Goal: Task Accomplishment & Management: Manage account settings

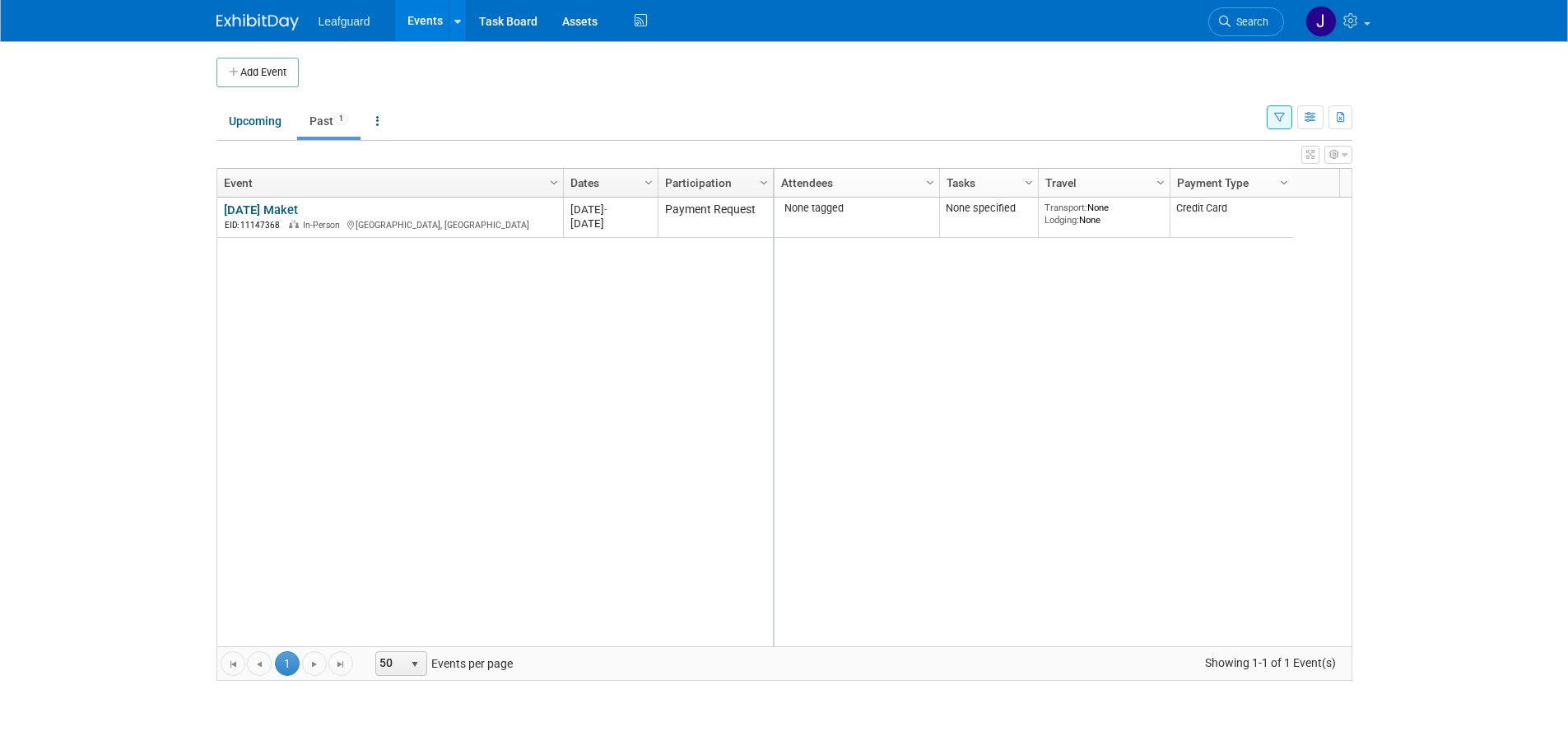
click at [276, 28] on img at bounding box center [258, 22] width 83 height 17
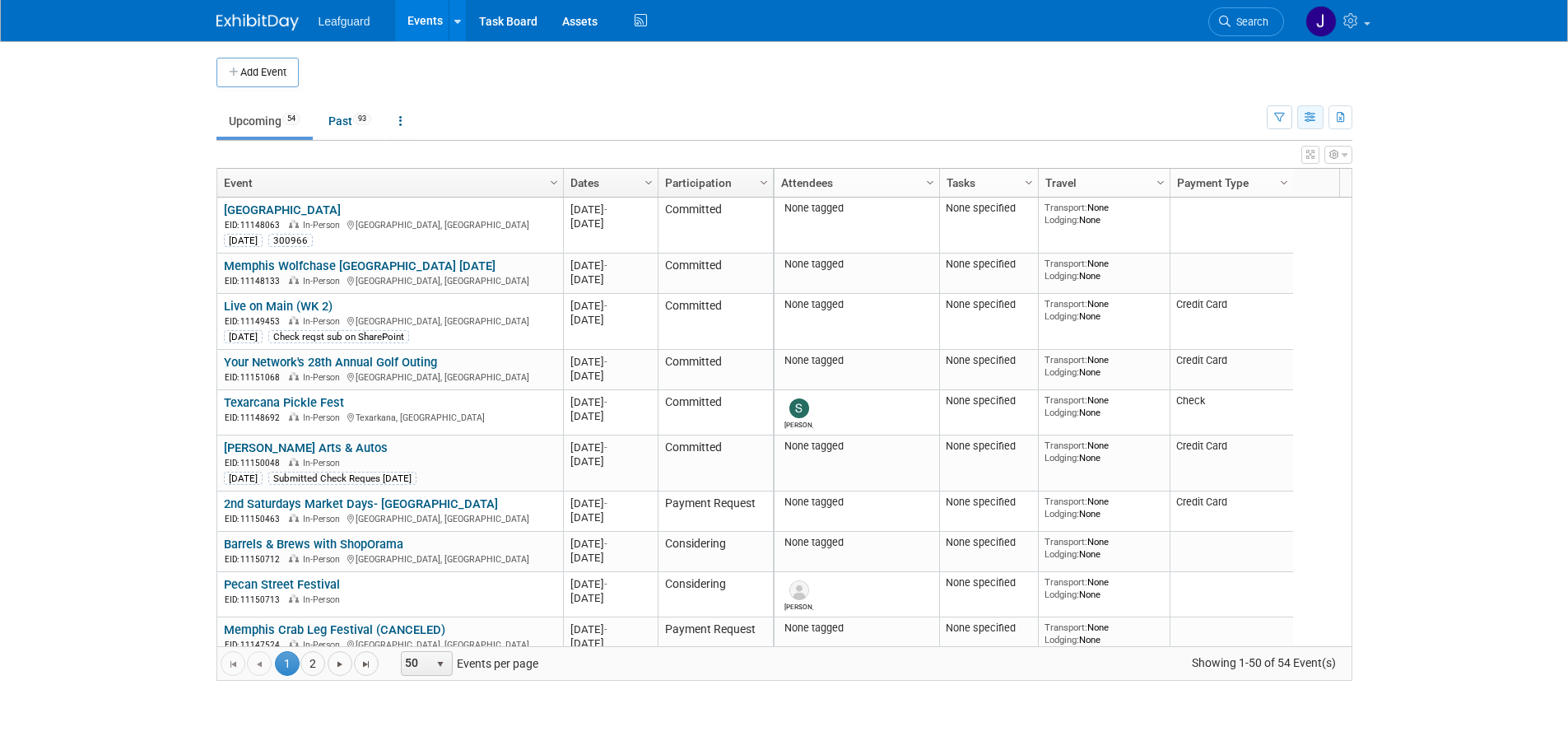
drag, startPoint x: 1343, startPoint y: 118, endPoint x: 1310, endPoint y: 124, distance: 33.5
click at [1310, 124] on div "Show: All Events Just My Events Only show events that either I created, or I am…" at bounding box center [1309, 114] width 86 height 53
click at [1310, 124] on button "button" at bounding box center [1310, 117] width 27 height 24
click at [1236, 200] on link "Detail View" at bounding box center [1241, 200] width 139 height 23
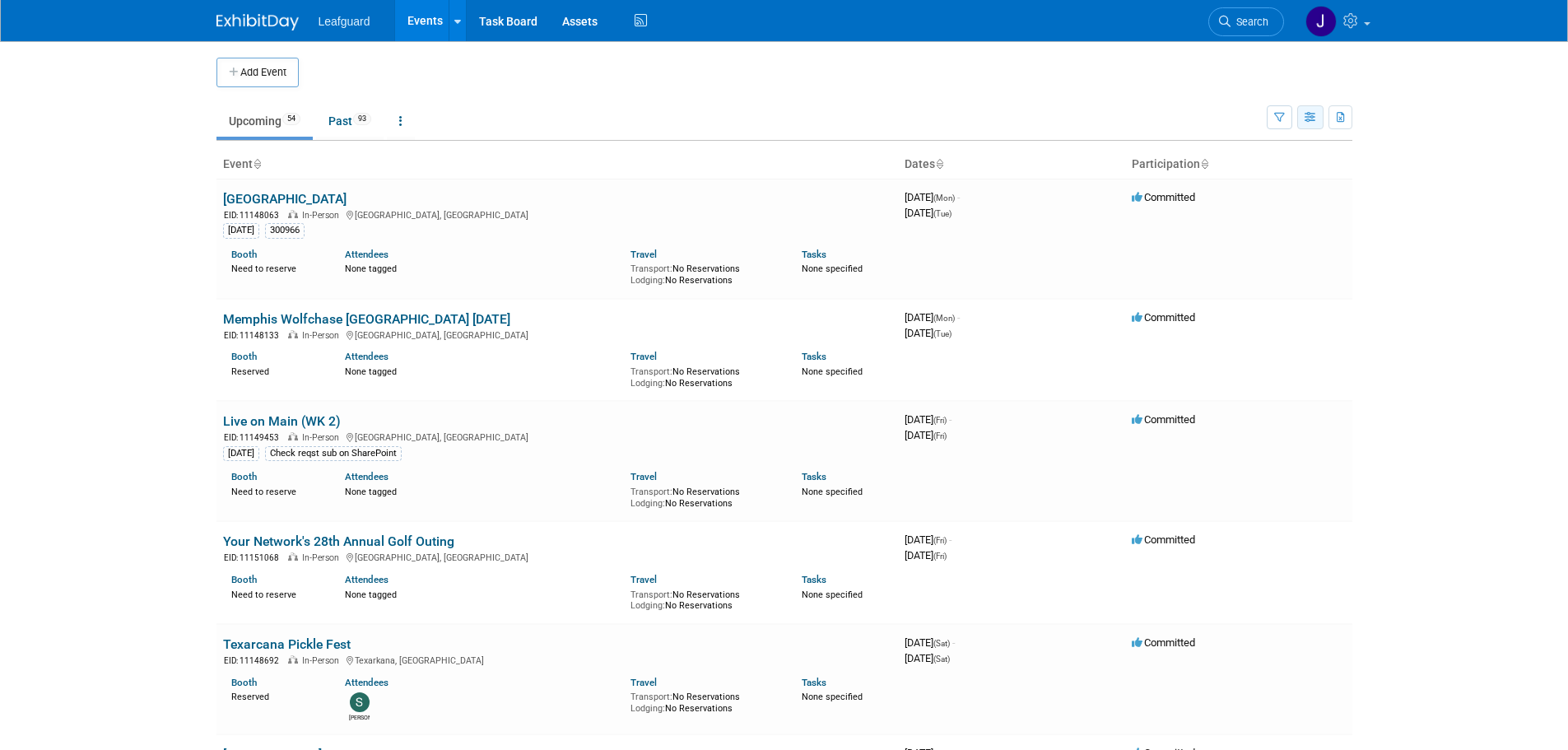
click at [1307, 118] on icon "button" at bounding box center [1311, 118] width 13 height 11
click at [1243, 172] on link "List View" at bounding box center [1241, 174] width 139 height 23
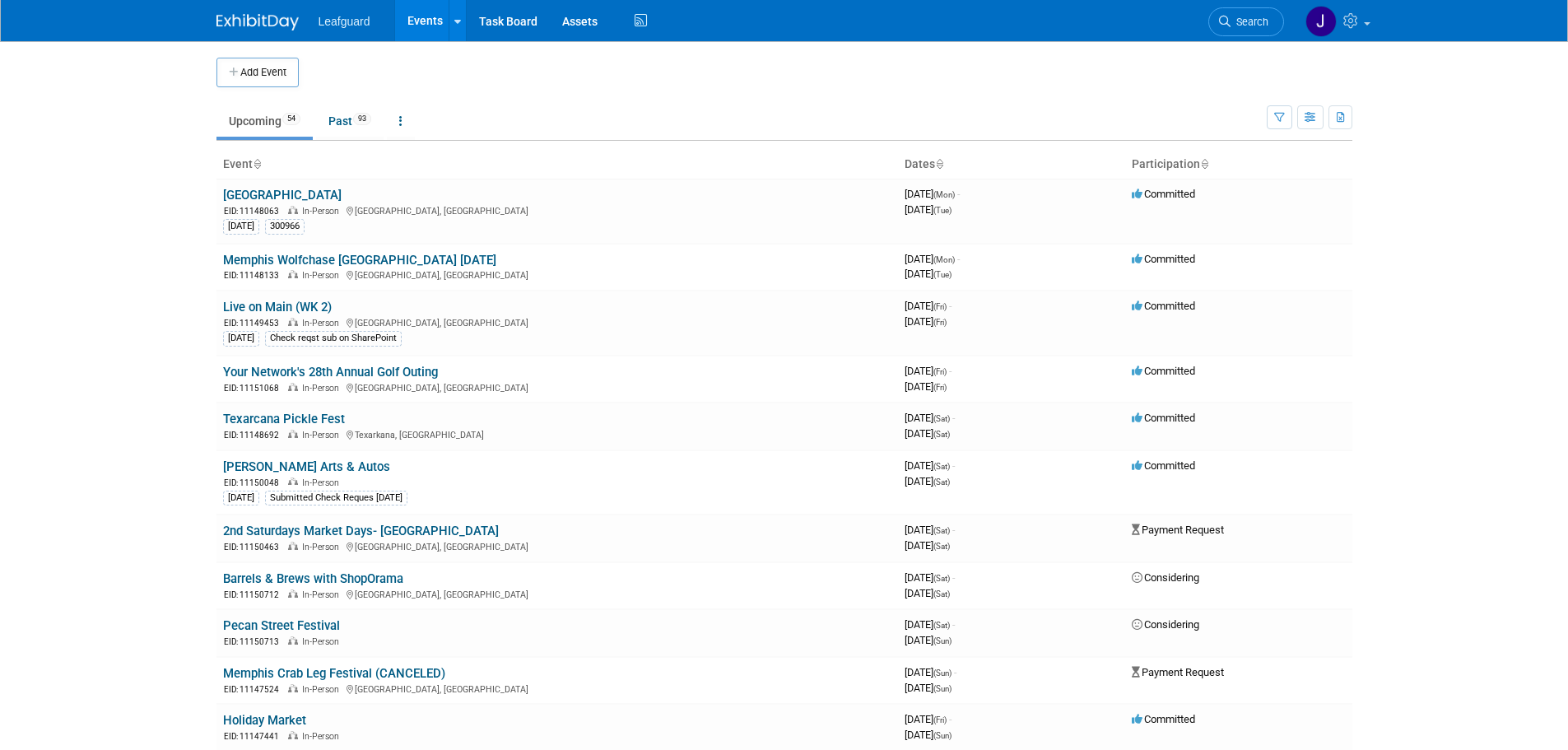
click at [430, 18] on link "Events" at bounding box center [424, 21] width 60 height 41
click at [354, 125] on link "Past 93" at bounding box center [349, 121] width 68 height 31
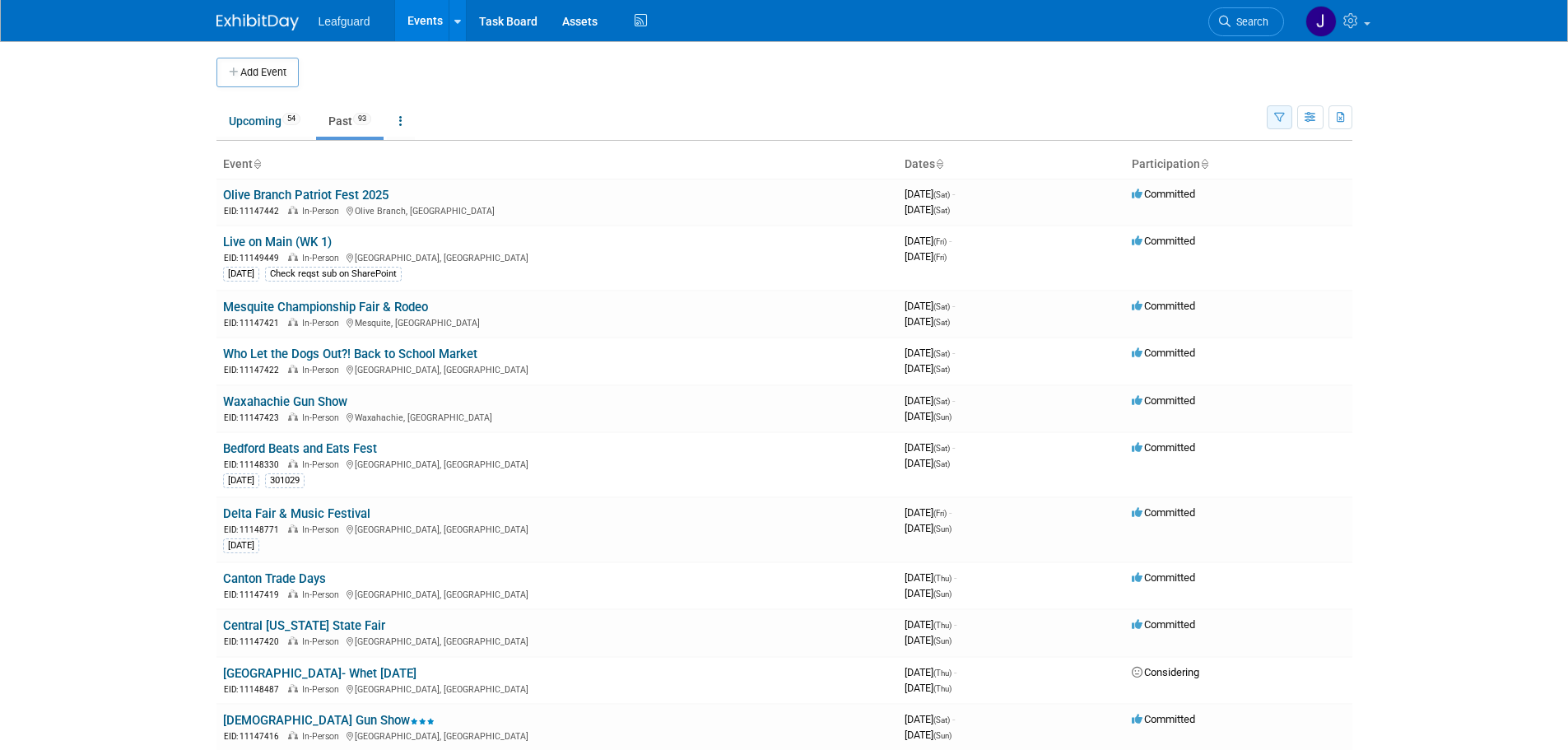
click at [1271, 127] on button "button" at bounding box center [1280, 117] width 26 height 24
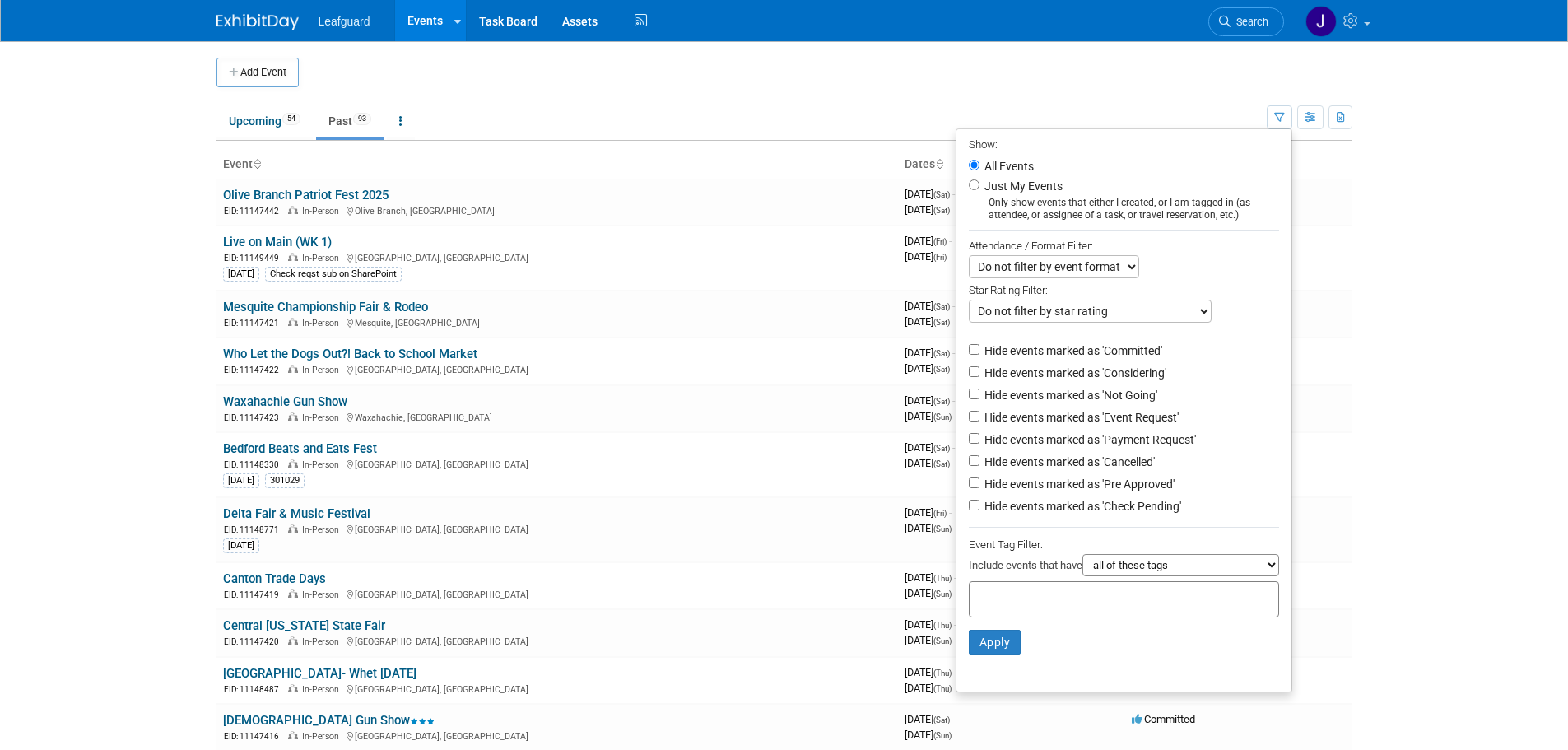
click at [989, 184] on label "Just My Events" at bounding box center [1022, 186] width 82 height 17
click at [979, 184] on input "Just My Events" at bounding box center [973, 184] width 11 height 11
radio input "true"
click at [990, 647] on button "Apply" at bounding box center [995, 642] width 53 height 25
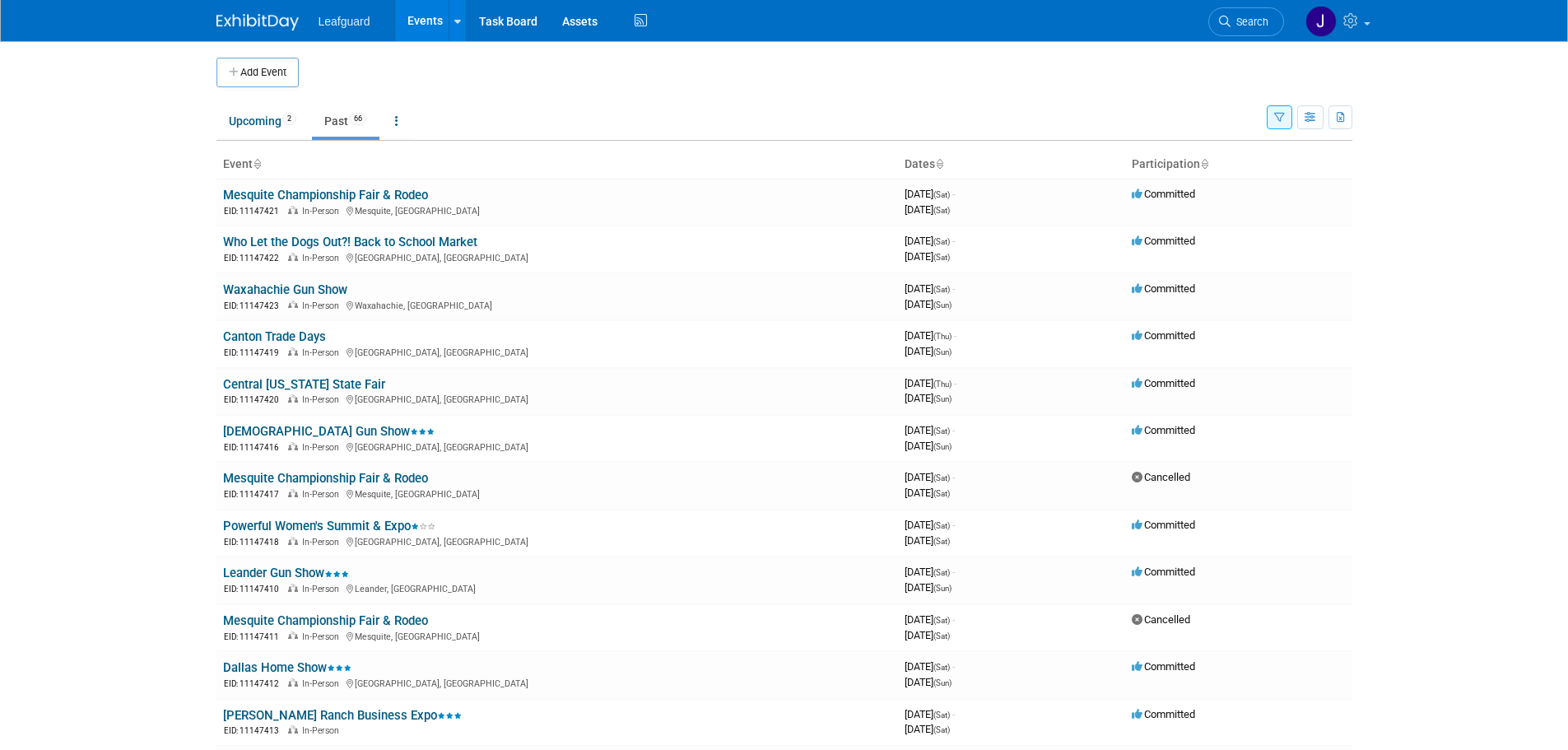
click at [257, 7] on div at bounding box center [268, 15] width 102 height 31
click at [256, 16] on img at bounding box center [258, 22] width 83 height 17
click at [345, 28] on span "Leafguard" at bounding box center [345, 21] width 52 height 13
click at [346, 26] on span "Leafguard" at bounding box center [345, 21] width 52 height 13
click at [1346, 23] on icon at bounding box center [1352, 20] width 19 height 15
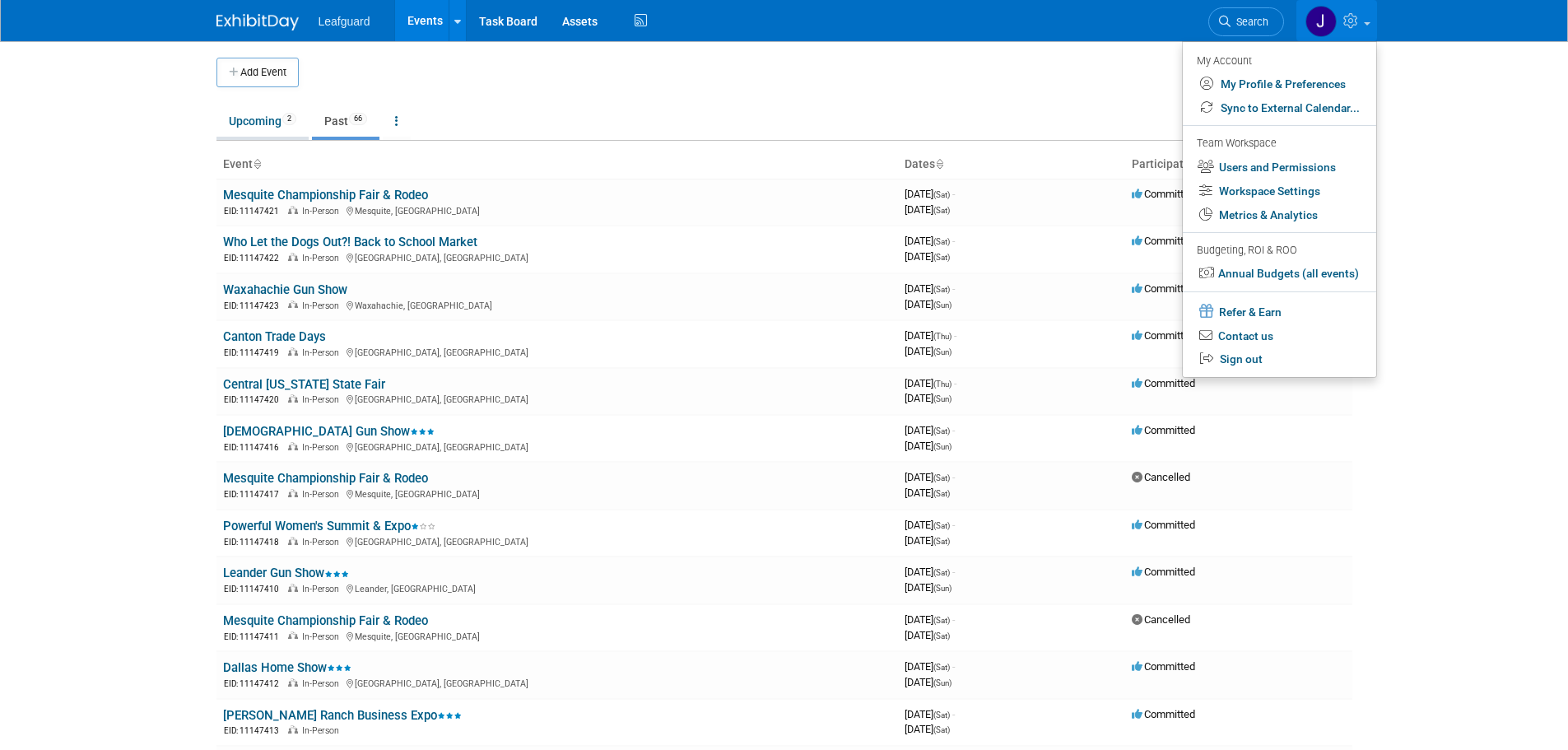
click at [266, 118] on link "Upcoming 2" at bounding box center [263, 121] width 93 height 31
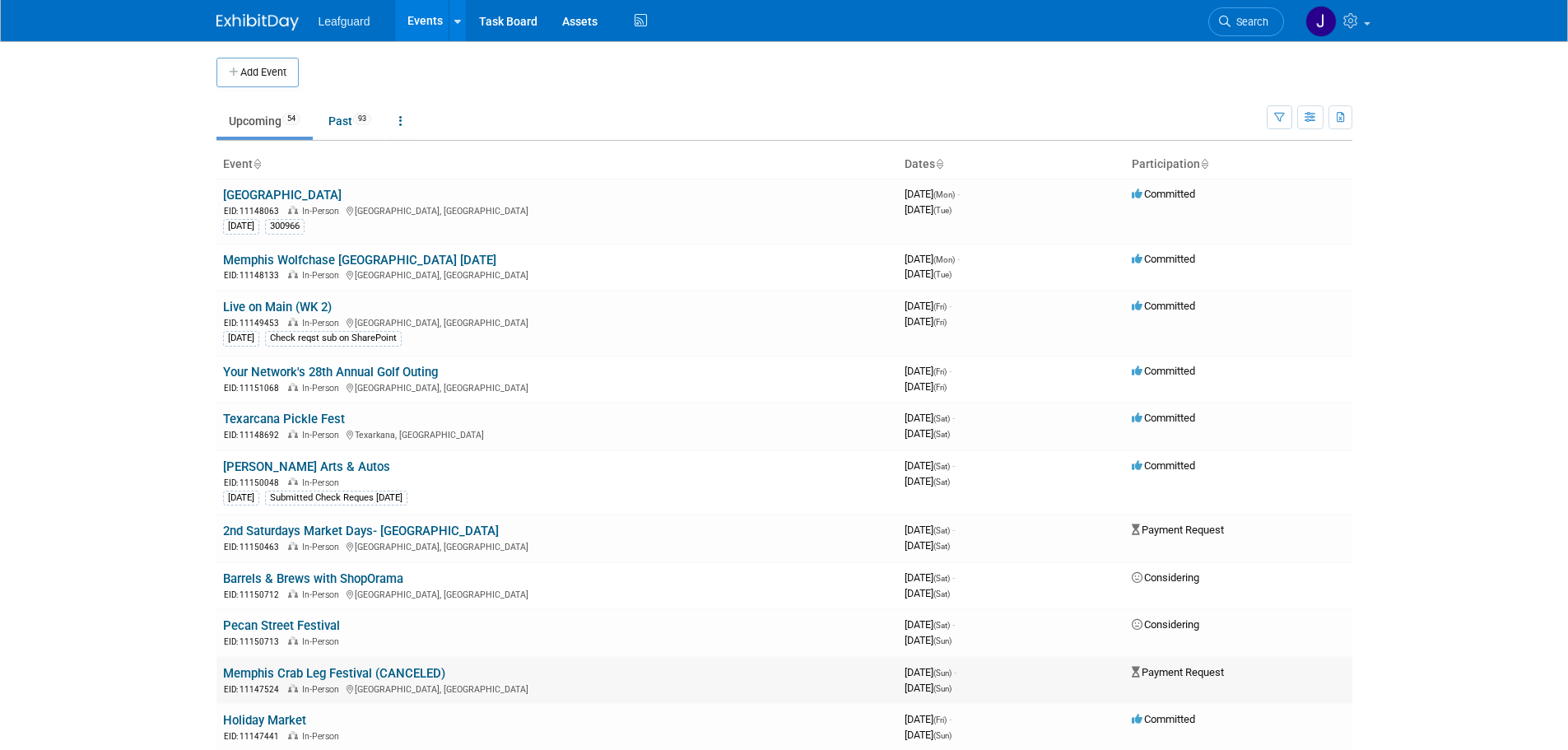
click at [391, 666] on link "Memphis Crab Leg Festival (CANCELED)" at bounding box center [335, 673] width 222 height 15
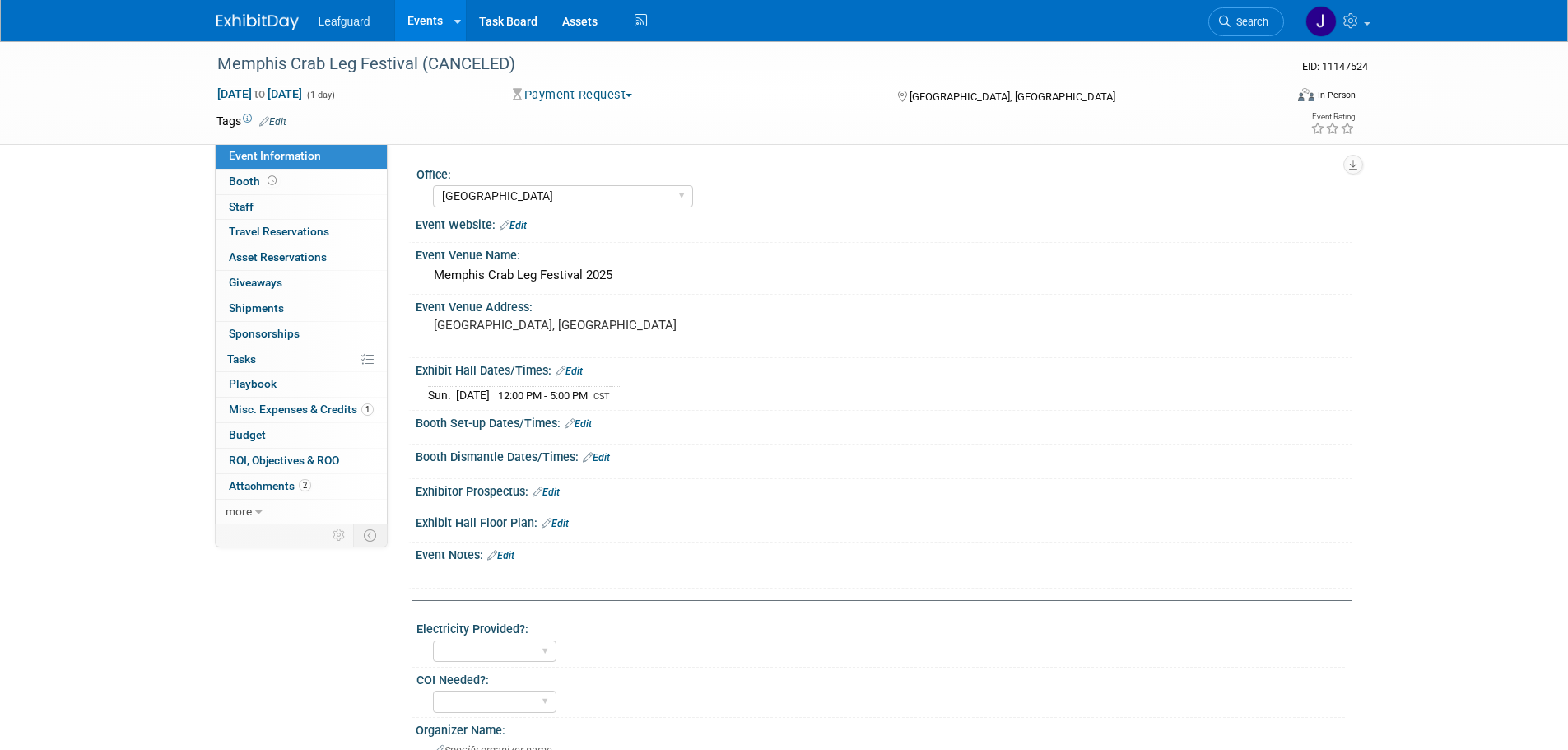
select select "[GEOGRAPHIC_DATA]"
click at [1372, 13] on link at bounding box center [1337, 21] width 81 height 41
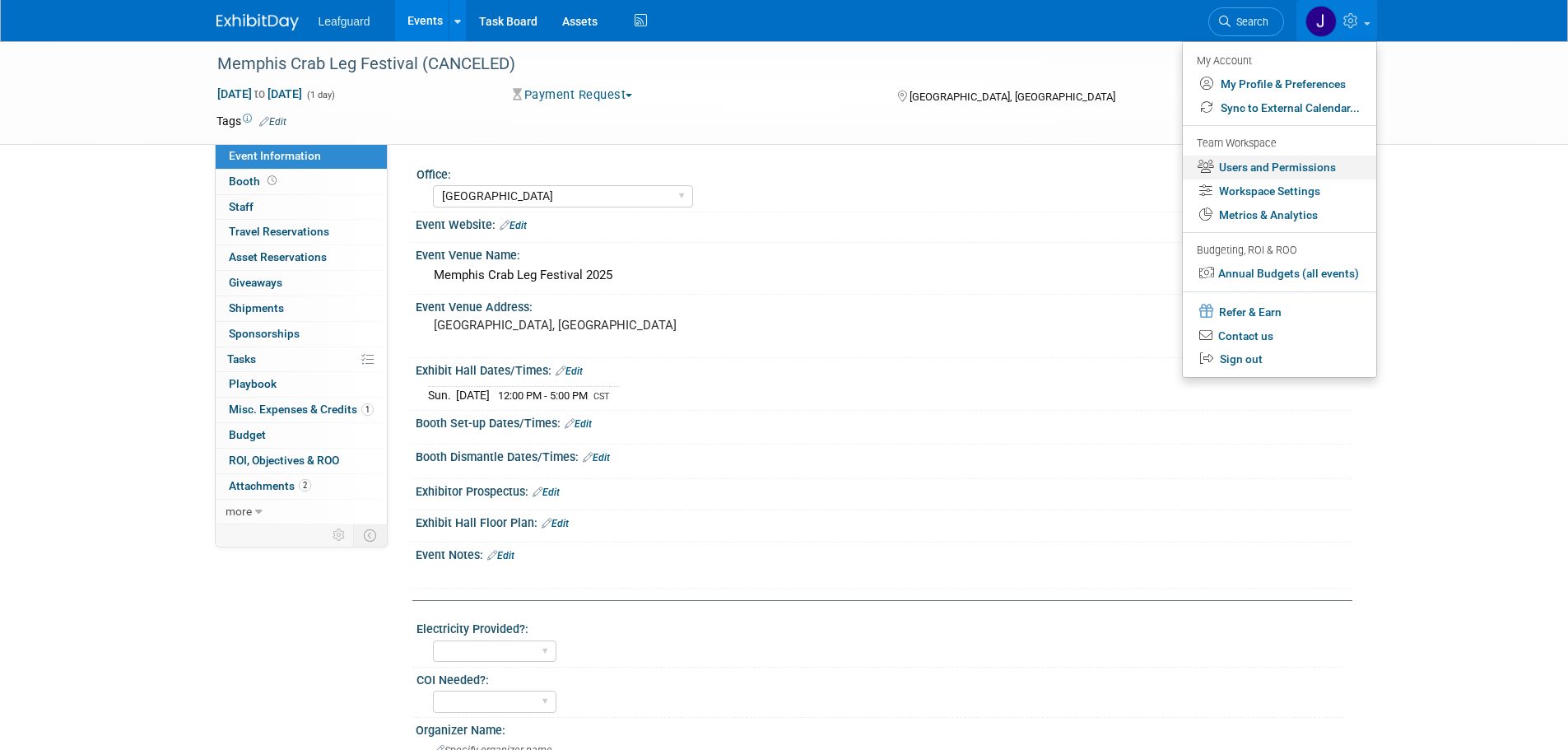
click at [1300, 163] on link "Users and Permissions" at bounding box center [1280, 167] width 194 height 24
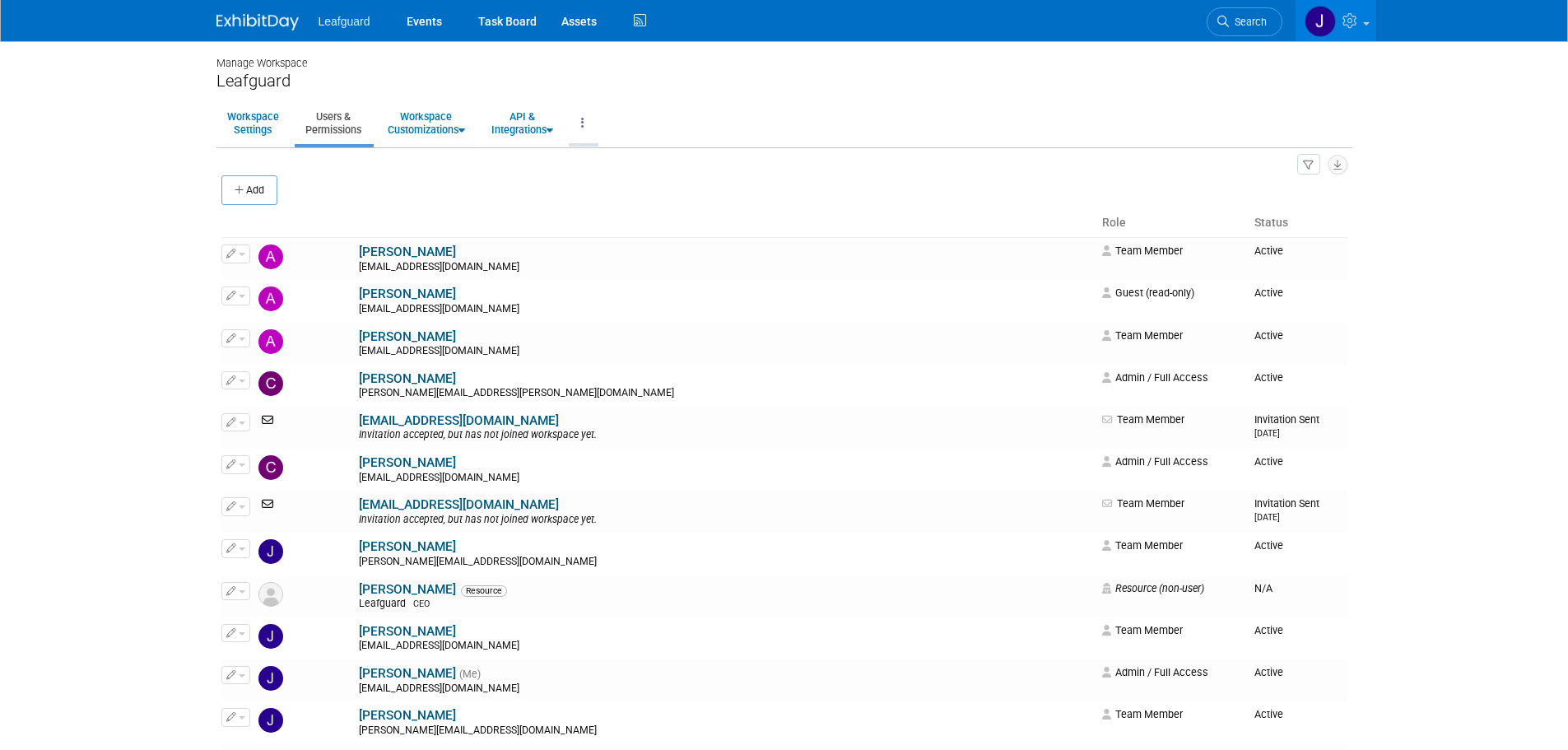
click at [596, 126] on link at bounding box center [583, 123] width 28 height 40
click at [637, 152] on link "Workspace Logs" at bounding box center [638, 159] width 139 height 25
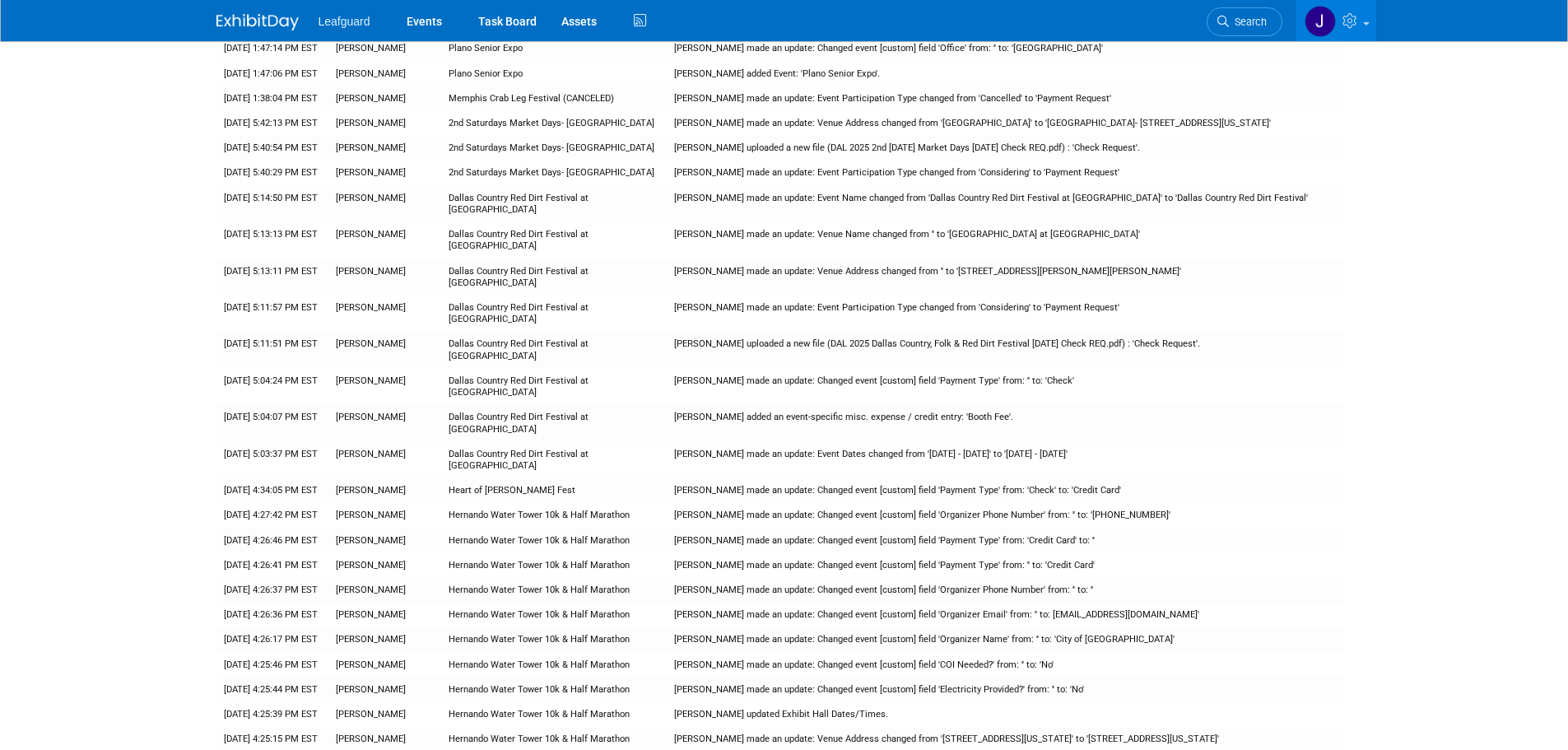
scroll to position [1753, 0]
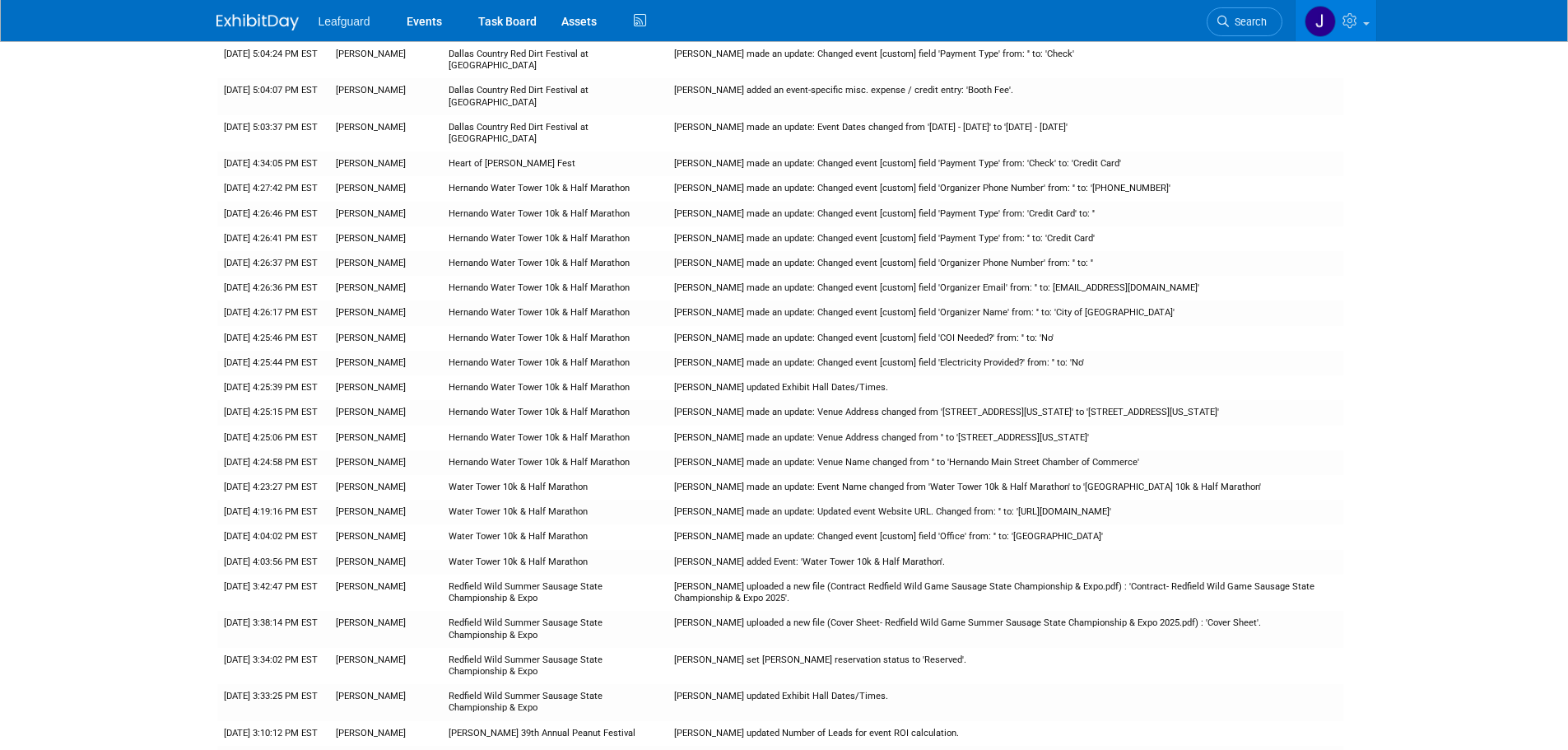
drag, startPoint x: 335, startPoint y: 172, endPoint x: 268, endPoint y: 9, distance: 176.2
click at [268, 9] on link at bounding box center [268, 14] width 102 height 13
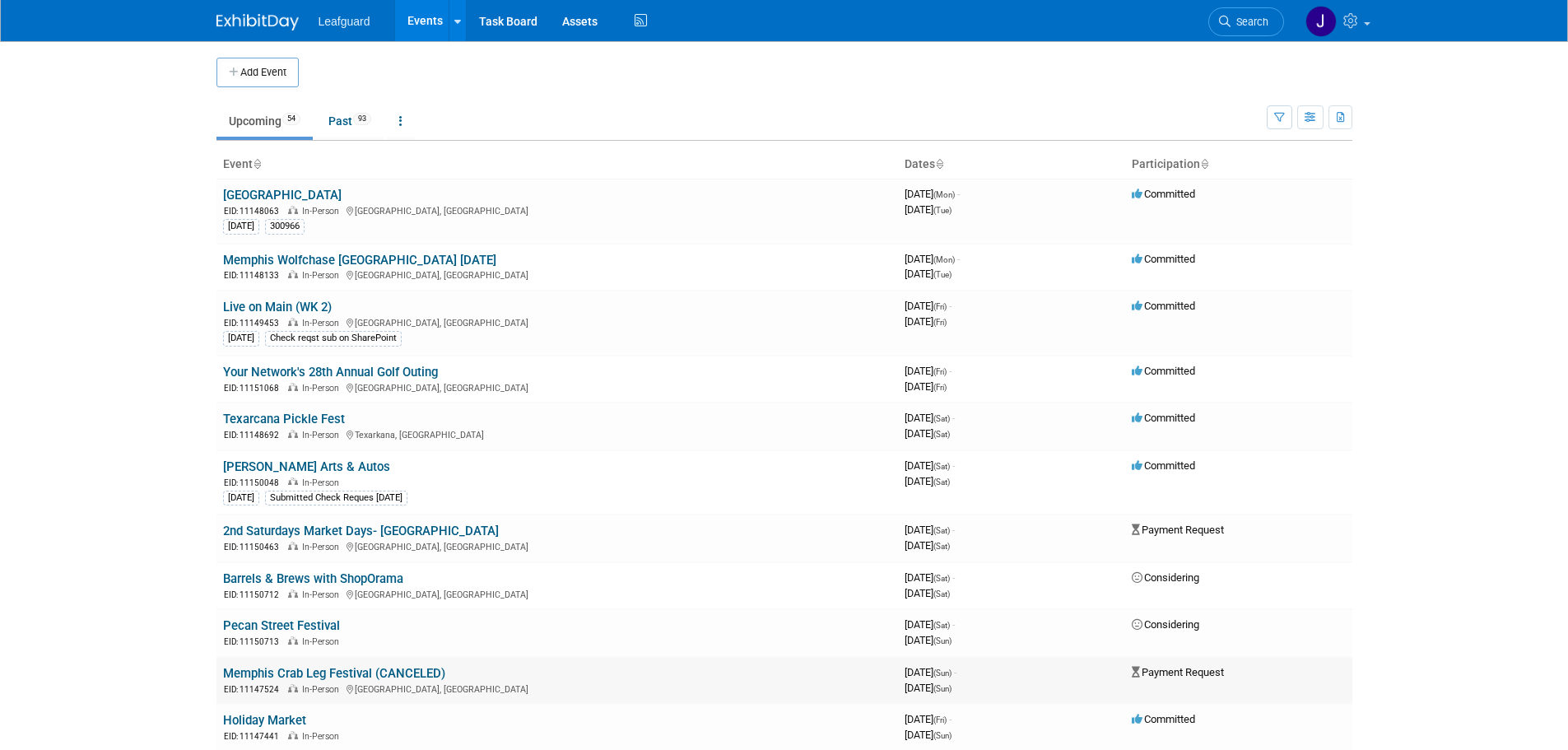
click at [365, 670] on link "Memphis Crab Leg Festival (CANCELED)" at bounding box center [335, 673] width 222 height 15
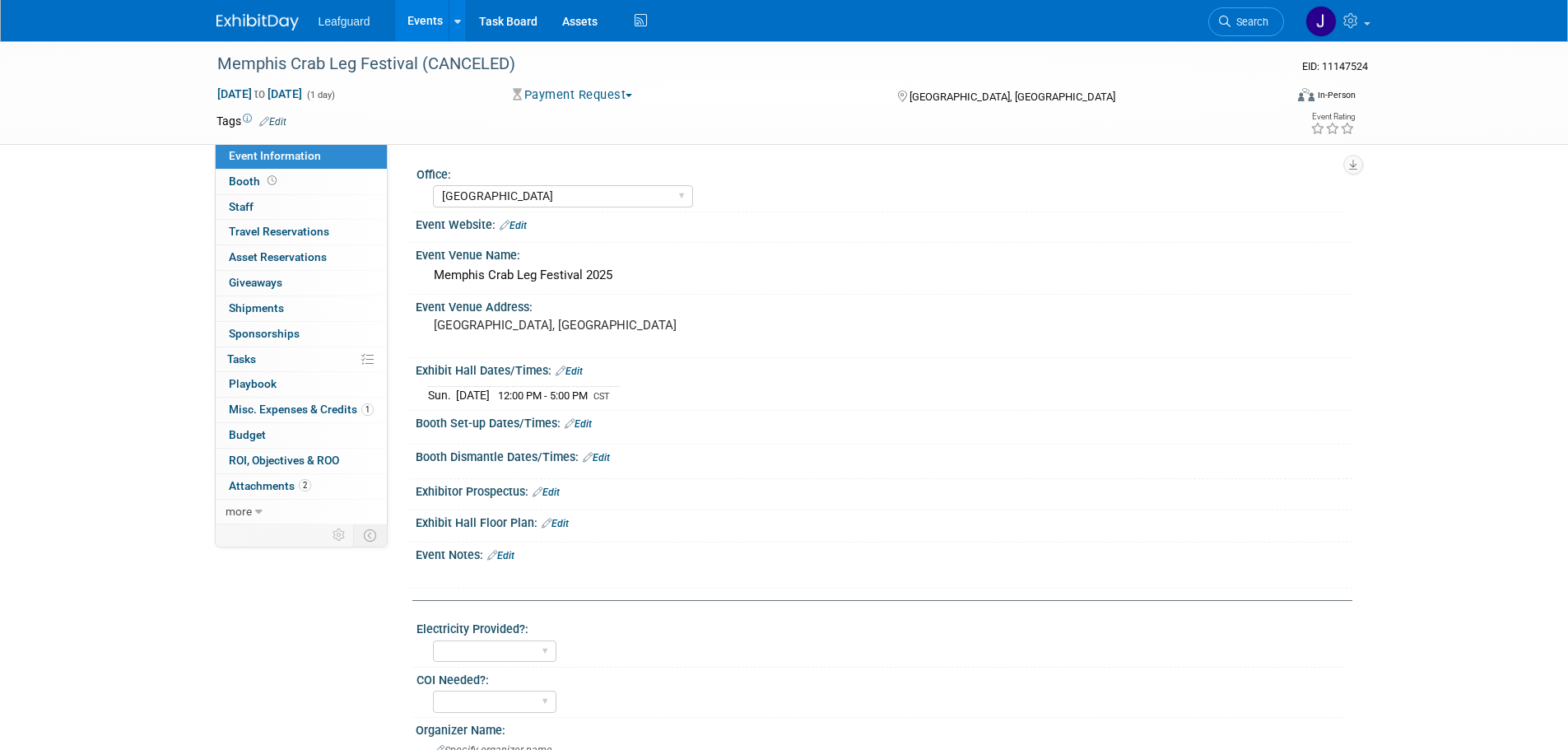
select select "[GEOGRAPHIC_DATA]"
click at [593, 87] on button "Payment Request" at bounding box center [573, 95] width 132 height 18
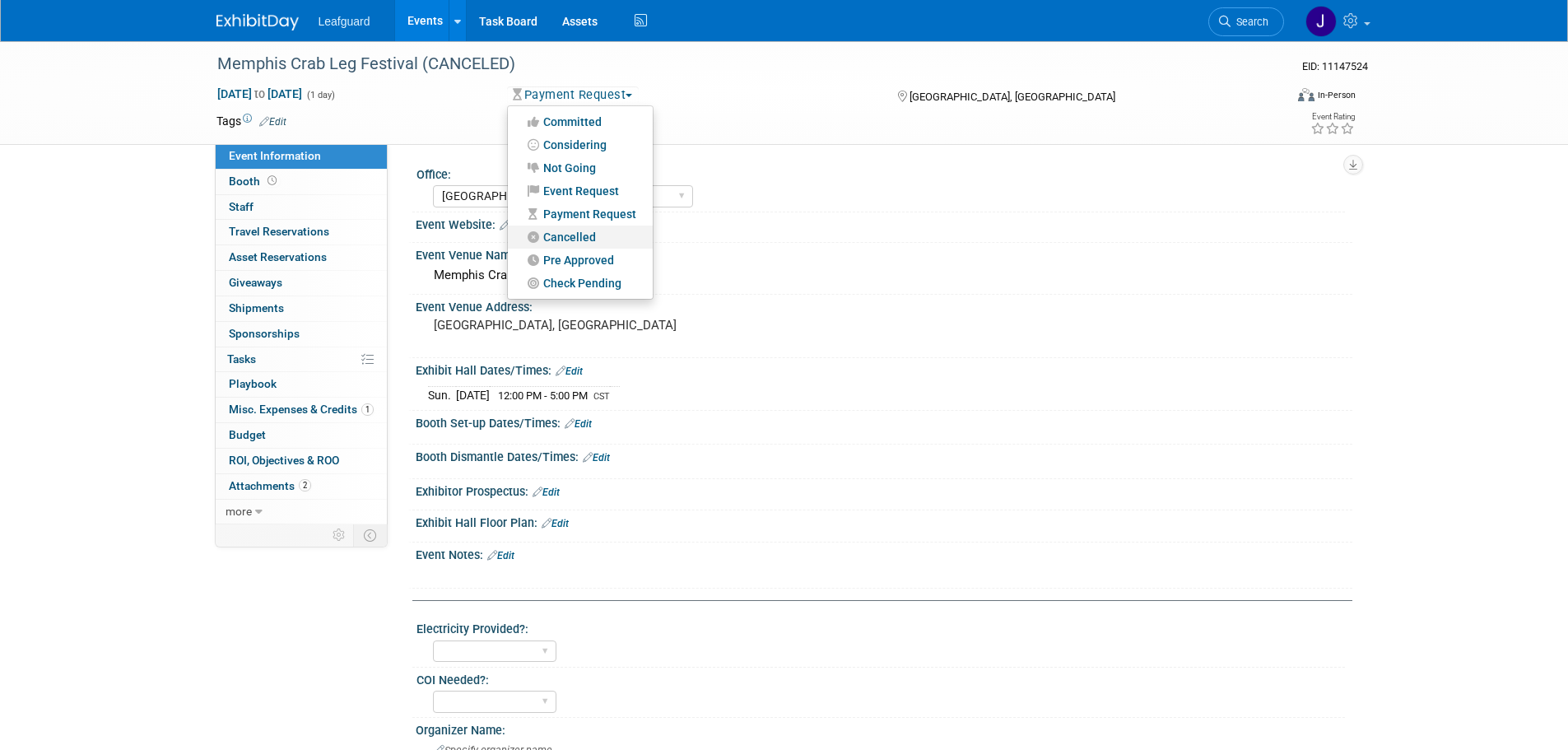
click at [584, 233] on link "Cancelled" at bounding box center [580, 236] width 145 height 23
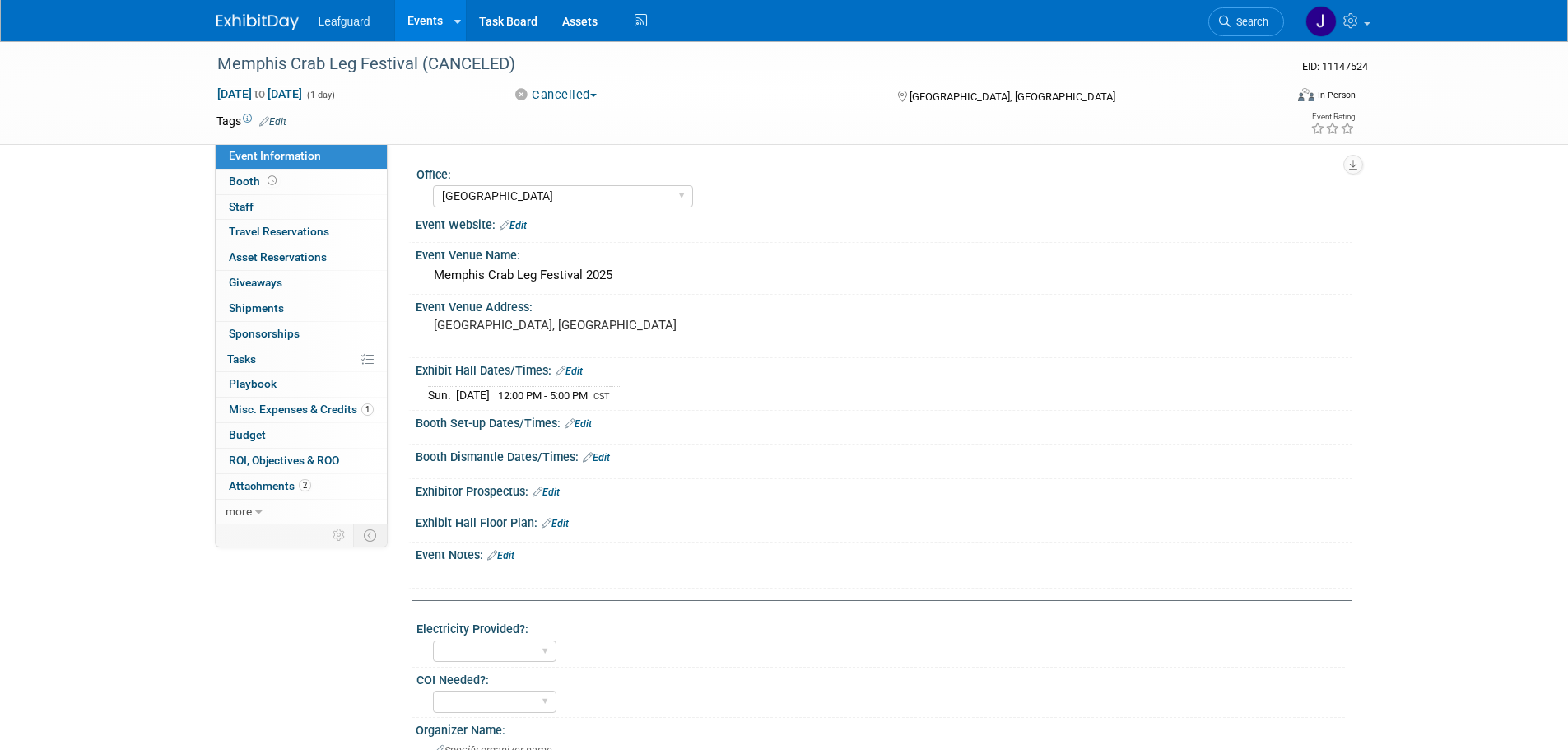
click at [224, 22] on img at bounding box center [258, 22] width 83 height 17
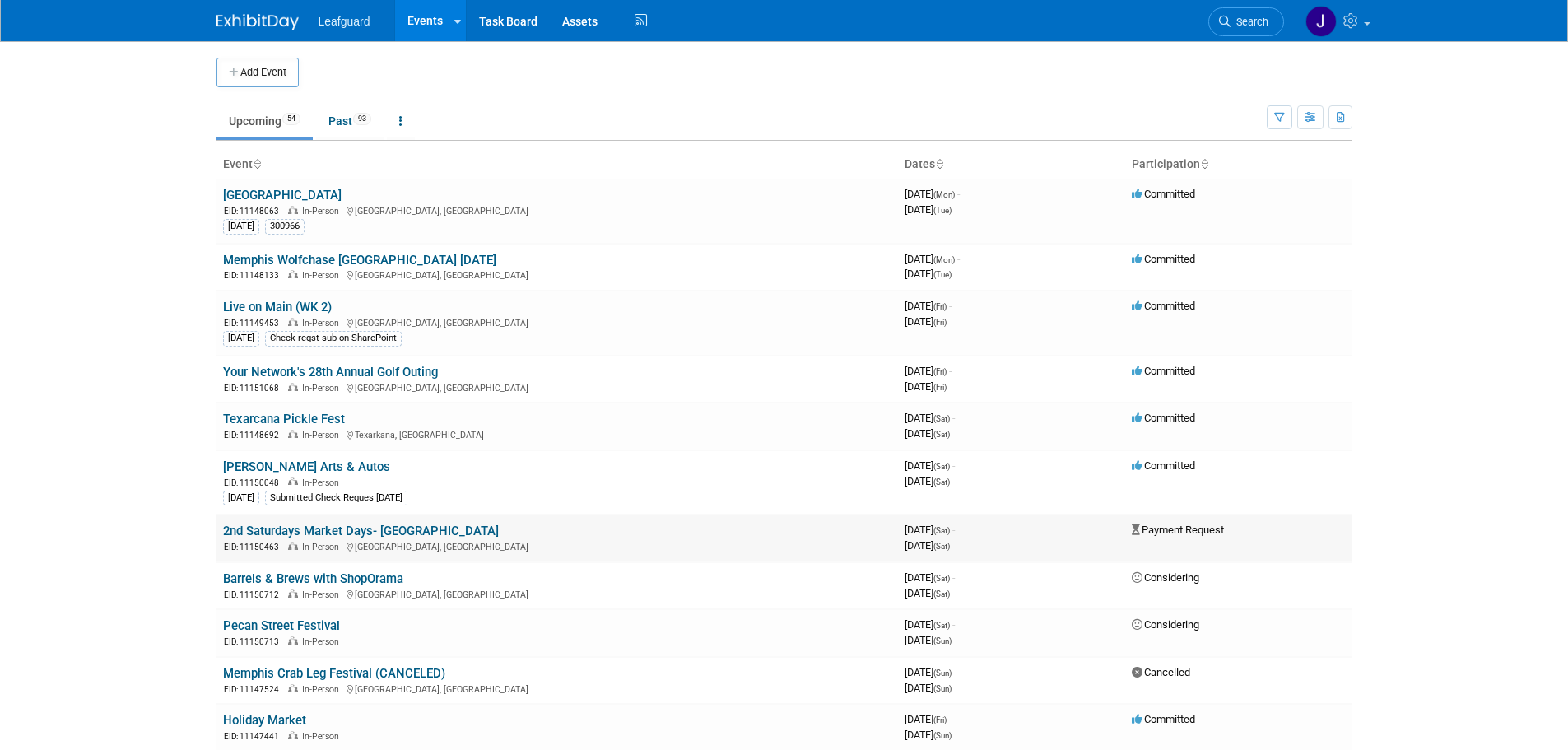
click at [390, 531] on link "2nd Saturdays Market Days- [GEOGRAPHIC_DATA]" at bounding box center [361, 531] width 276 height 15
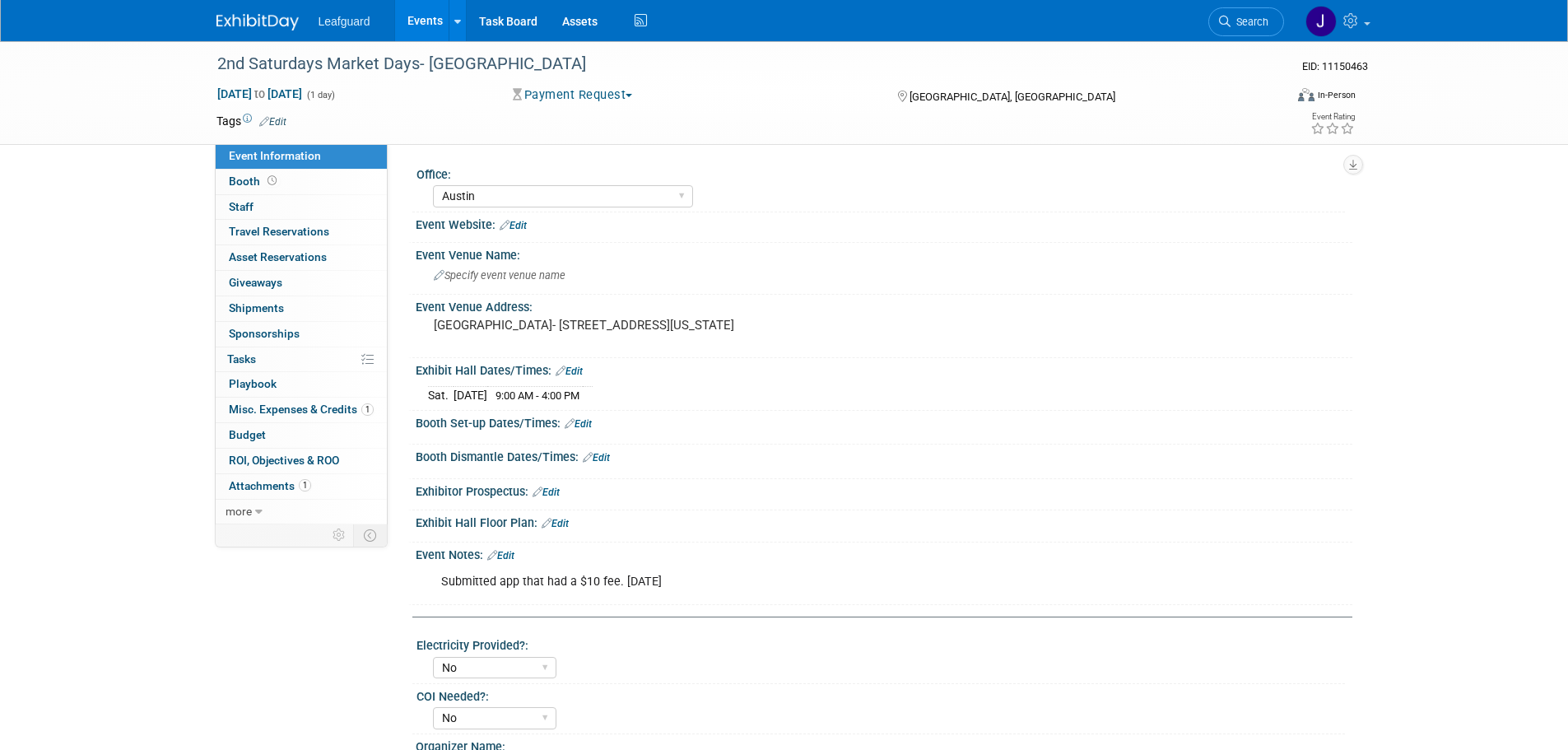
select select "Austin"
select select "No"
select select "Credit Card"
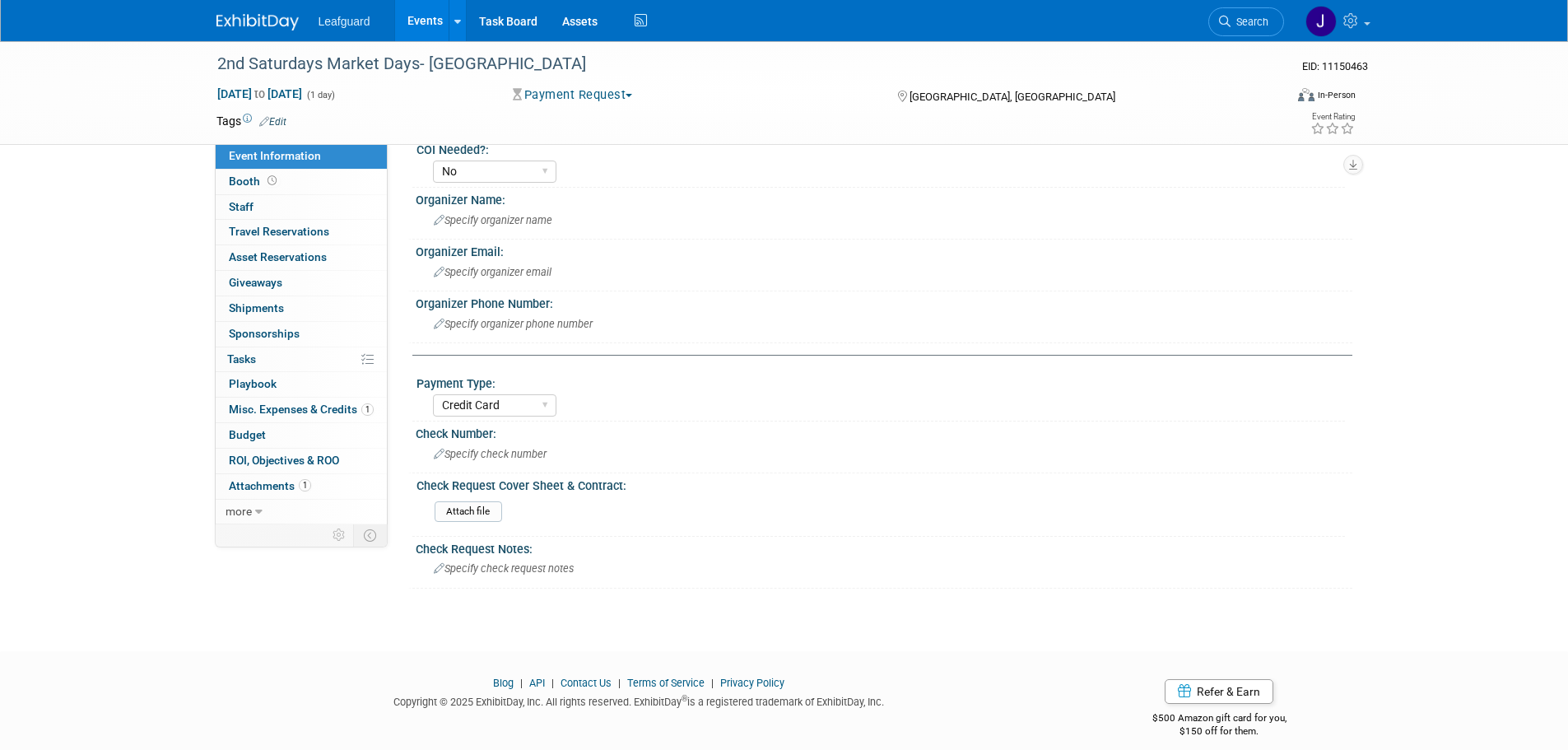
scroll to position [562, 0]
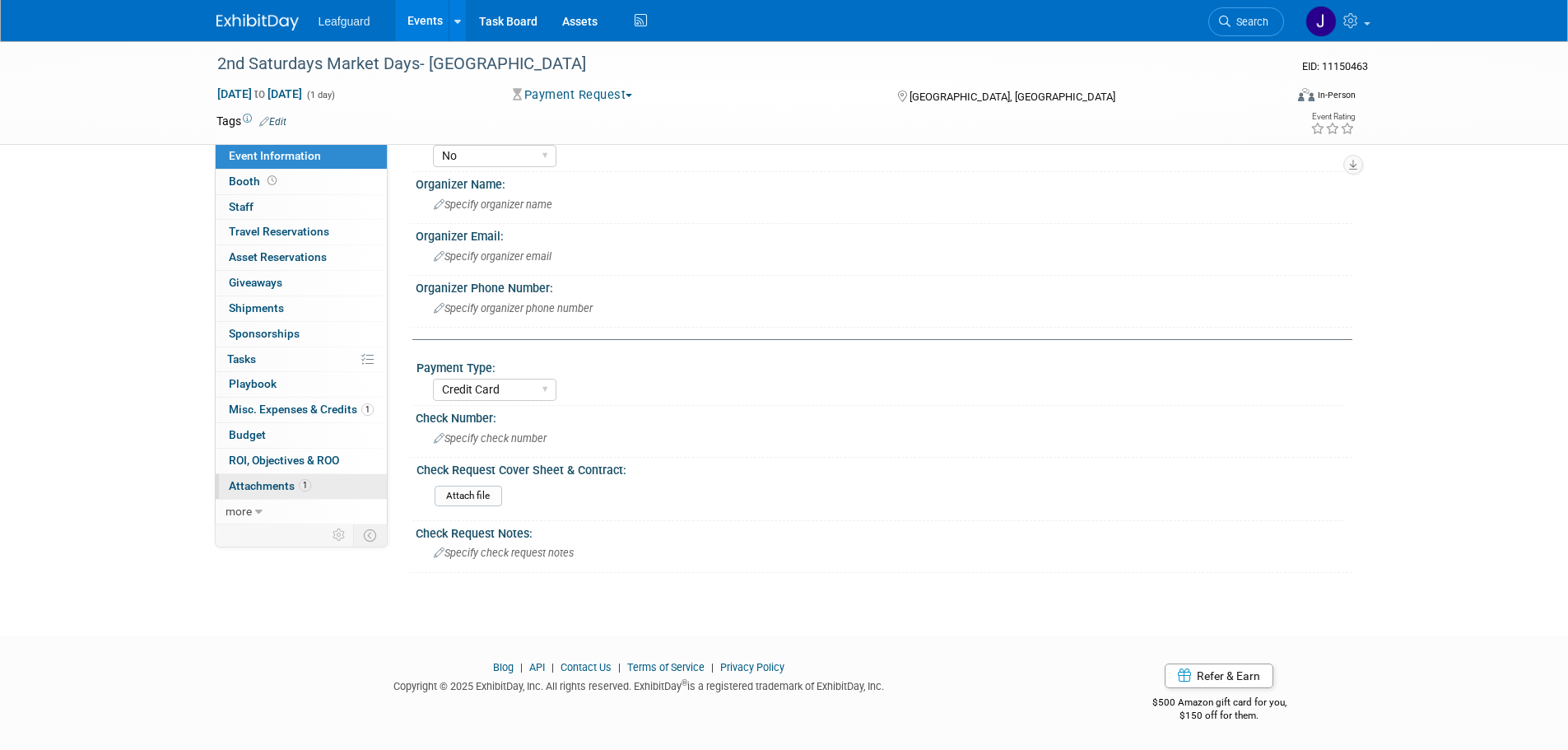
click at [269, 489] on span "Attachments 1" at bounding box center [271, 485] width 83 height 13
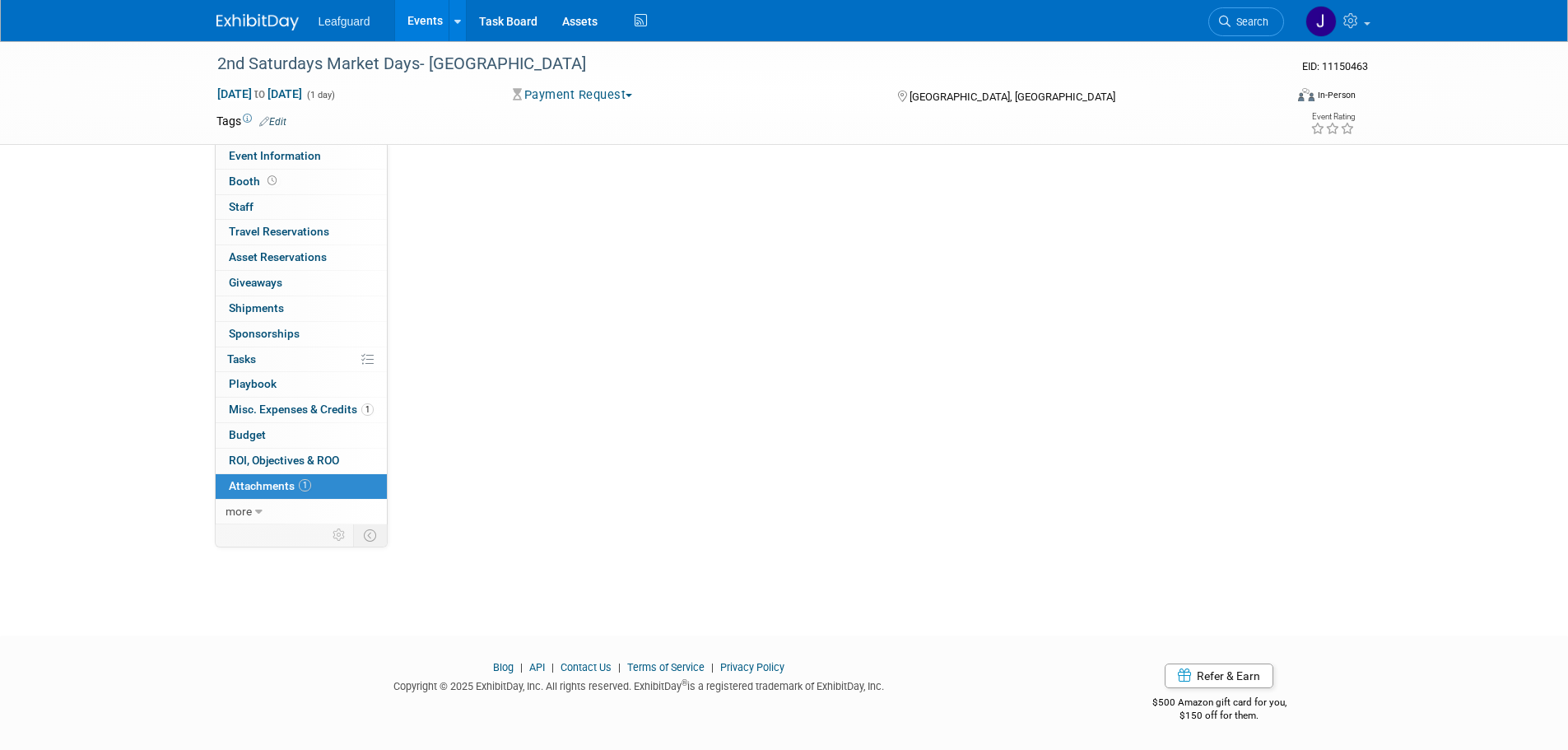
scroll to position [0, 0]
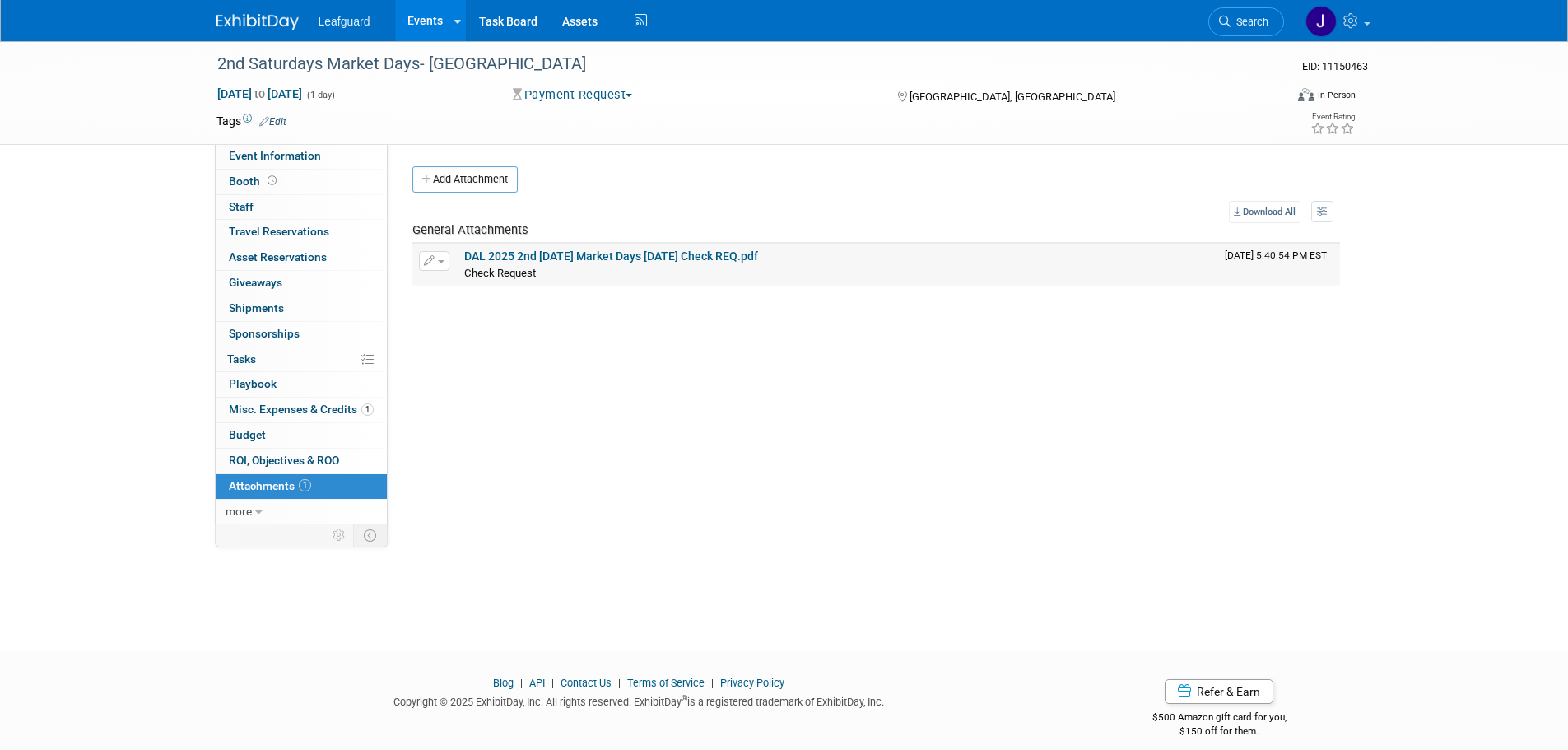
click at [664, 254] on link "DAL 2025 2nd Saturday Market Days Sept 2025 Check REQ.pdf" at bounding box center [611, 255] width 294 height 13
click at [599, 94] on button "Payment Request" at bounding box center [573, 95] width 132 height 18
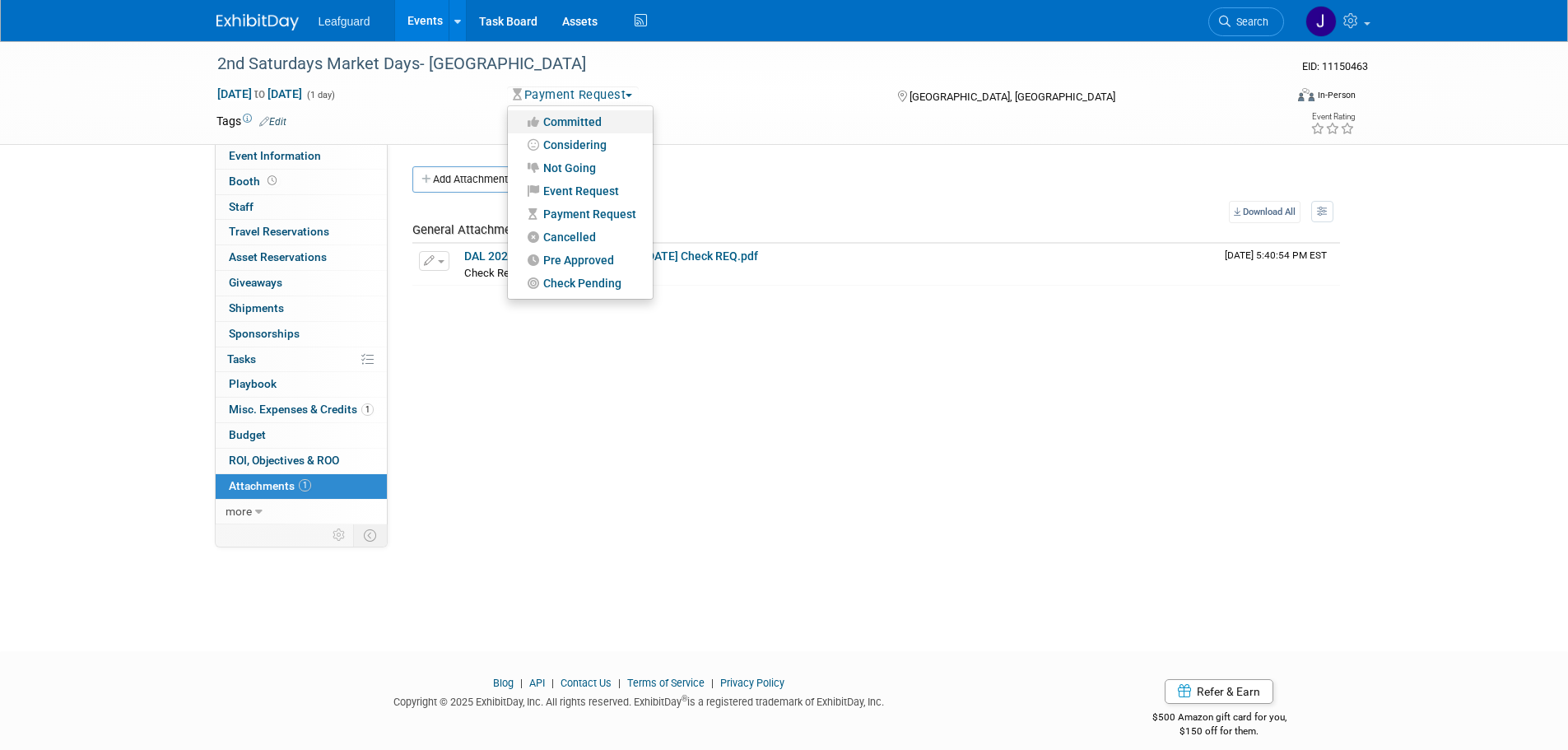
click at [587, 124] on link "Committed" at bounding box center [580, 121] width 145 height 23
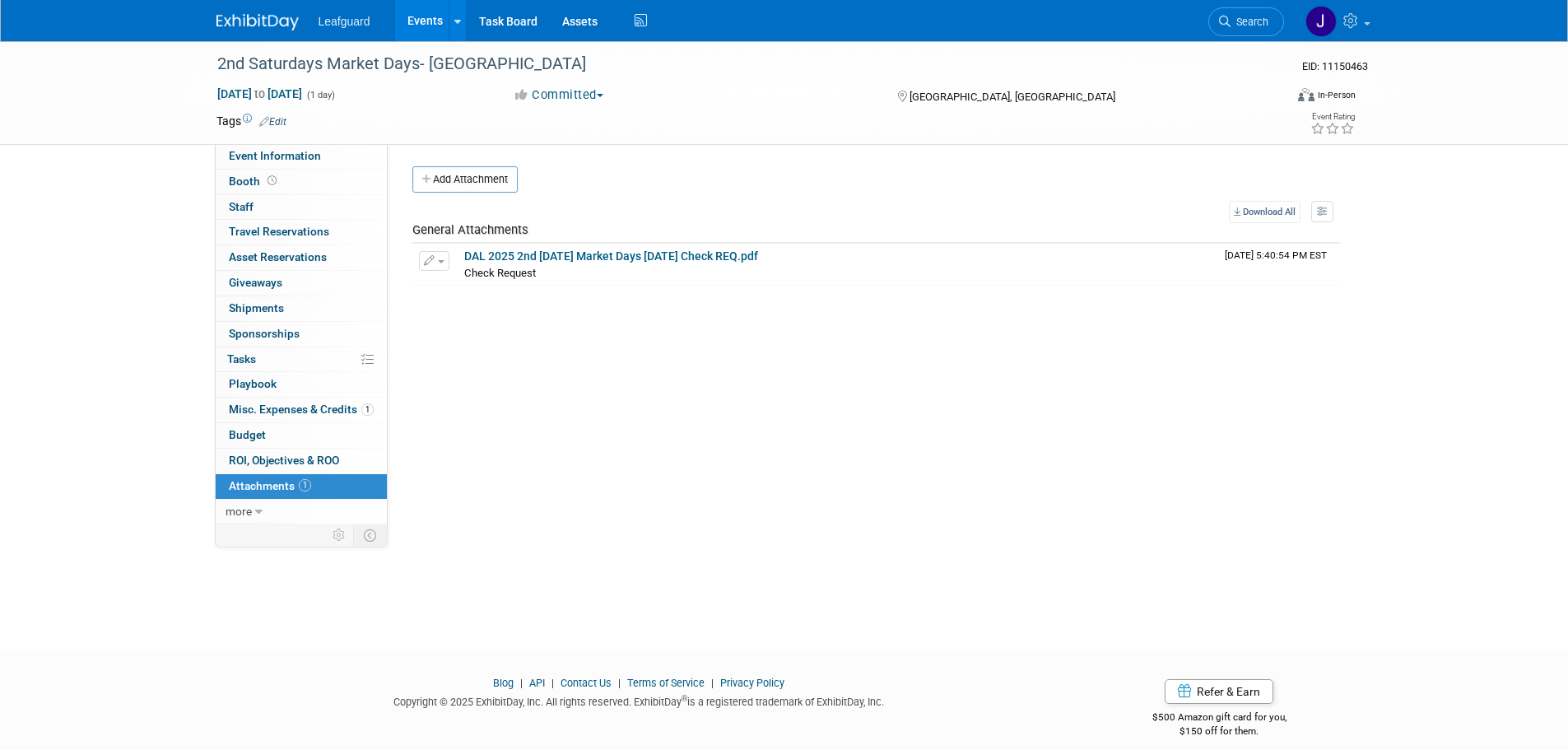
click at [278, 16] on img at bounding box center [258, 22] width 83 height 17
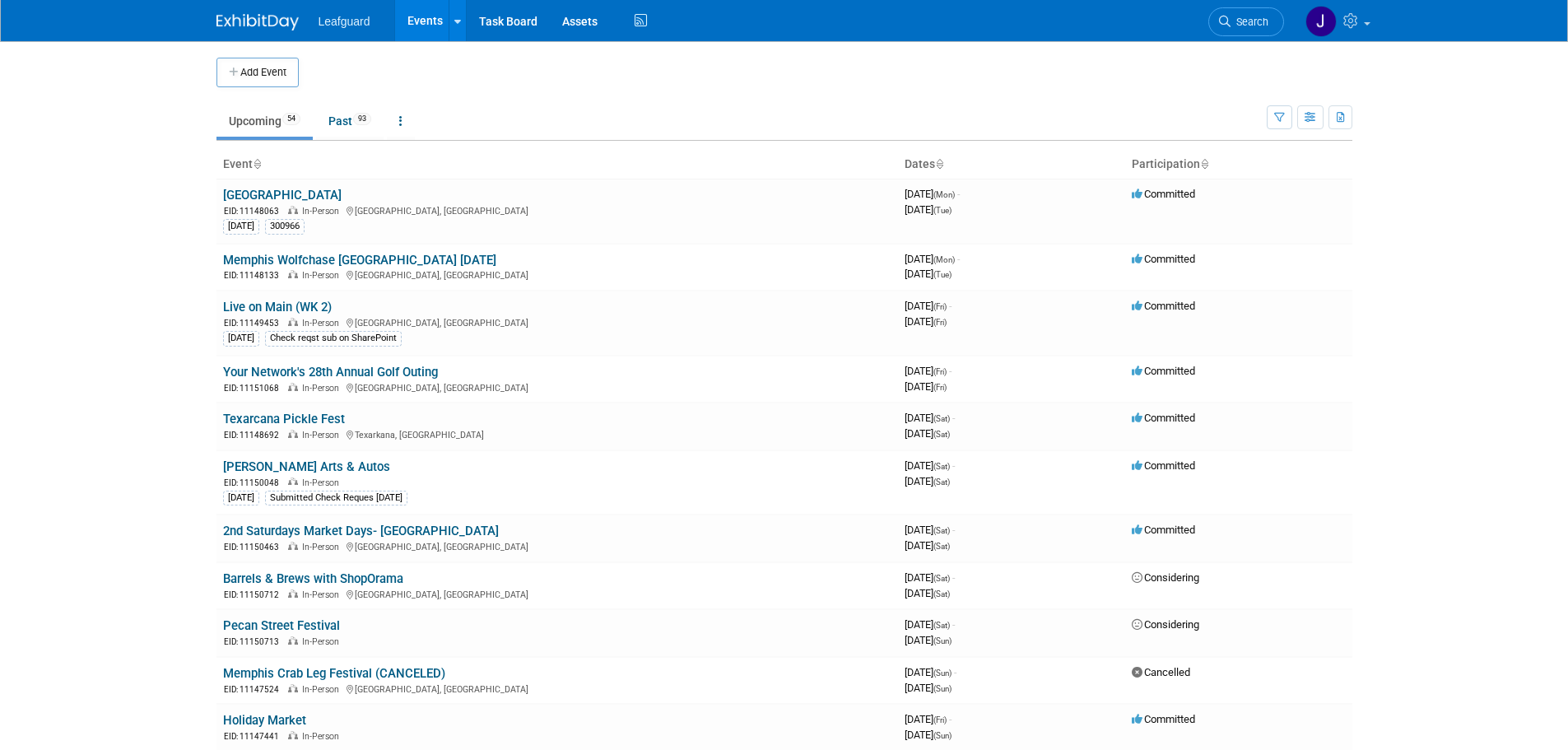
click at [260, 24] on img at bounding box center [258, 22] width 83 height 17
click at [1361, 30] on link at bounding box center [1337, 21] width 81 height 41
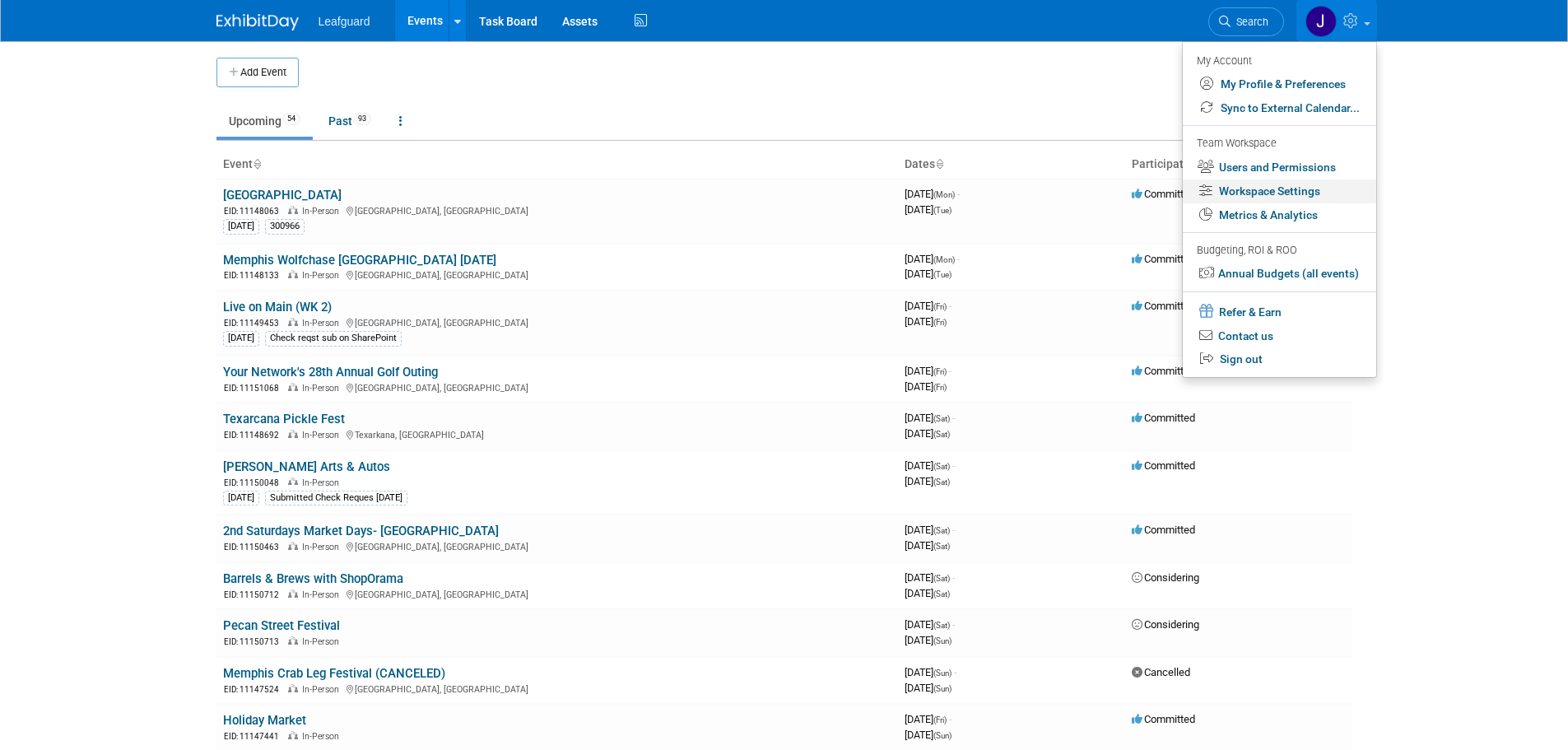
click at [1311, 194] on link "Workspace Settings" at bounding box center [1280, 191] width 194 height 24
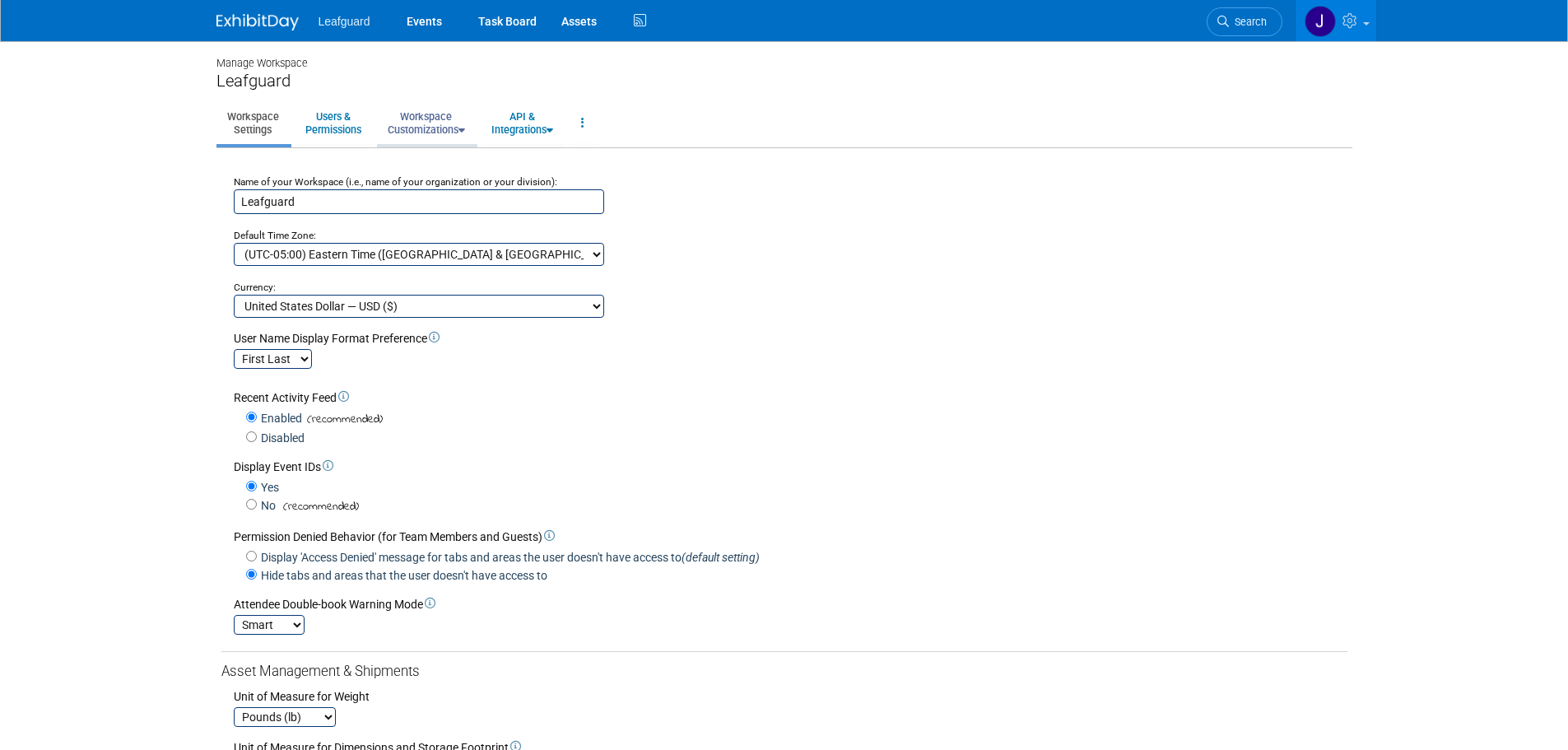
click at [430, 114] on link "Workspace Customizations" at bounding box center [426, 123] width 98 height 40
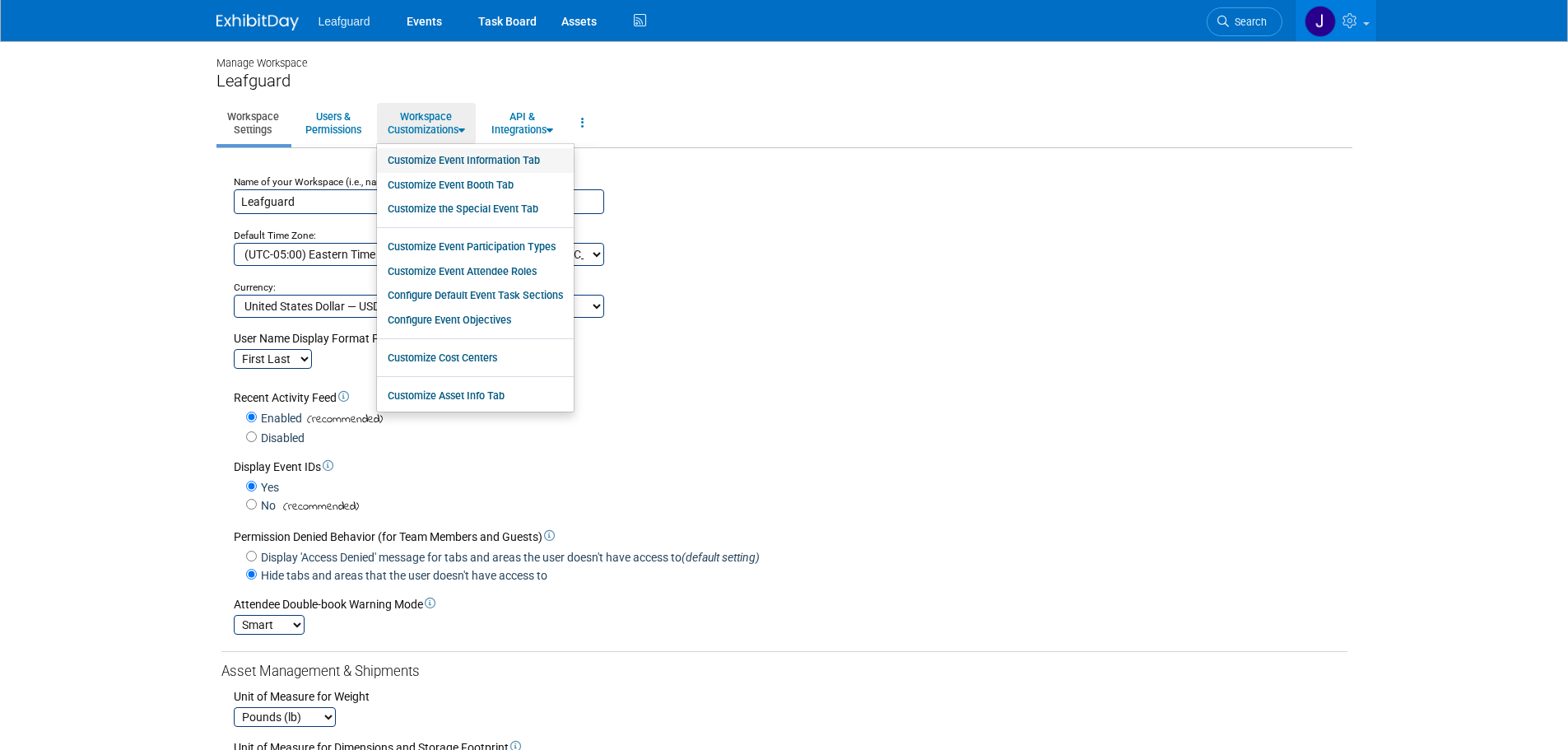
click at [470, 159] on link "Customize Event Information Tab" at bounding box center [475, 160] width 197 height 25
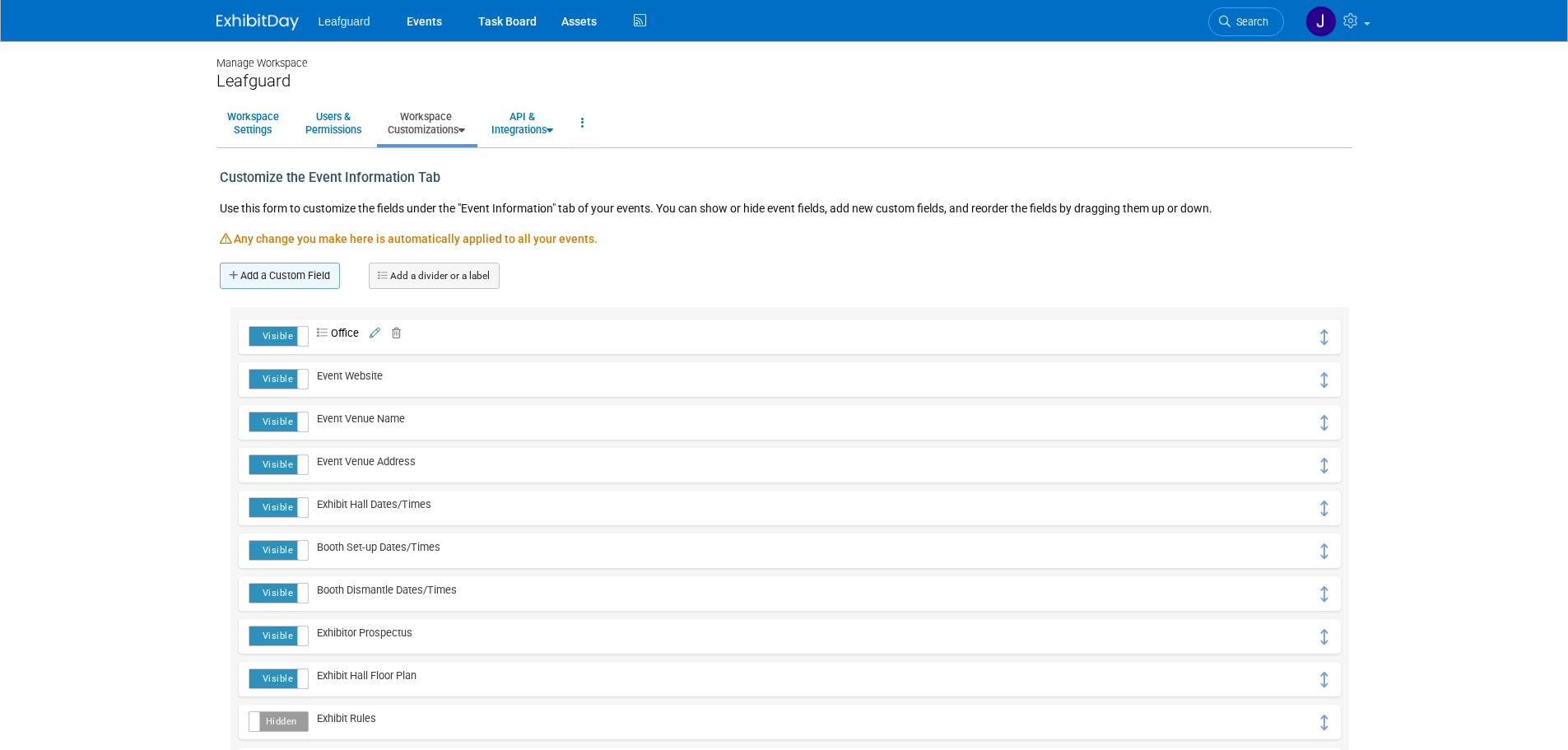
click at [281, 270] on link "Add a Custom Field" at bounding box center [280, 276] width 120 height 27
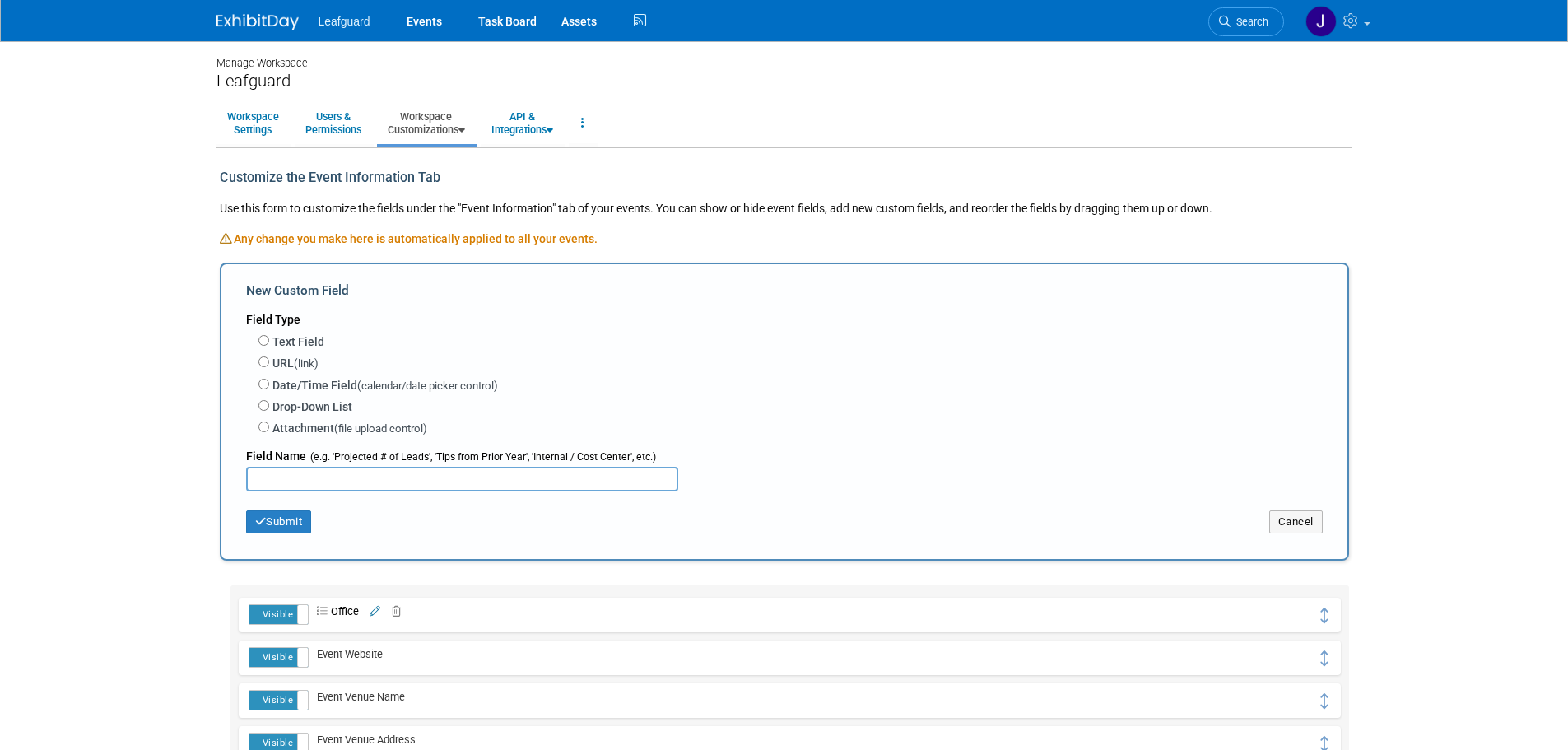
click at [324, 385] on label "Date/Time Field (calendar/date picker control)" at bounding box center [385, 386] width 225 height 18
click at [270, 385] on input "Date/Time Field (calendar/date picker control)" at bounding box center [264, 384] width 11 height 11
radio input "true"
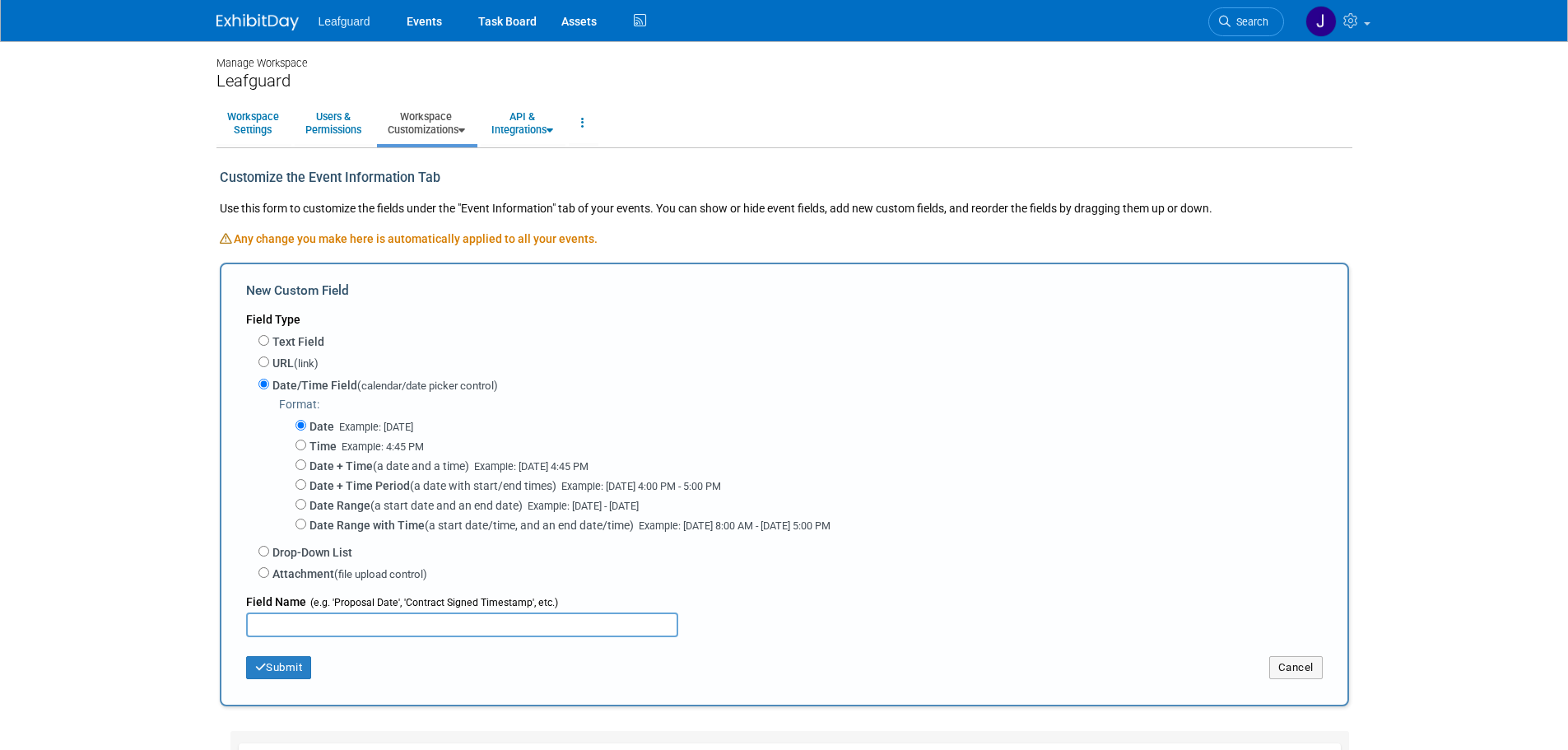
click at [430, 463] on label "Date + Time (a date and a time) Example: Oct 15, 2025 4:45 PM" at bounding box center [449, 466] width 280 height 17
click at [306, 463] on input "Date + Time (a date and a time) Example: Oct 15, 2025 4:45 PM" at bounding box center [300, 465] width 11 height 11
radio input "true"
click at [318, 632] on input "text" at bounding box center [462, 624] width 432 height 25
type input "Event Submission Date"
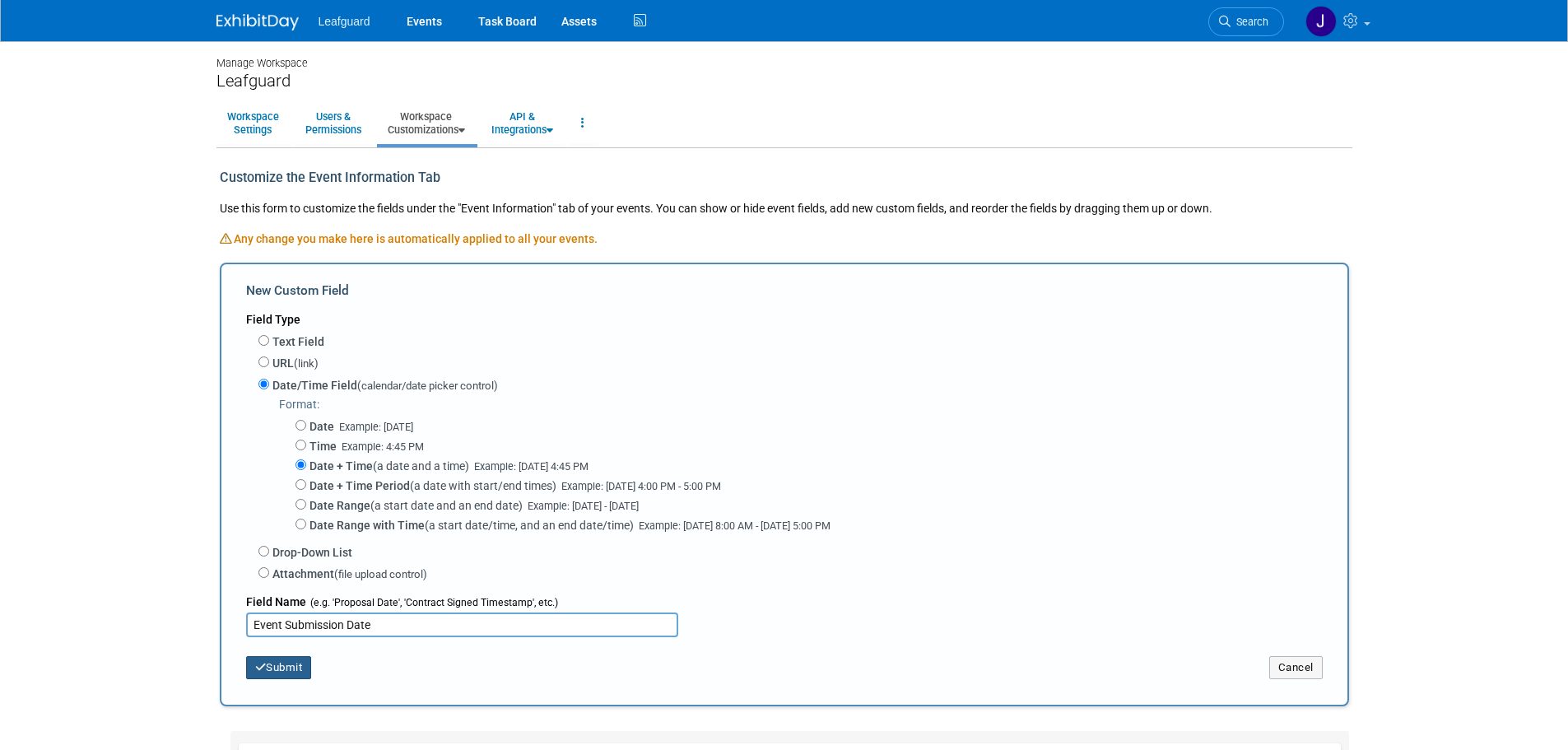
click at [290, 677] on button "Submit" at bounding box center [279, 667] width 66 height 23
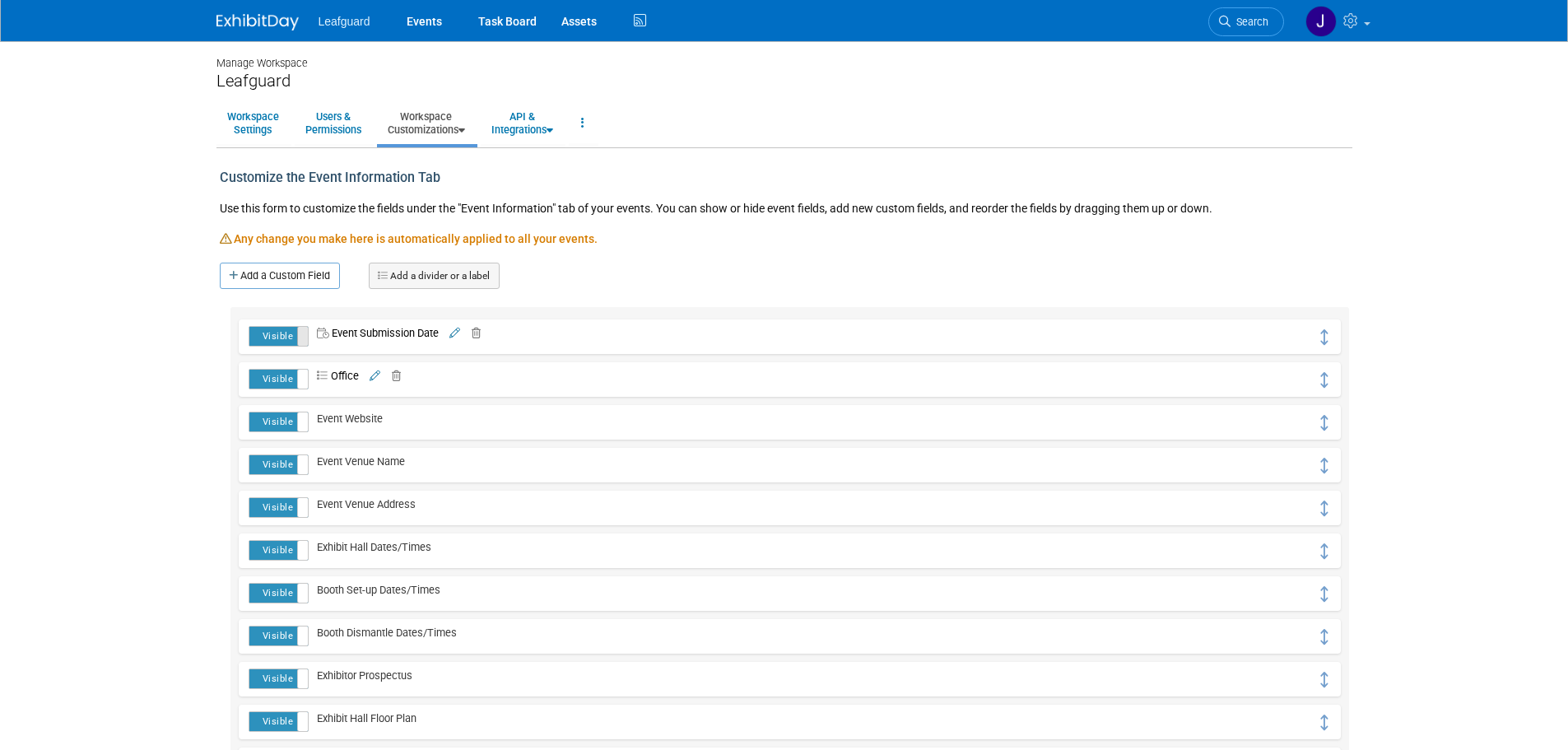
drag, startPoint x: 1062, startPoint y: 343, endPoint x: 298, endPoint y: 334, distance: 764.1
click at [345, 351] on div "Visible Hidden Event Submission Date" at bounding box center [789, 337] width 1101 height 34
drag, startPoint x: 1322, startPoint y: 335, endPoint x: 1329, endPoint y: 375, distance: 40.6
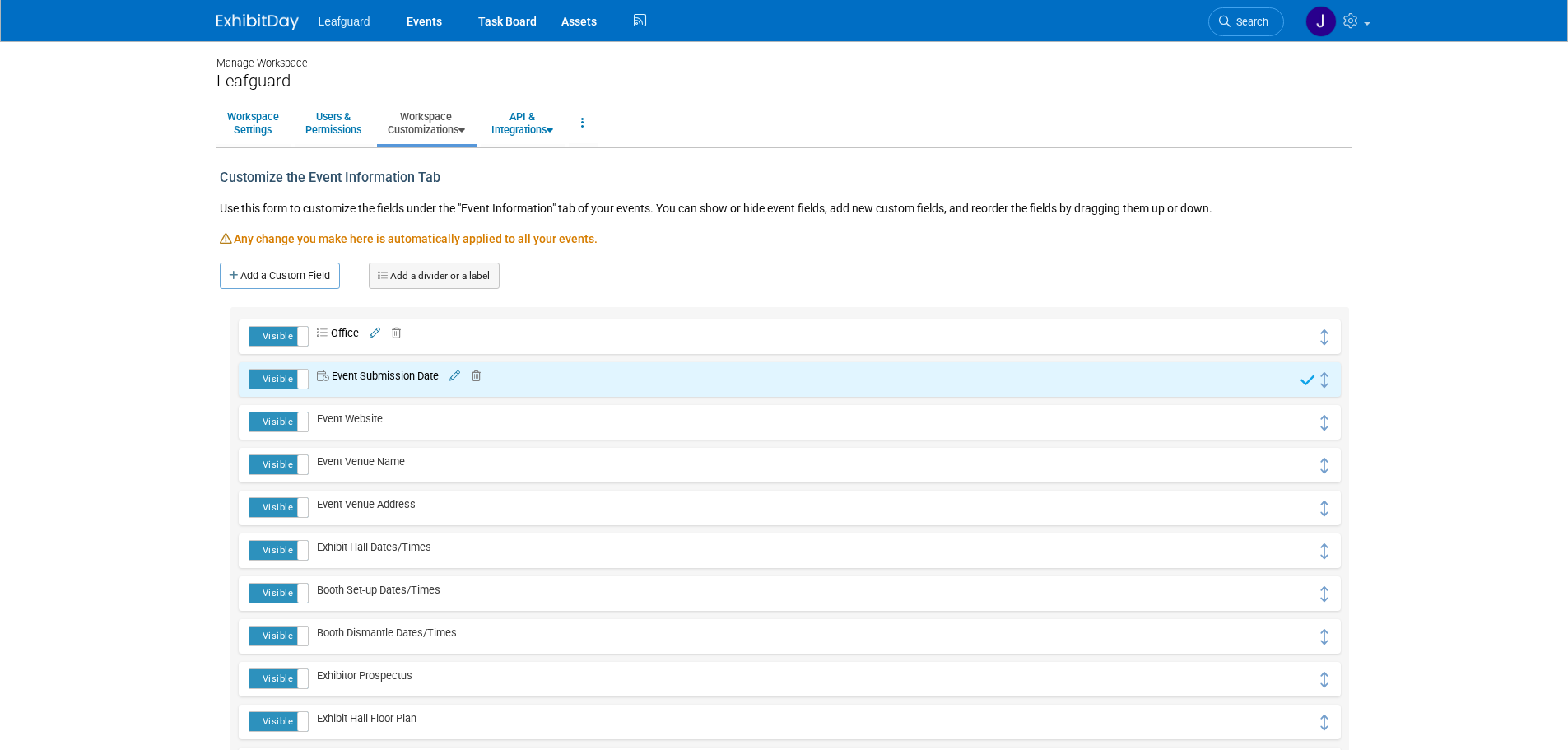
click at [455, 375] on icon at bounding box center [455, 376] width 11 height 11
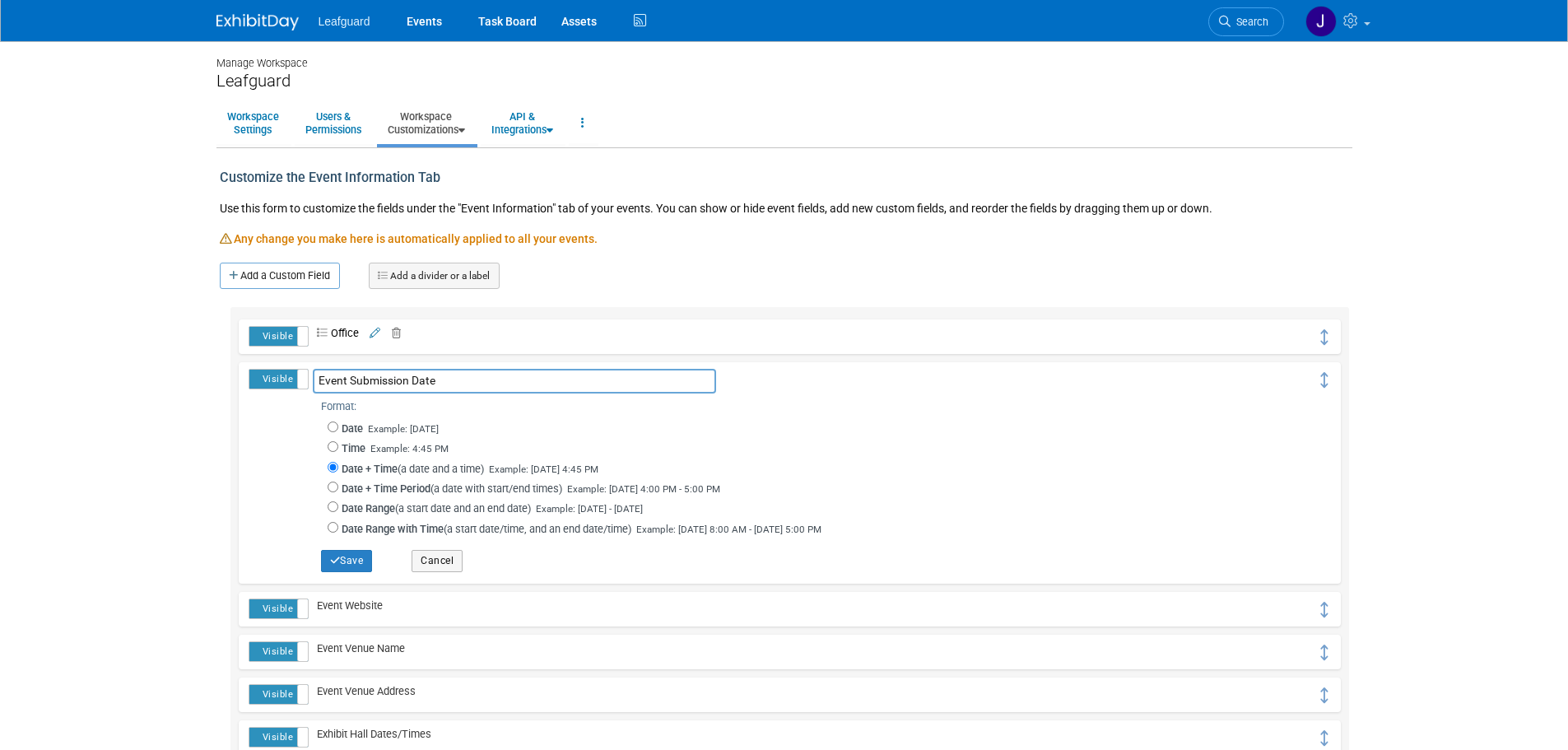
click at [379, 427] on span "Example: [DATE]" at bounding box center [404, 429] width 71 height 12
click at [339, 427] on input "Date Example: [DATE]" at bounding box center [333, 426] width 11 height 11
radio input "true"
click at [354, 546] on span "Save Cancel" at bounding box center [813, 560] width 1009 height 32
click at [352, 552] on button "Save" at bounding box center [346, 561] width 52 height 22
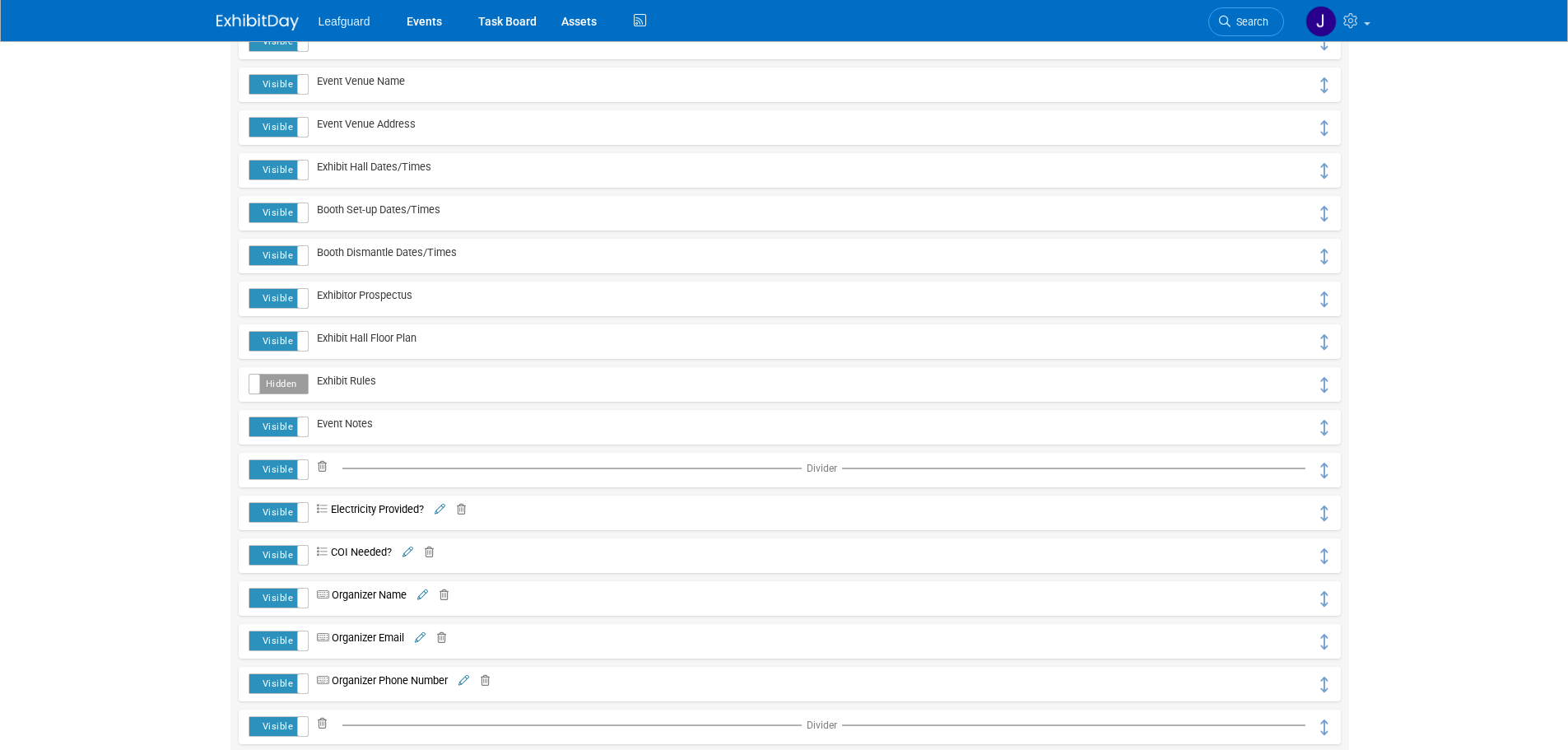
scroll to position [242, 0]
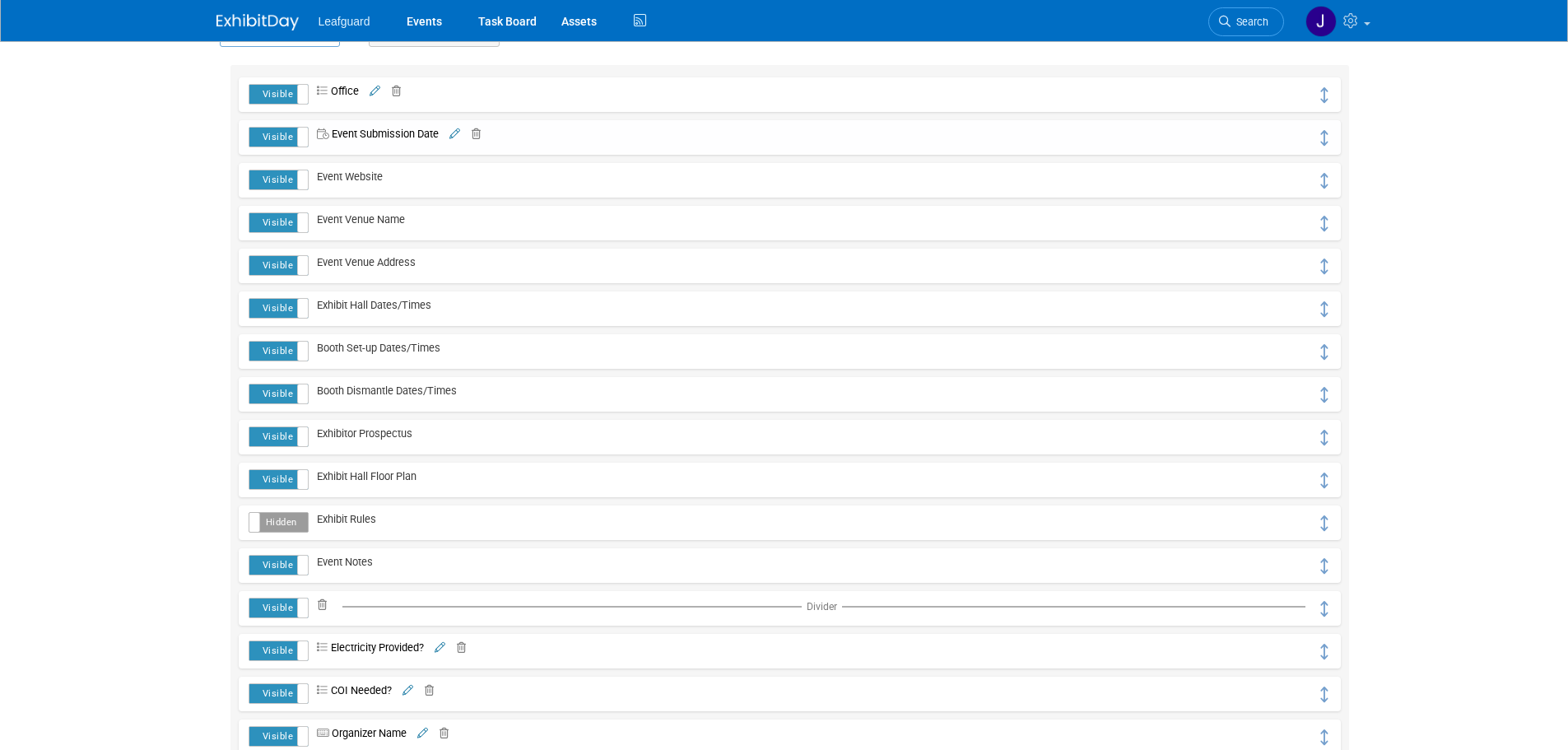
click at [250, 7] on div at bounding box center [268, 15] width 102 height 31
click at [258, 18] on img at bounding box center [258, 22] width 83 height 17
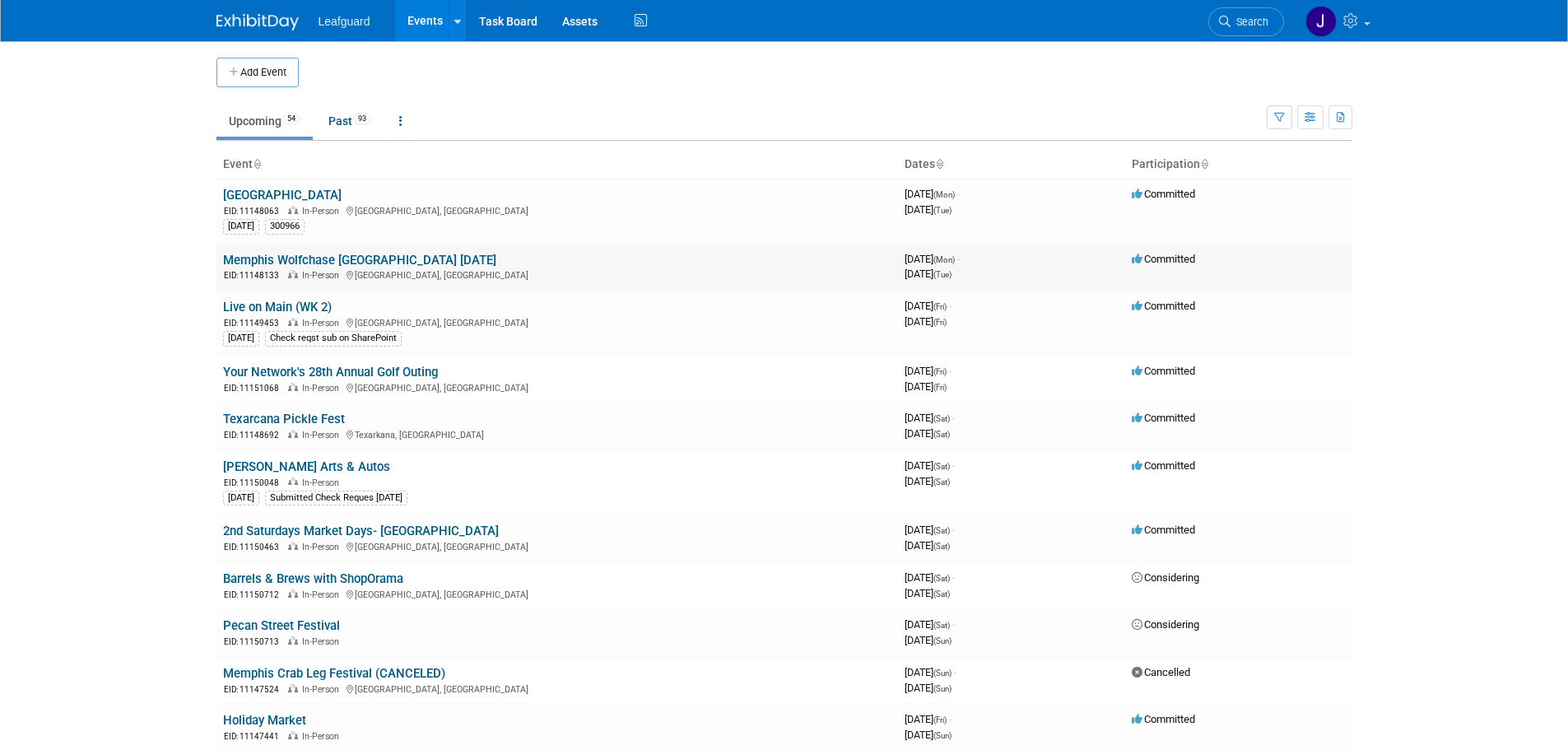
click at [325, 261] on link "Memphis Wolfchase Galleria Mall September 2025" at bounding box center [360, 260] width 274 height 15
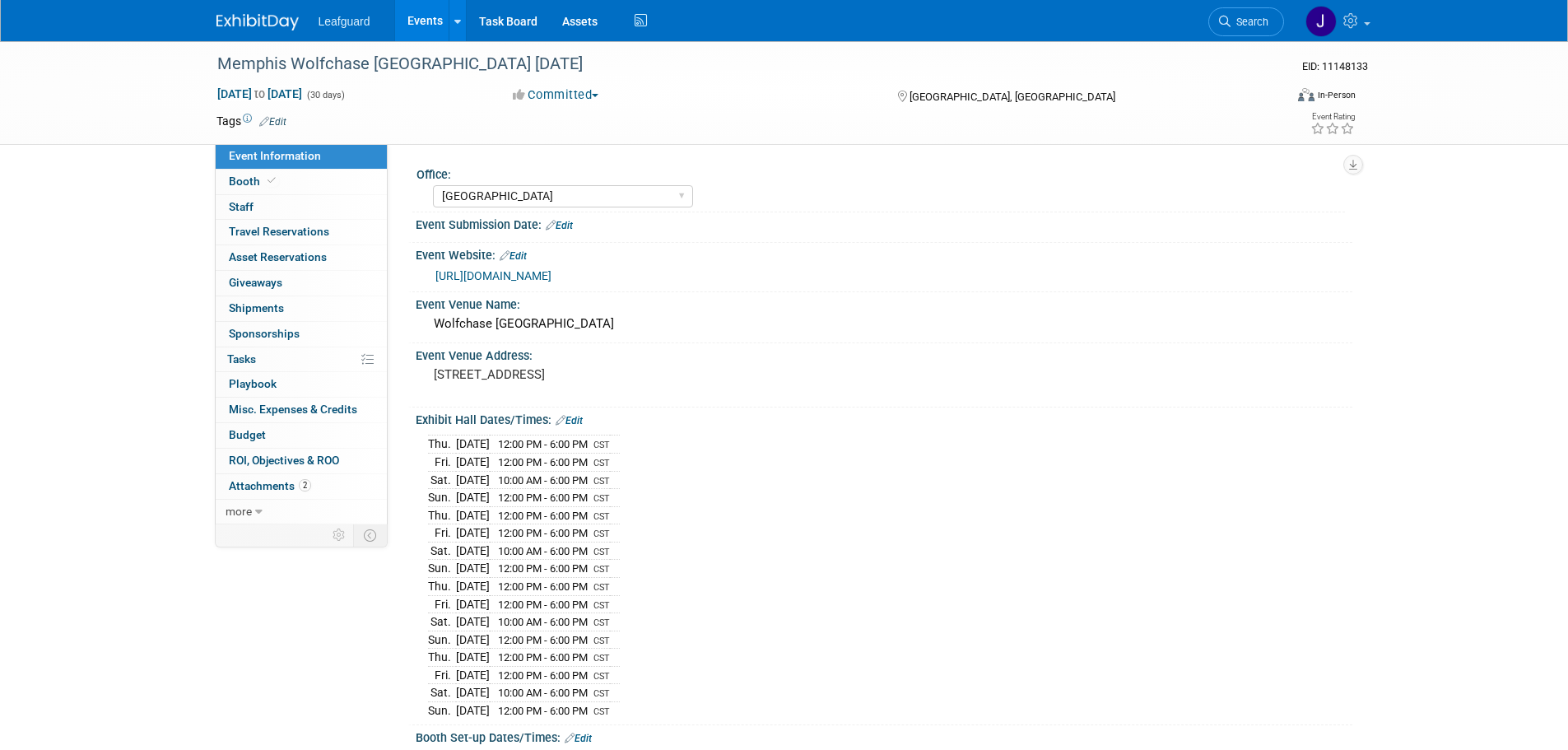
select select "[GEOGRAPHIC_DATA]"
click at [557, 219] on link "Edit" at bounding box center [560, 225] width 28 height 12
select select "8"
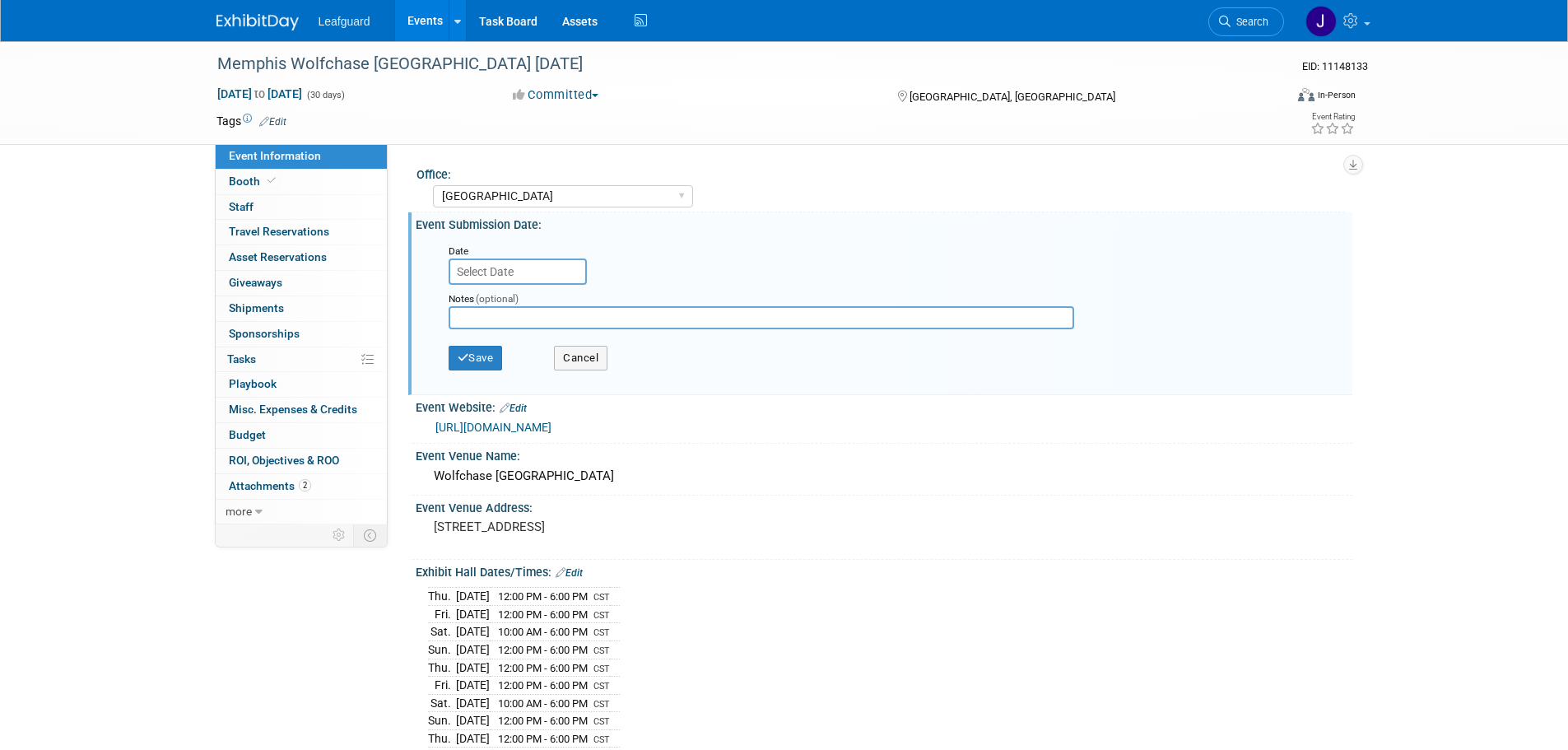
click at [495, 271] on input "text" at bounding box center [518, 272] width 139 height 27
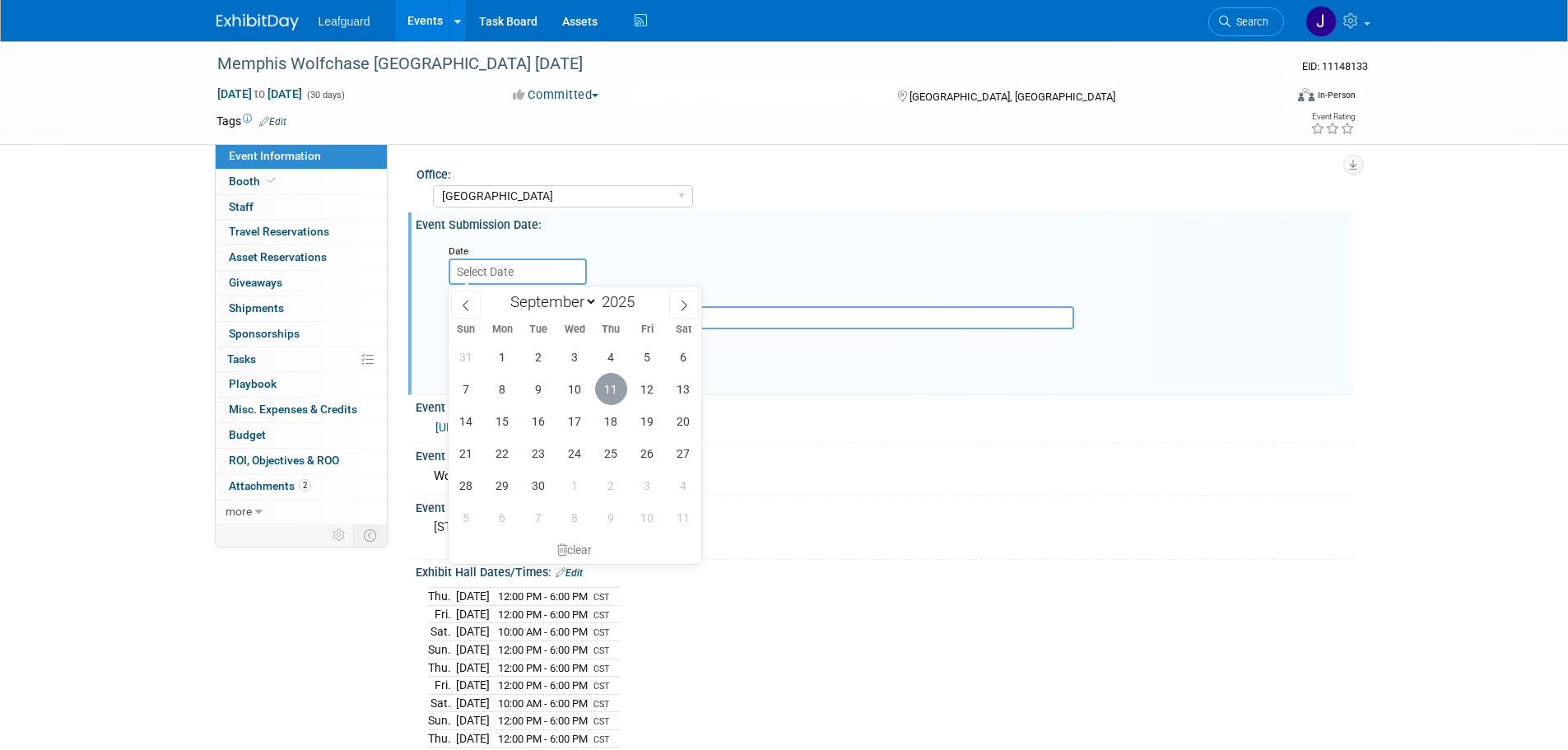
click at [616, 394] on span "11" at bounding box center [611, 389] width 32 height 32
type input "Sep 11, 2025"
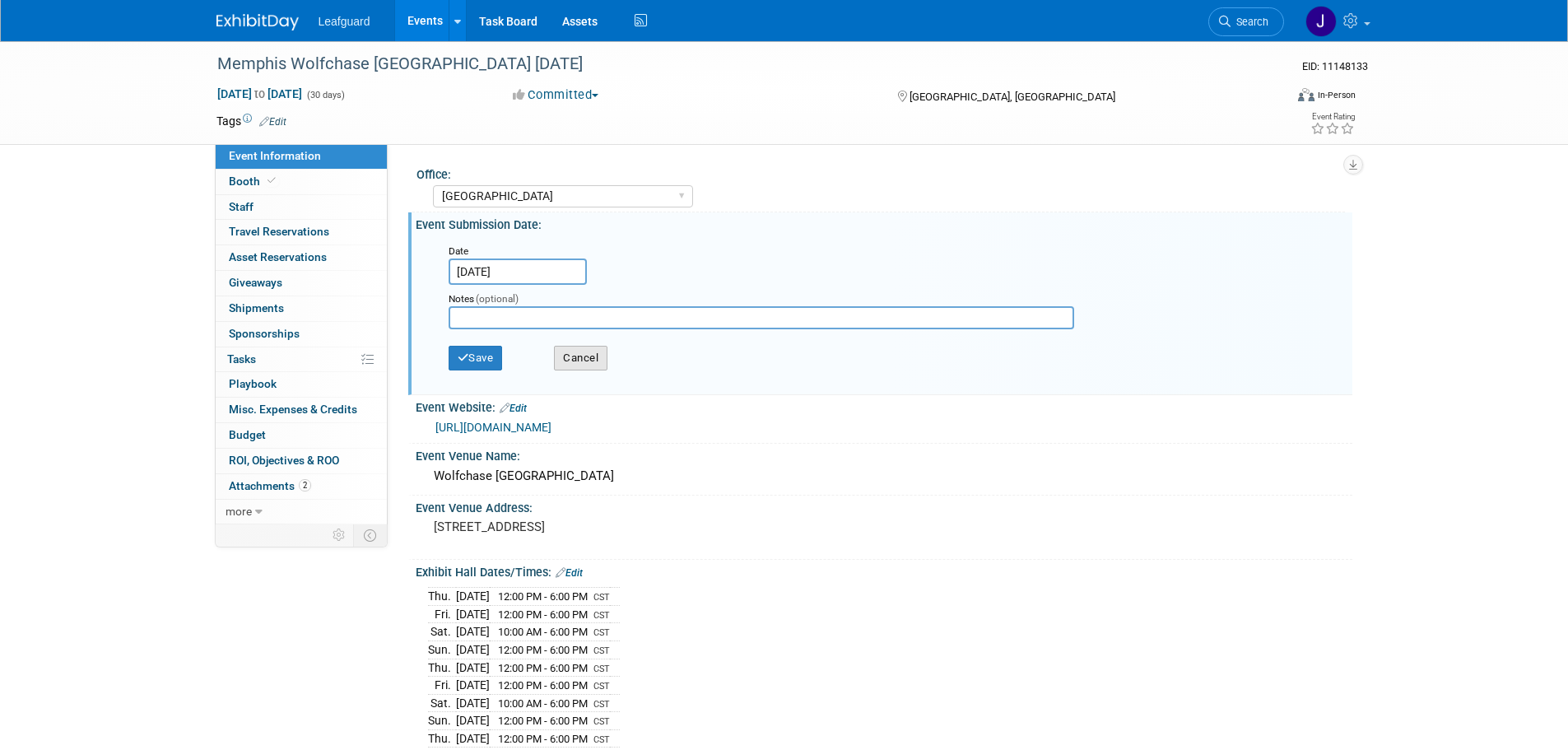
click at [575, 360] on button "Cancel" at bounding box center [581, 357] width 53 height 25
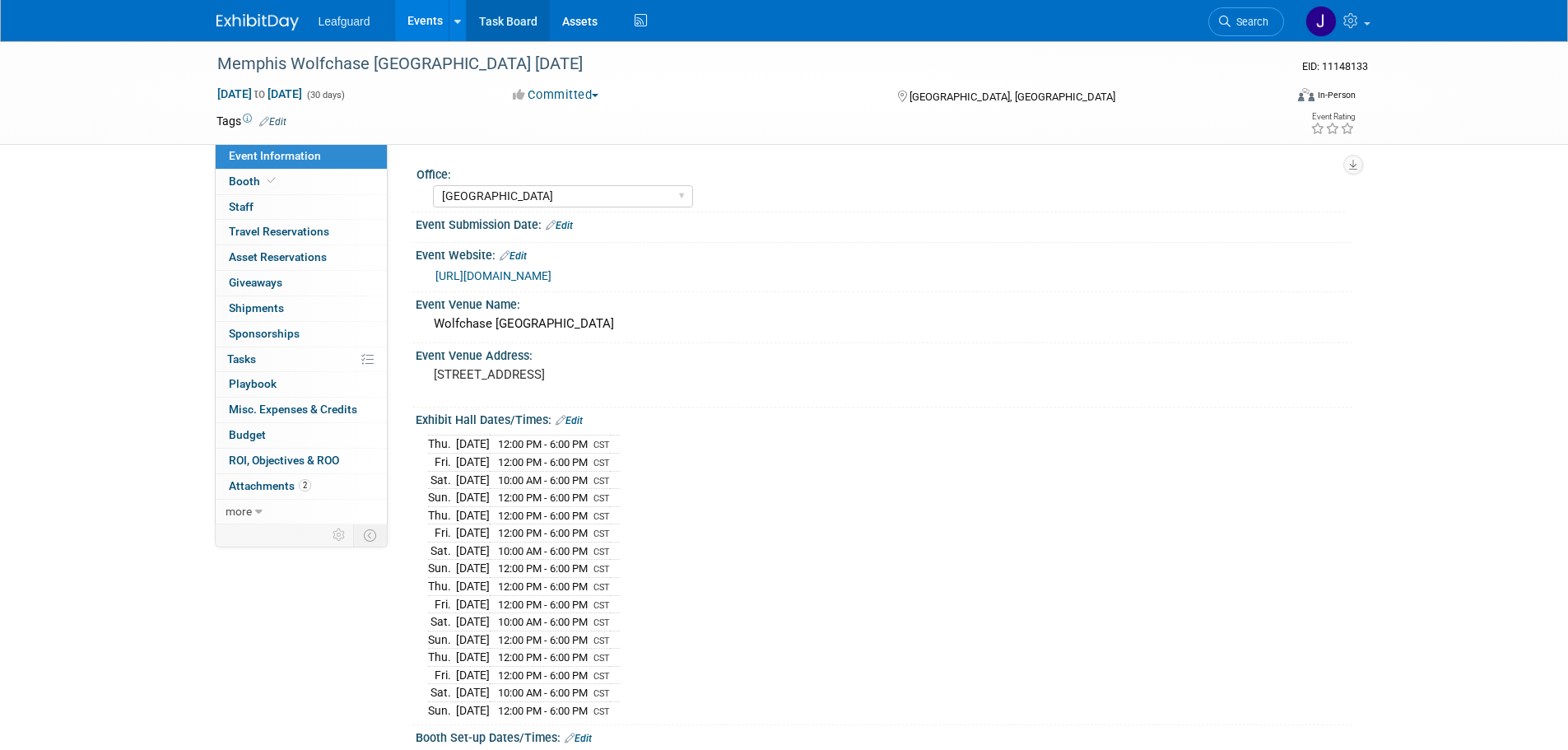
click at [521, 21] on link "Task Board" at bounding box center [508, 21] width 83 height 41
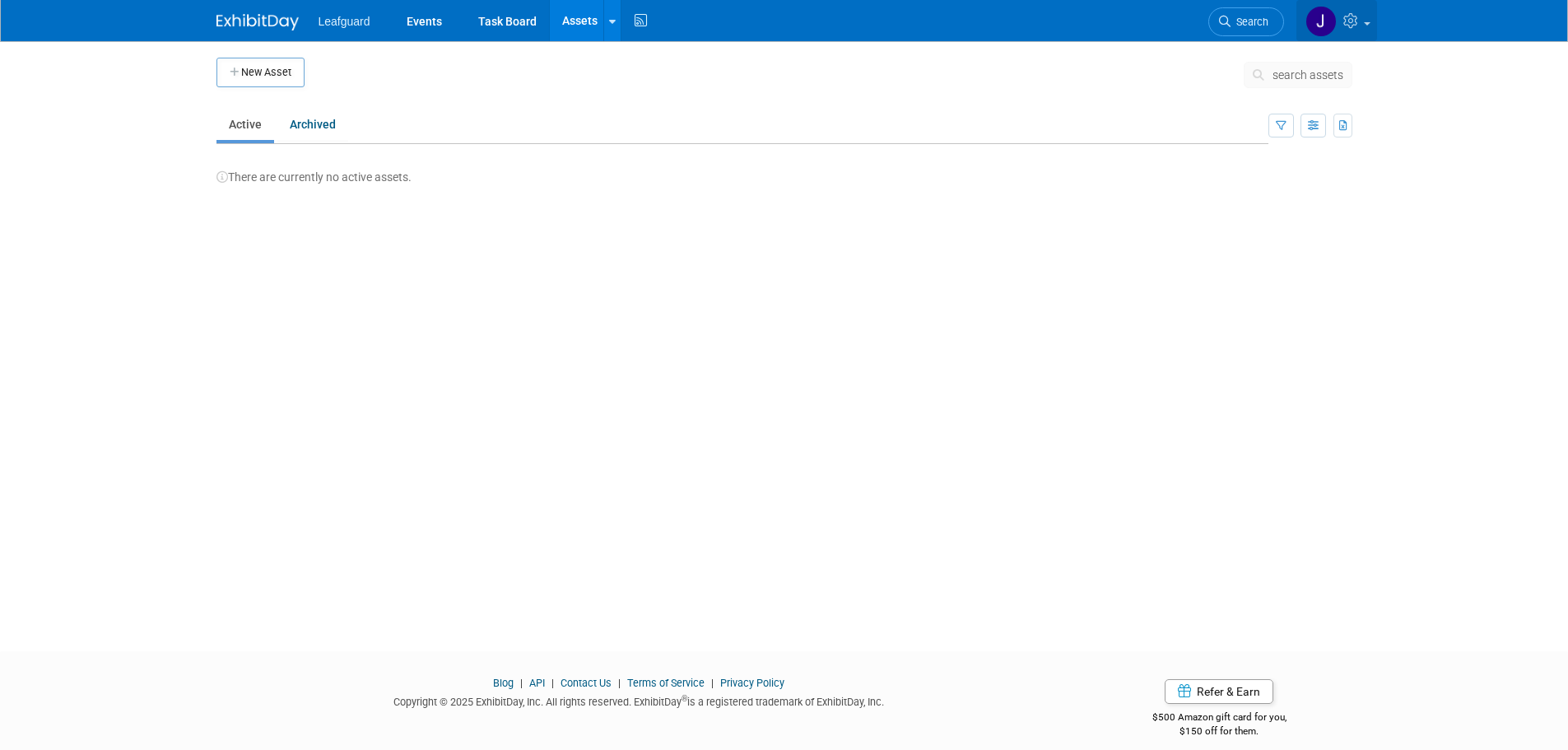
click at [1336, 16] on link at bounding box center [1337, 21] width 81 height 41
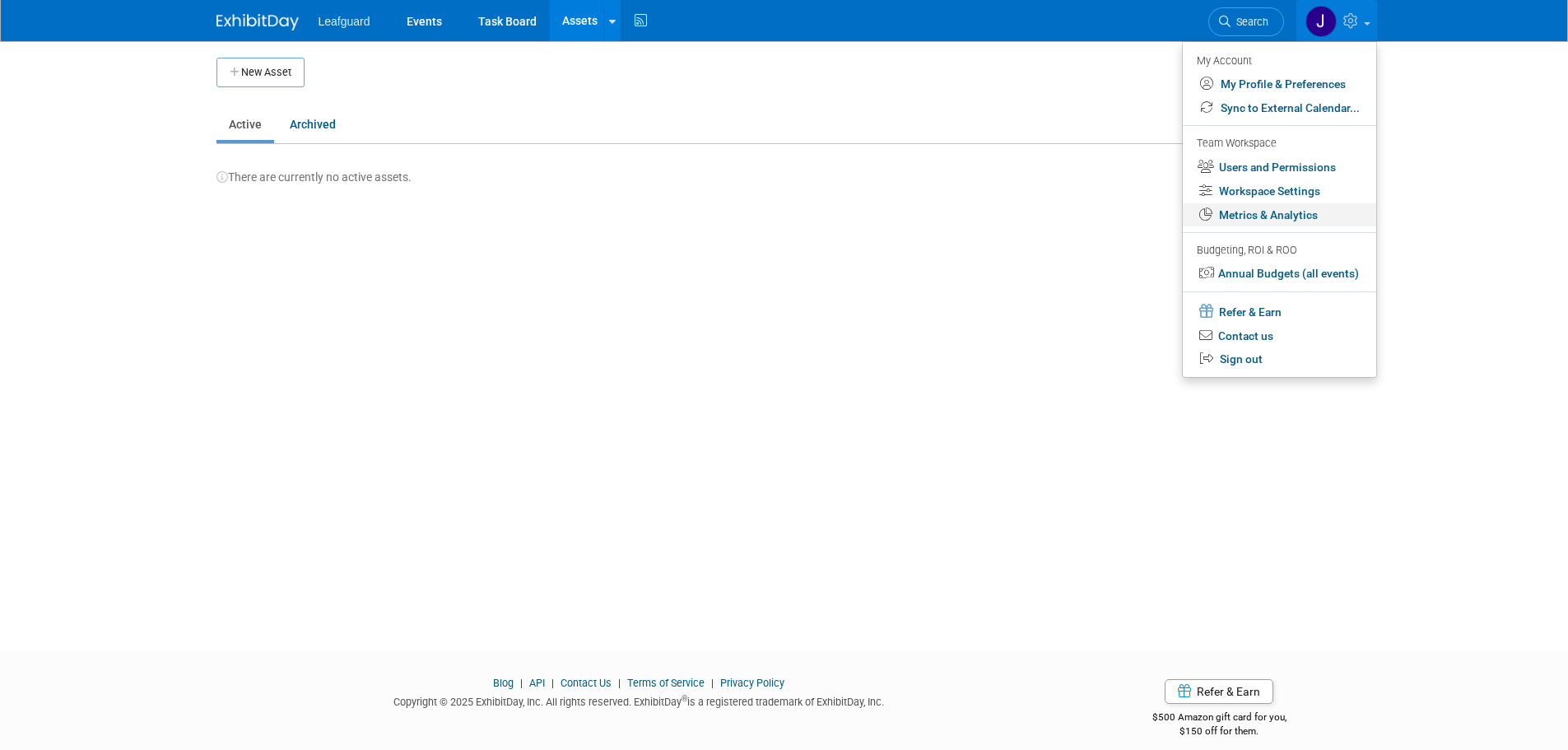
click at [1291, 223] on link "Metrics & Analytics" at bounding box center [1280, 216] width 194 height 24
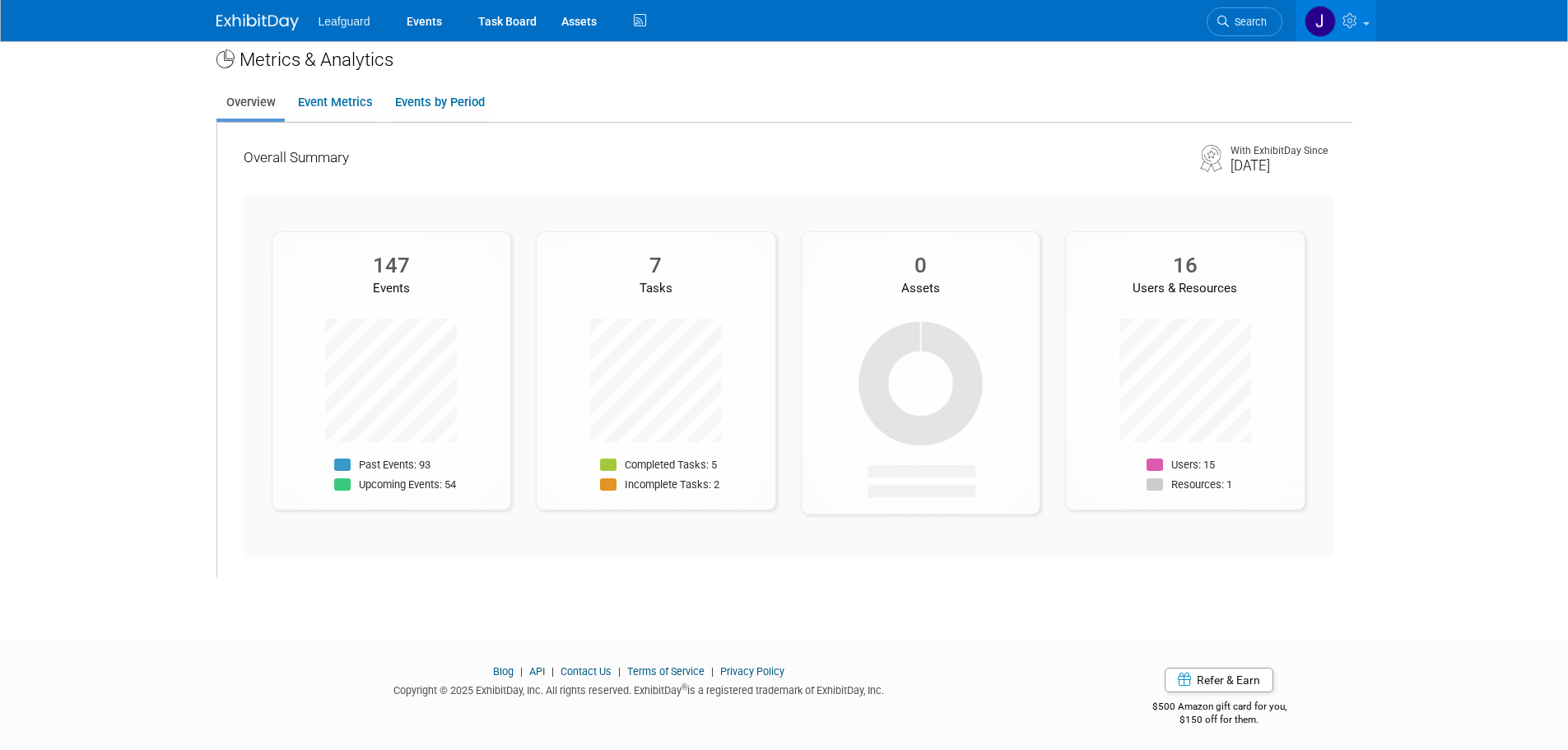
scroll to position [21, 0]
click at [323, 83] on link "Event Metrics" at bounding box center [335, 97] width 94 height 32
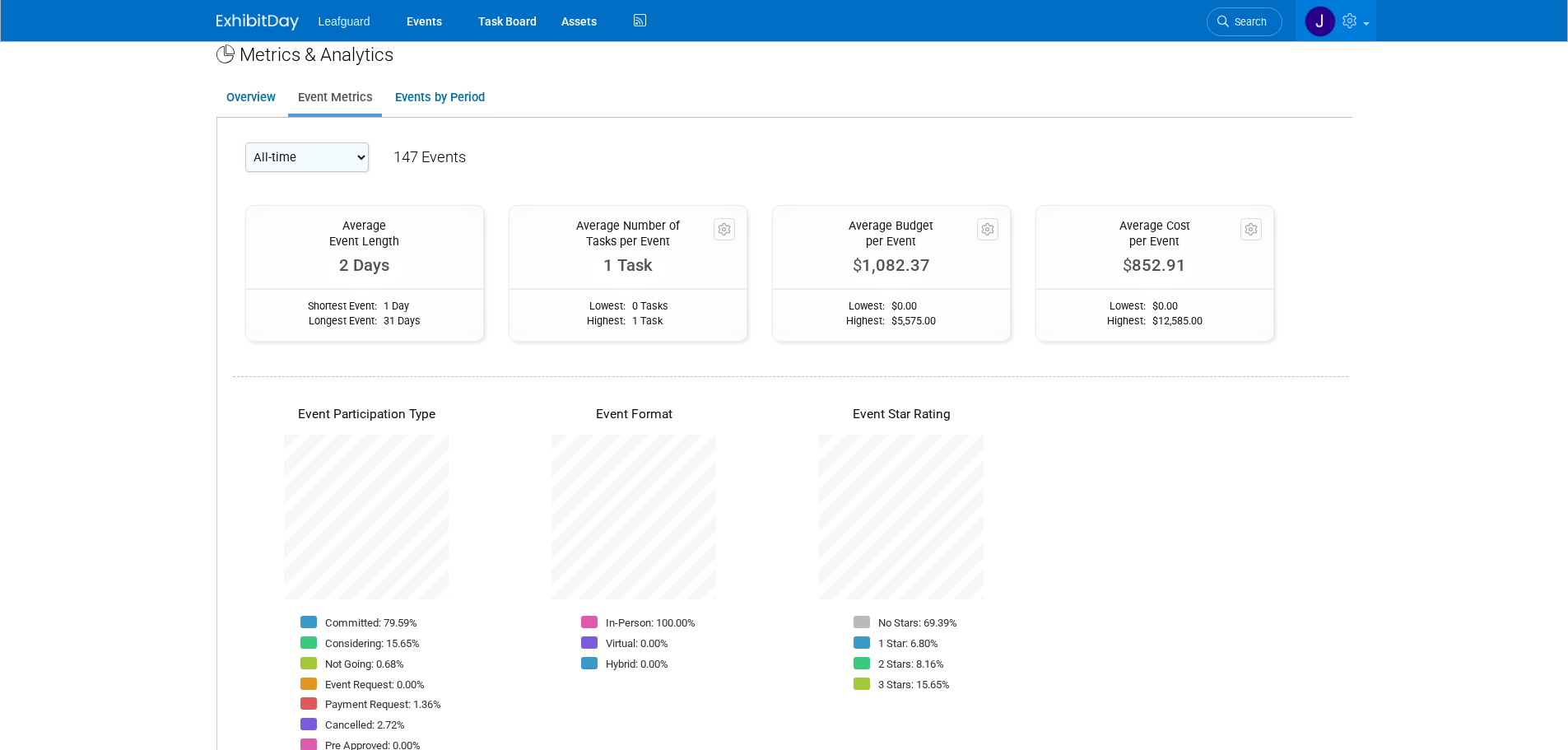
click at [427, 153] on div "147 Events" at bounding box center [430, 157] width 73 height 22
click at [345, 156] on select "All-time 2026 2025" at bounding box center [306, 157] width 123 height 30
click at [320, 161] on select "All-time 2026 2025" at bounding box center [306, 157] width 123 height 30
click at [245, 143] on select "All-time 2026 2025" at bounding box center [306, 157] width 123 height 30
click at [313, 156] on select "All-time 2026 2025" at bounding box center [306, 157] width 123 height 30
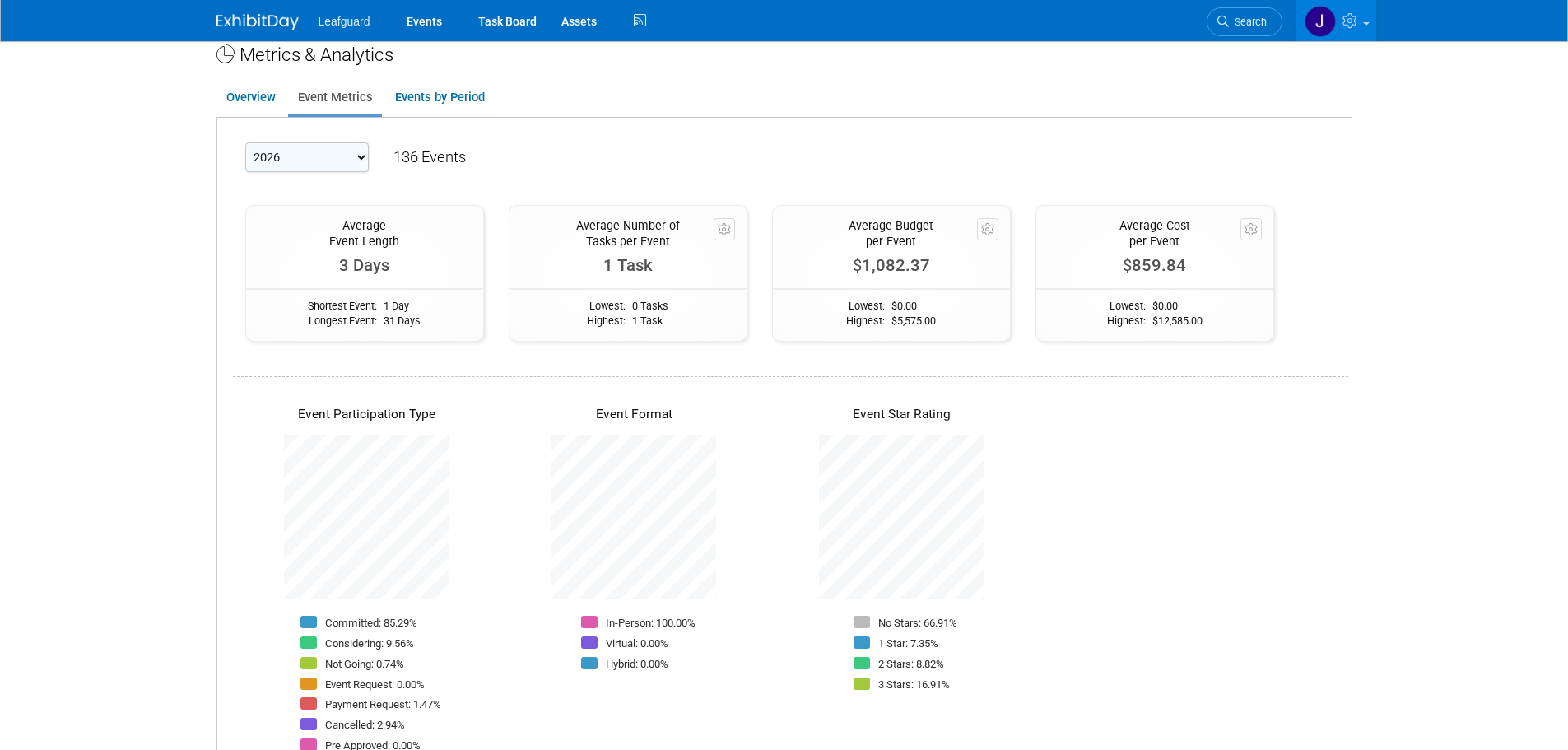
click at [245, 143] on select "All-time 2026 2025" at bounding box center [306, 157] width 123 height 30
click at [313, 153] on select "All-time 2026 2025" at bounding box center [306, 157] width 123 height 30
select select "2025"
click at [245, 143] on select "All-time 2026 2025" at bounding box center [306, 157] width 123 height 30
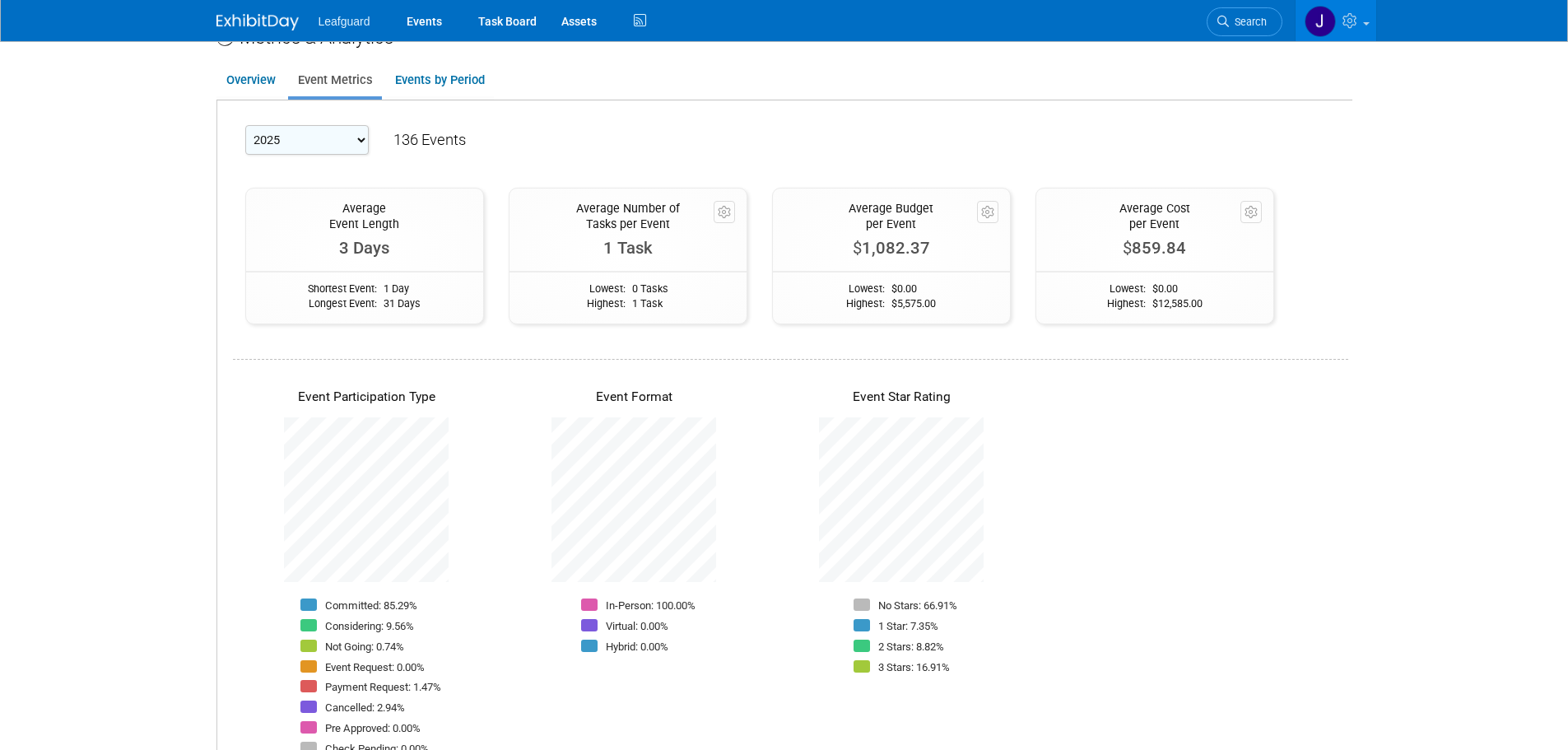
scroll to position [0, 0]
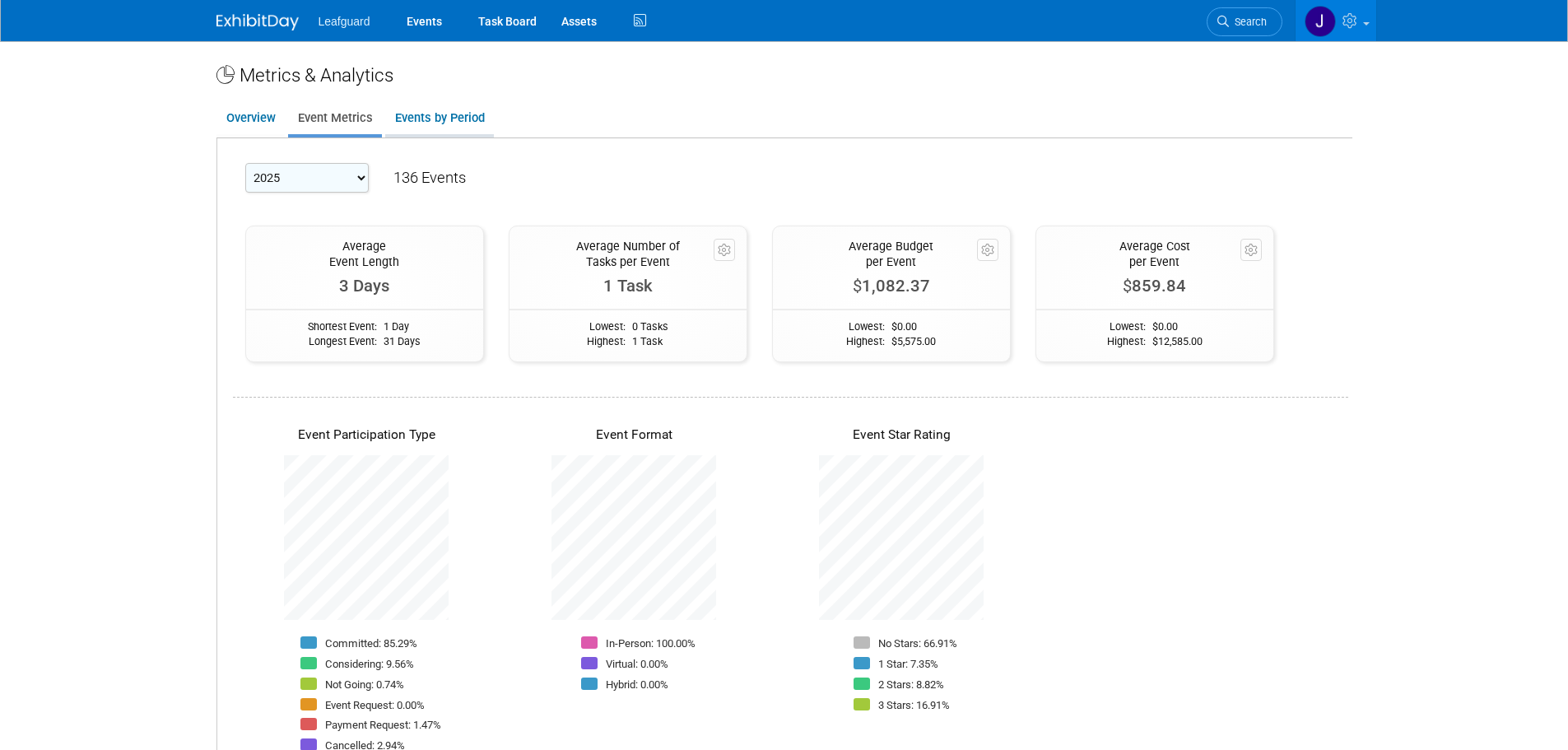
click at [410, 124] on link "Events by Period" at bounding box center [439, 118] width 108 height 32
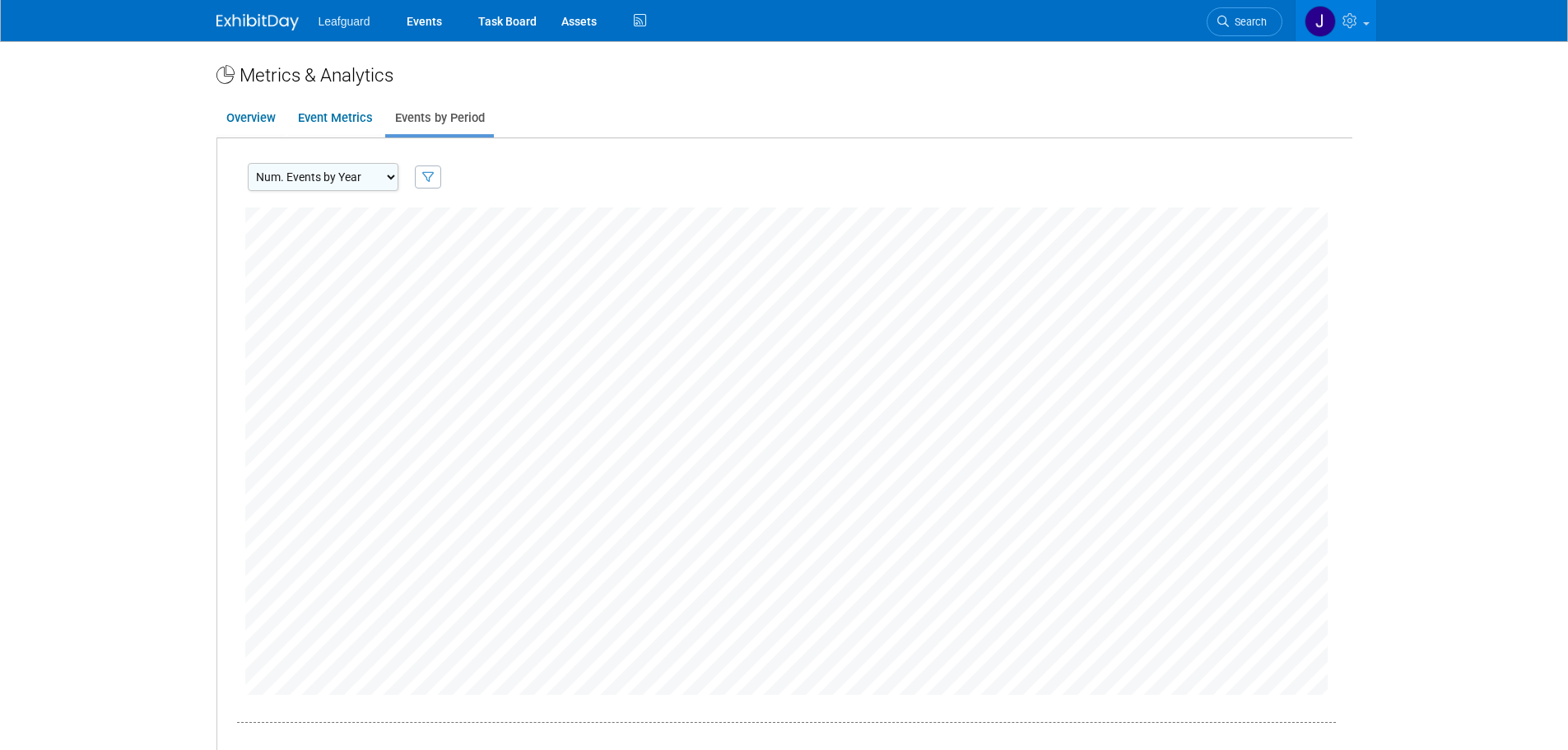
click at [227, 24] on img at bounding box center [258, 22] width 83 height 17
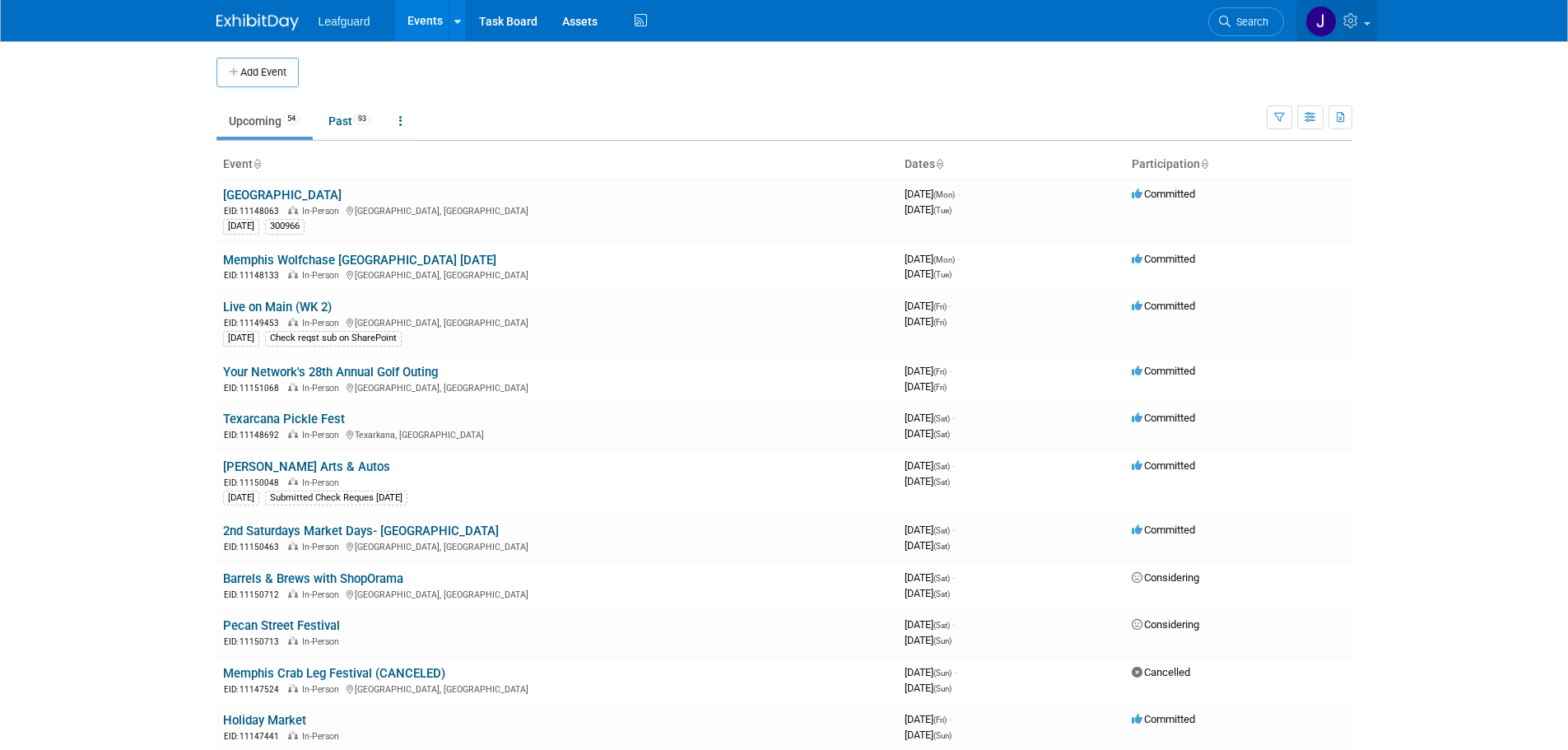
click at [1327, 33] on img at bounding box center [1322, 22] width 31 height 31
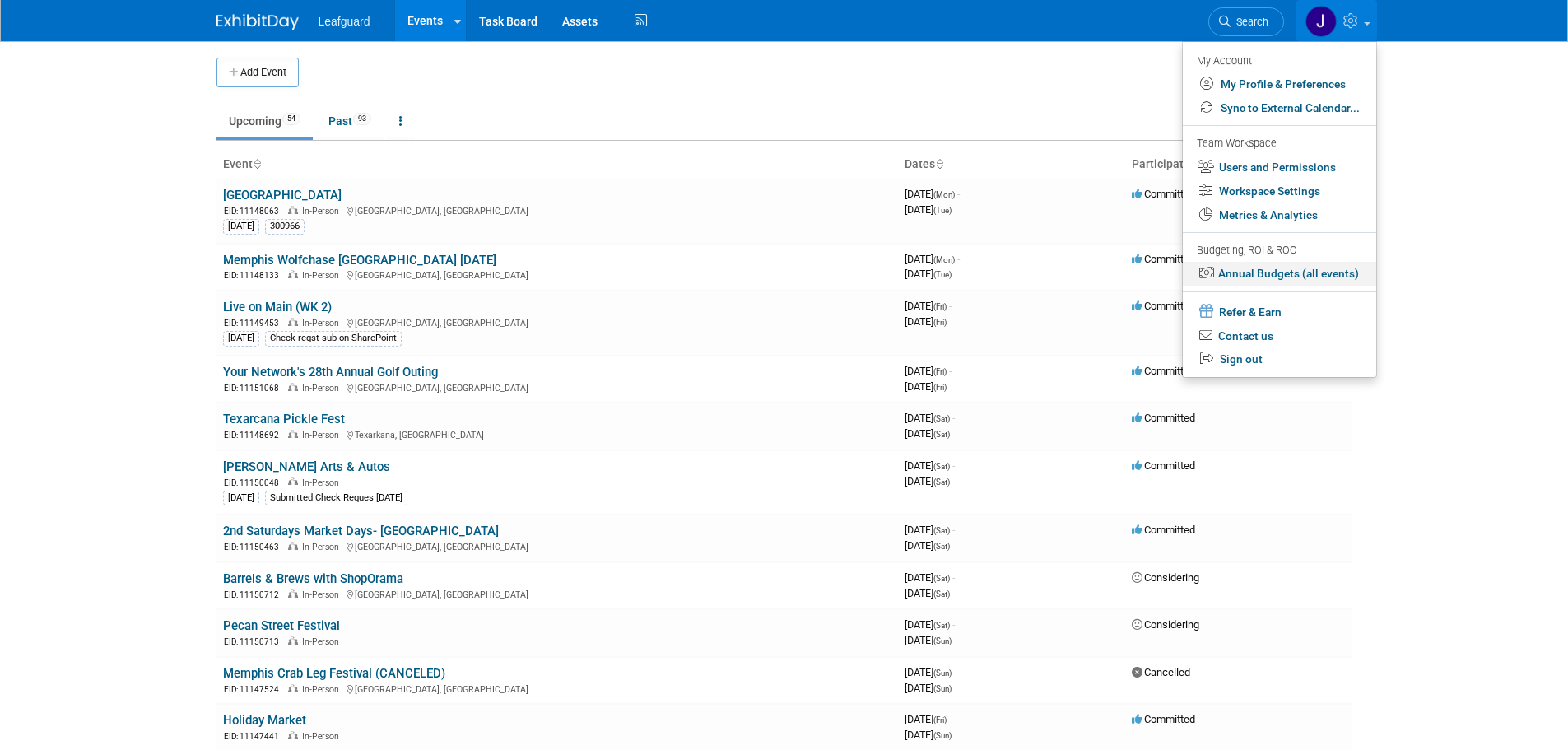
click at [1278, 276] on link "Annual Budgets (all events)" at bounding box center [1280, 274] width 194 height 24
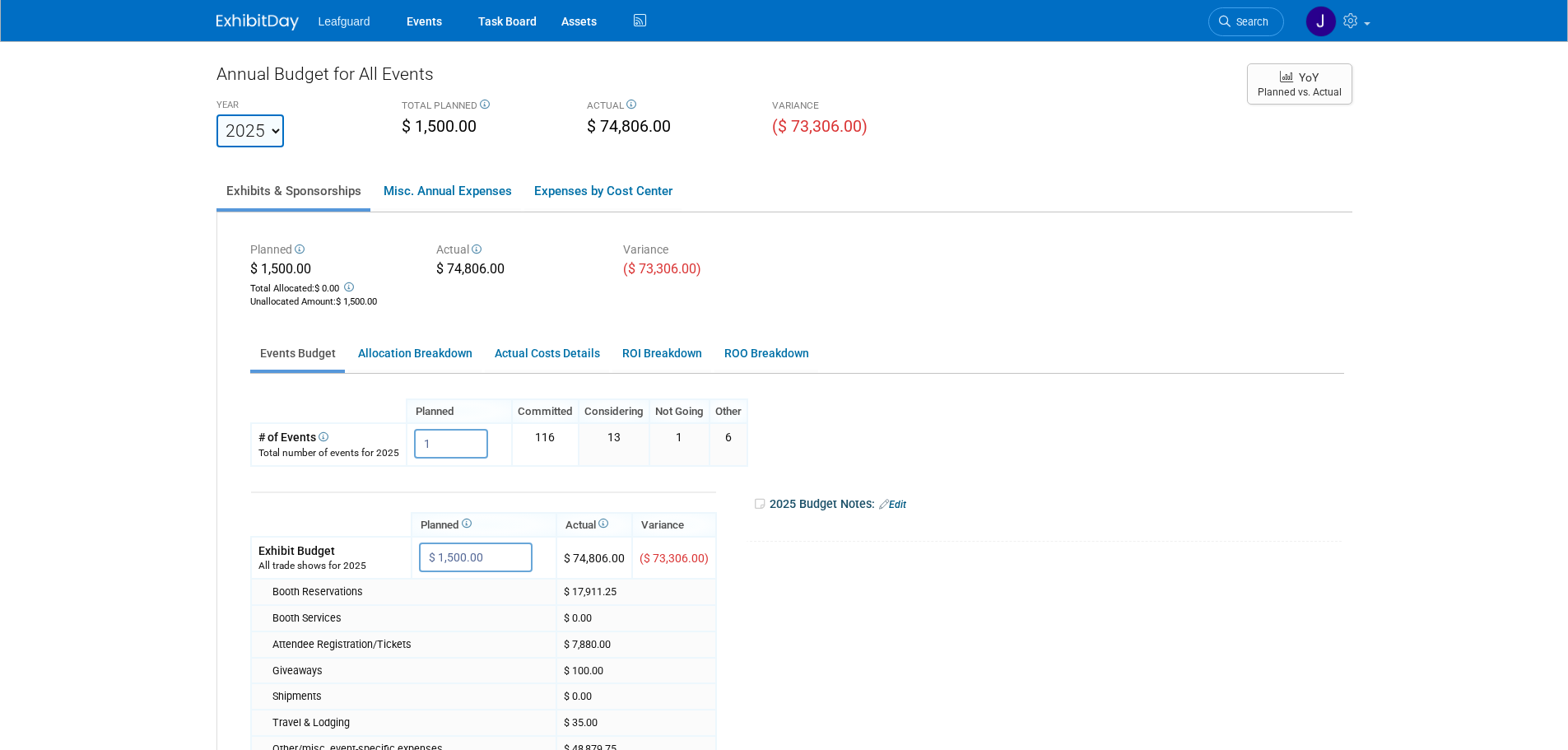
click at [444, 119] on span "$ 1,500.00" at bounding box center [439, 126] width 75 height 19
click at [441, 121] on span "$ 1,500.00" at bounding box center [439, 126] width 75 height 19
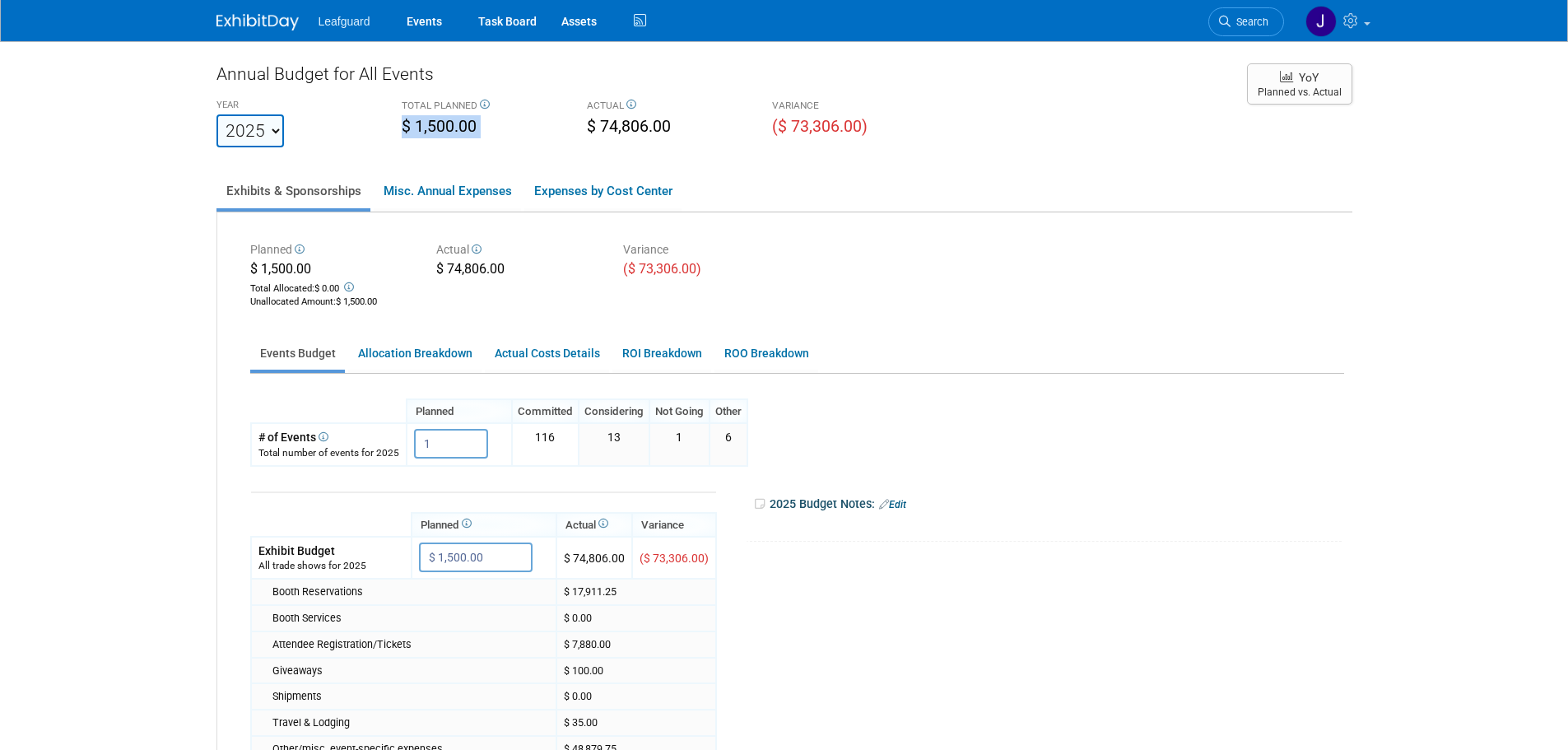
click at [441, 121] on span "$ 1,500.00" at bounding box center [439, 126] width 75 height 19
click at [850, 265] on div "Planned $ 1,500.00 Total Allocated: $ 0.00 Unallocated Amount : $ 1,500.00 Actu…" at bounding box center [797, 274] width 1119 height 74
click at [234, 21] on img at bounding box center [258, 22] width 83 height 17
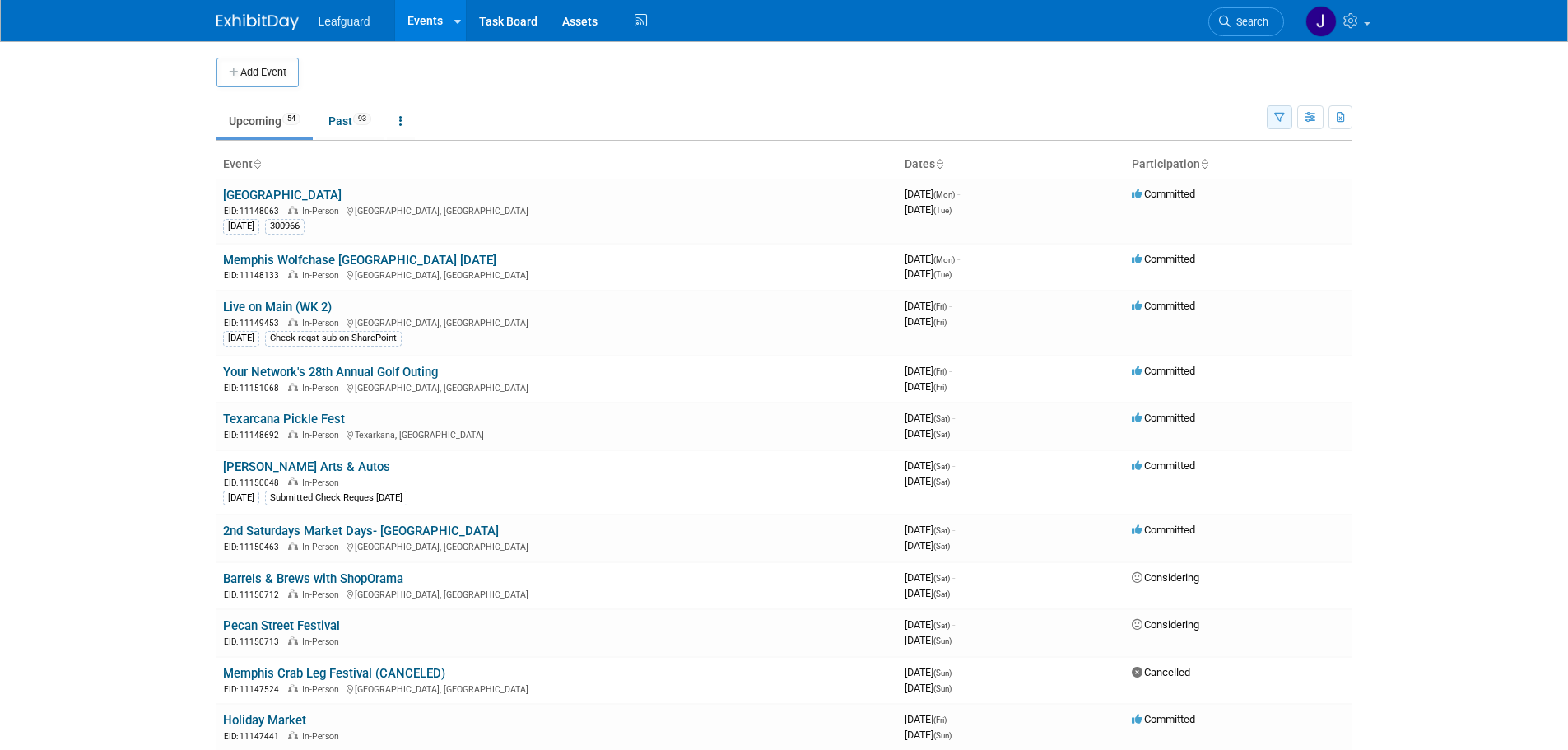
click at [1281, 110] on button "button" at bounding box center [1280, 117] width 26 height 24
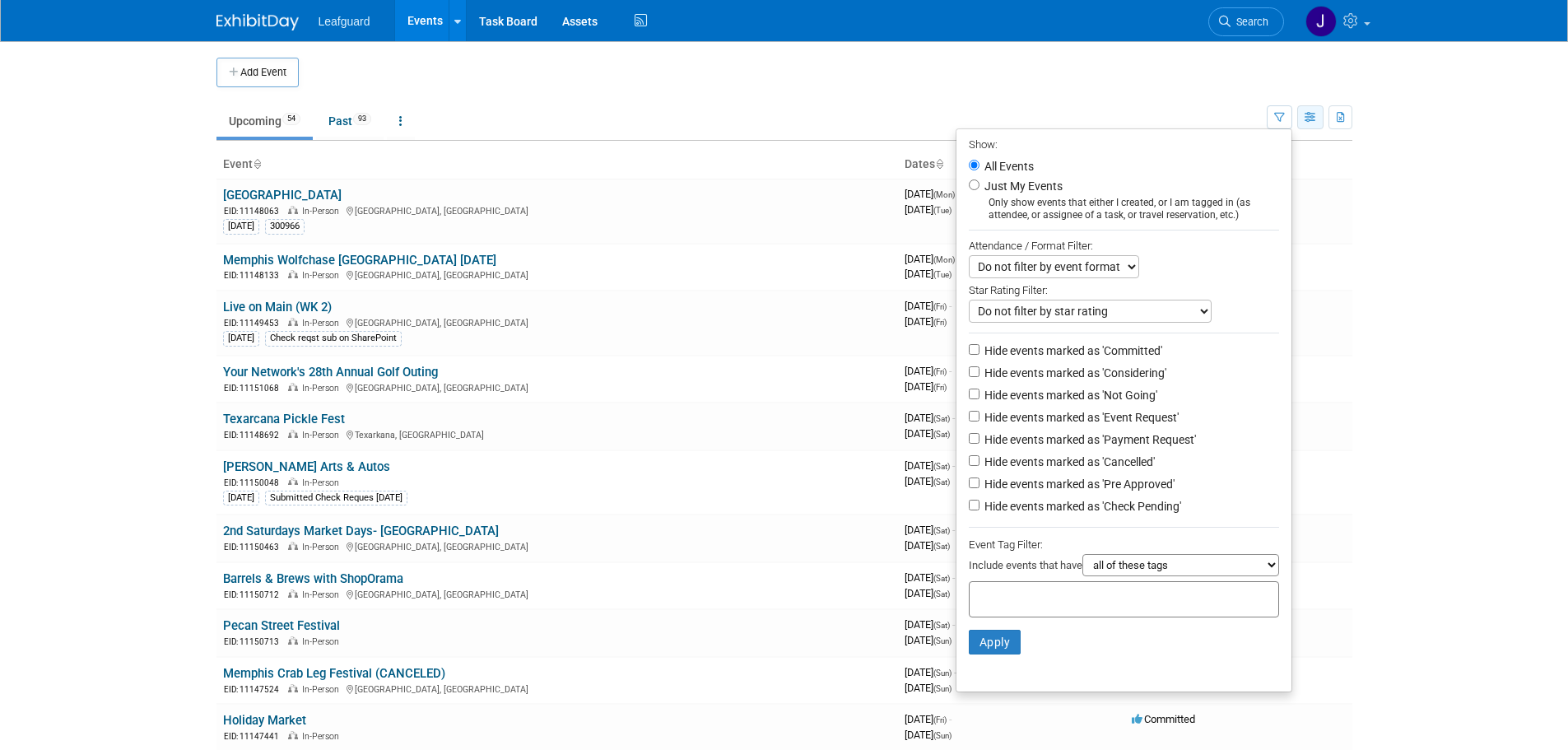
click at [1301, 118] on button "button" at bounding box center [1310, 117] width 27 height 24
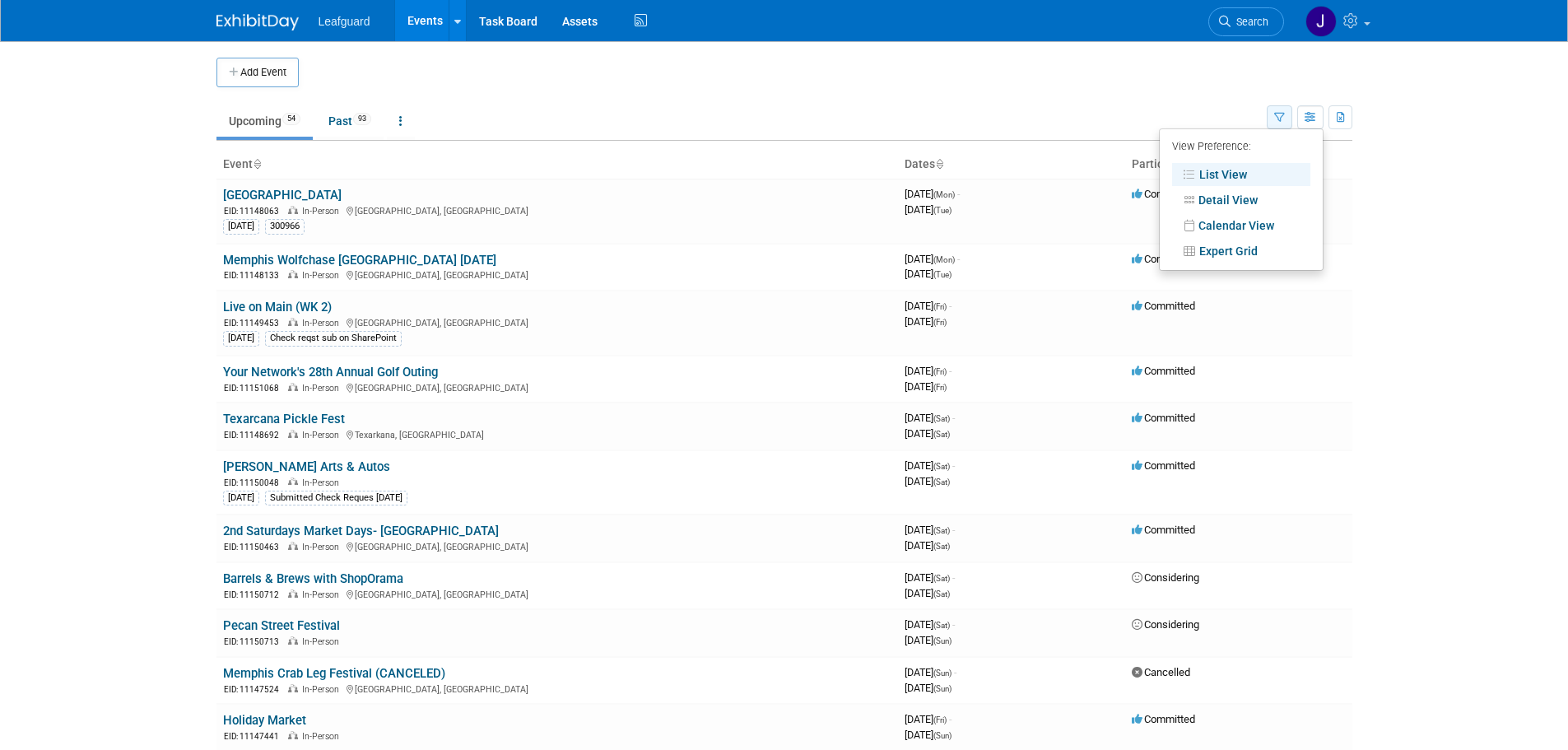
click at [1290, 118] on div "Show: All Events Just My Events Only show events that either I created, or I am…" at bounding box center [1309, 114] width 86 height 53
click at [1286, 113] on button "button" at bounding box center [1280, 117] width 26 height 24
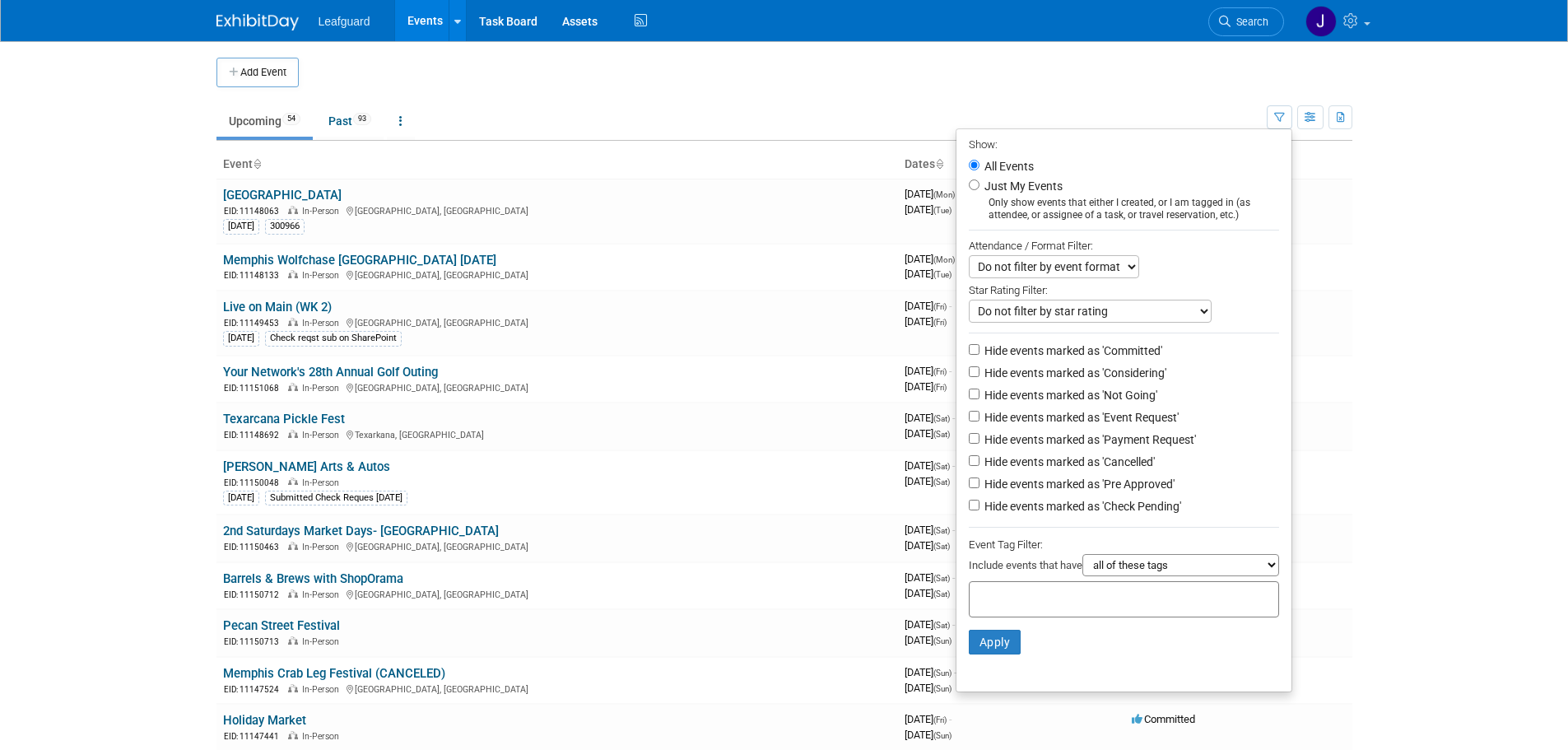
click at [127, 335] on body "Leafguard Events Add Event Bulk Upload Events Shareable Event Boards Recently V…" at bounding box center [784, 375] width 1568 height 750
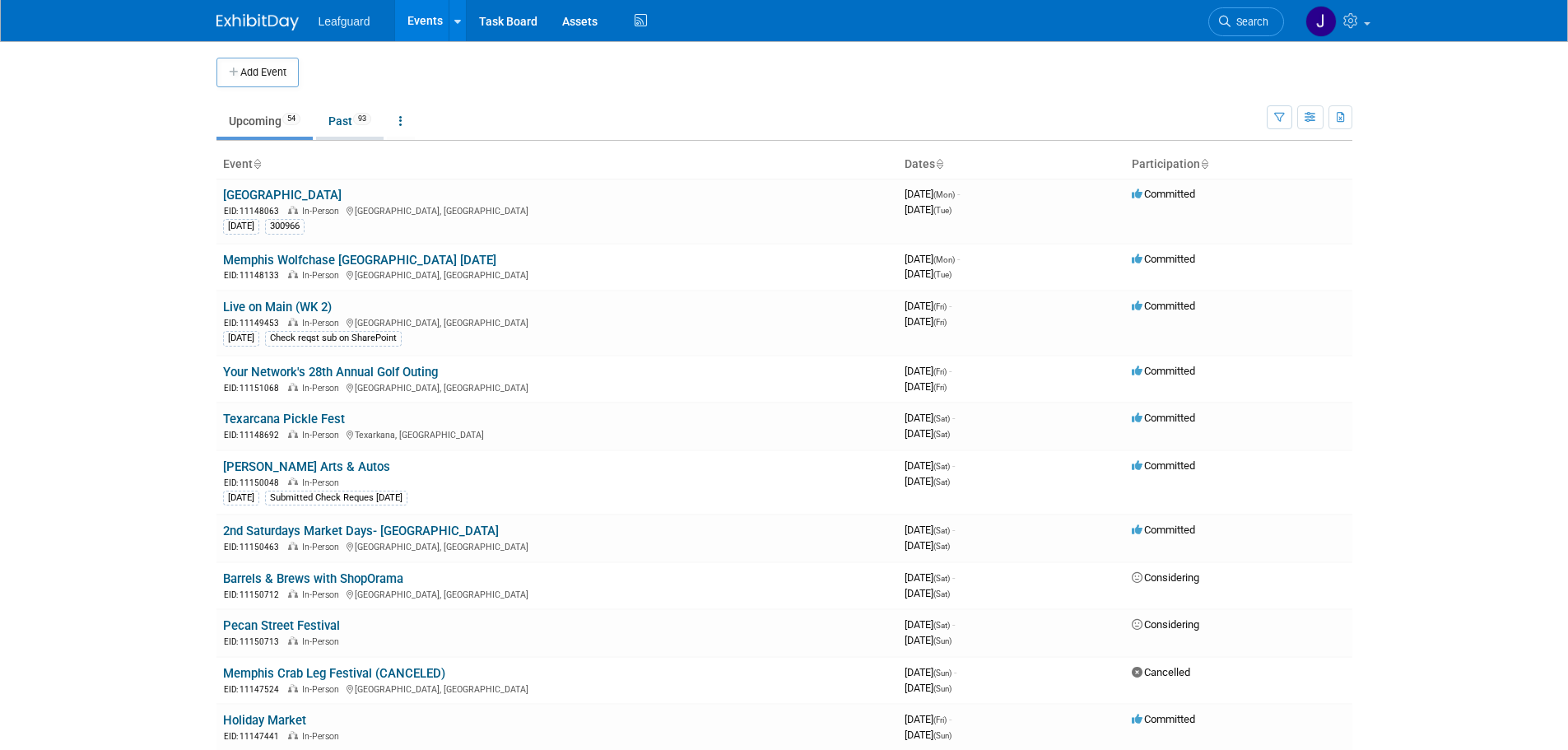
click at [345, 129] on link "Past 93" at bounding box center [349, 121] width 68 height 31
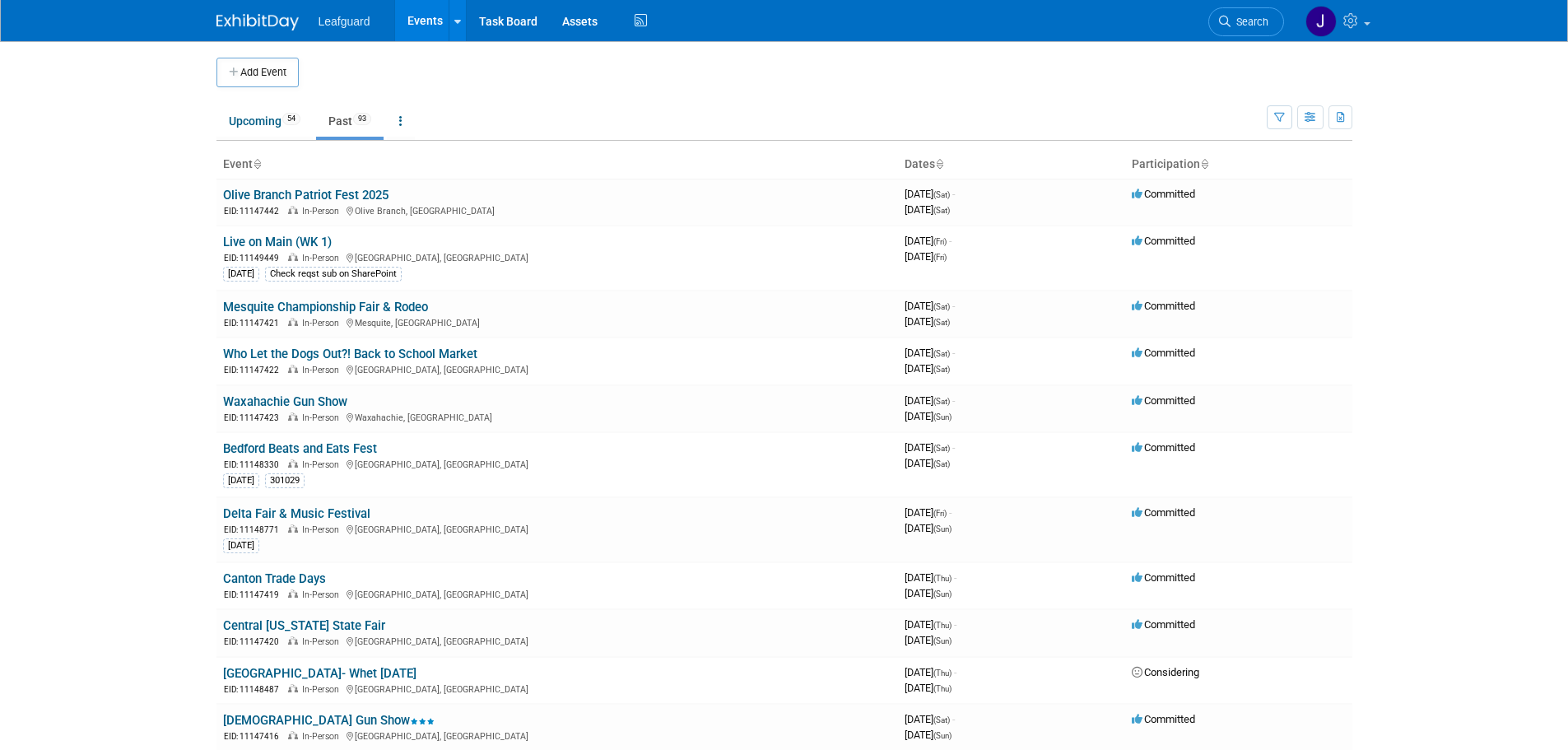
click at [1292, 123] on div "Show: All Events Just My Events Only show events that either I created, or I am…" at bounding box center [1309, 114] width 86 height 53
click at [233, 109] on link "Upcoming 54" at bounding box center [265, 121] width 96 height 31
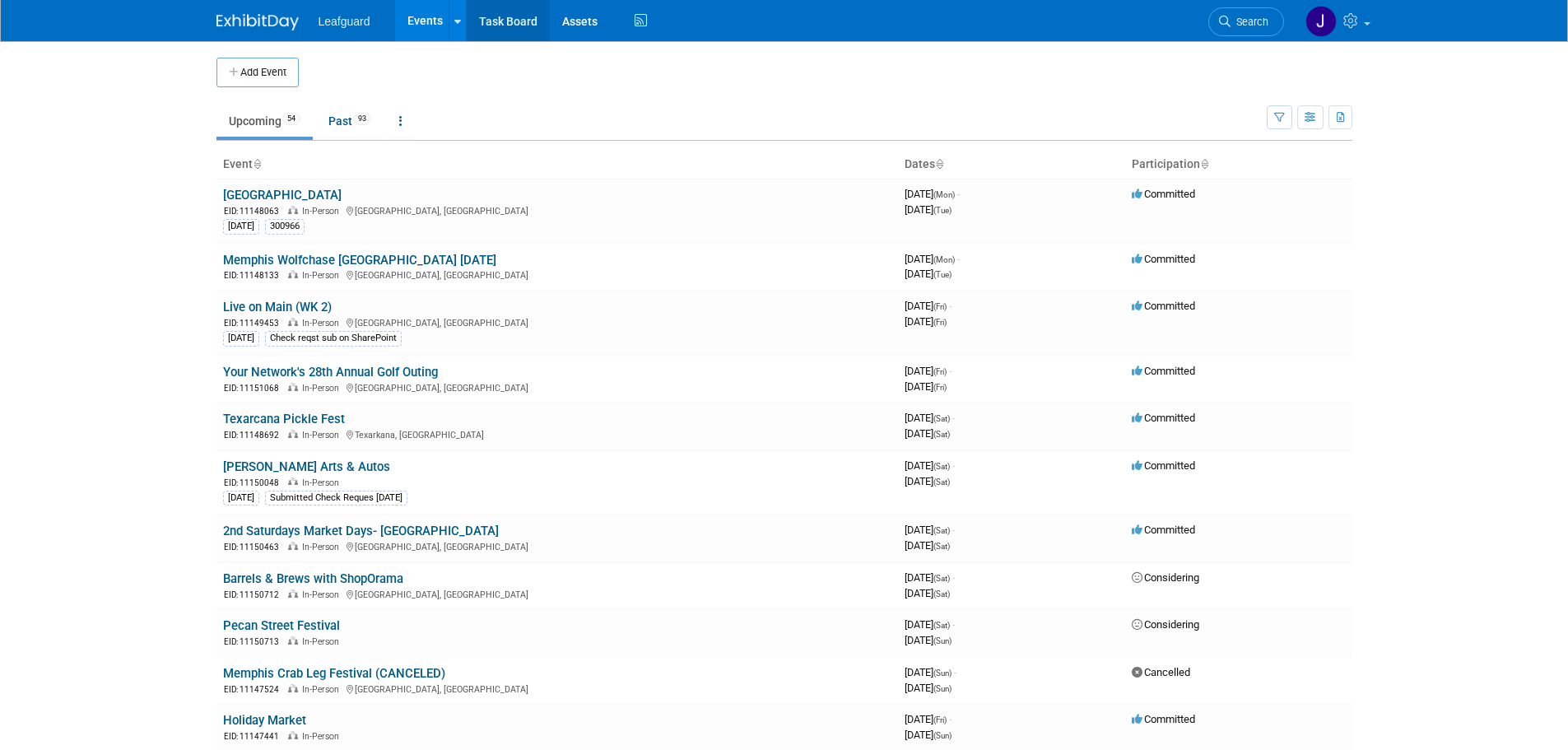
click at [521, 19] on link "Task Board" at bounding box center [508, 21] width 83 height 41
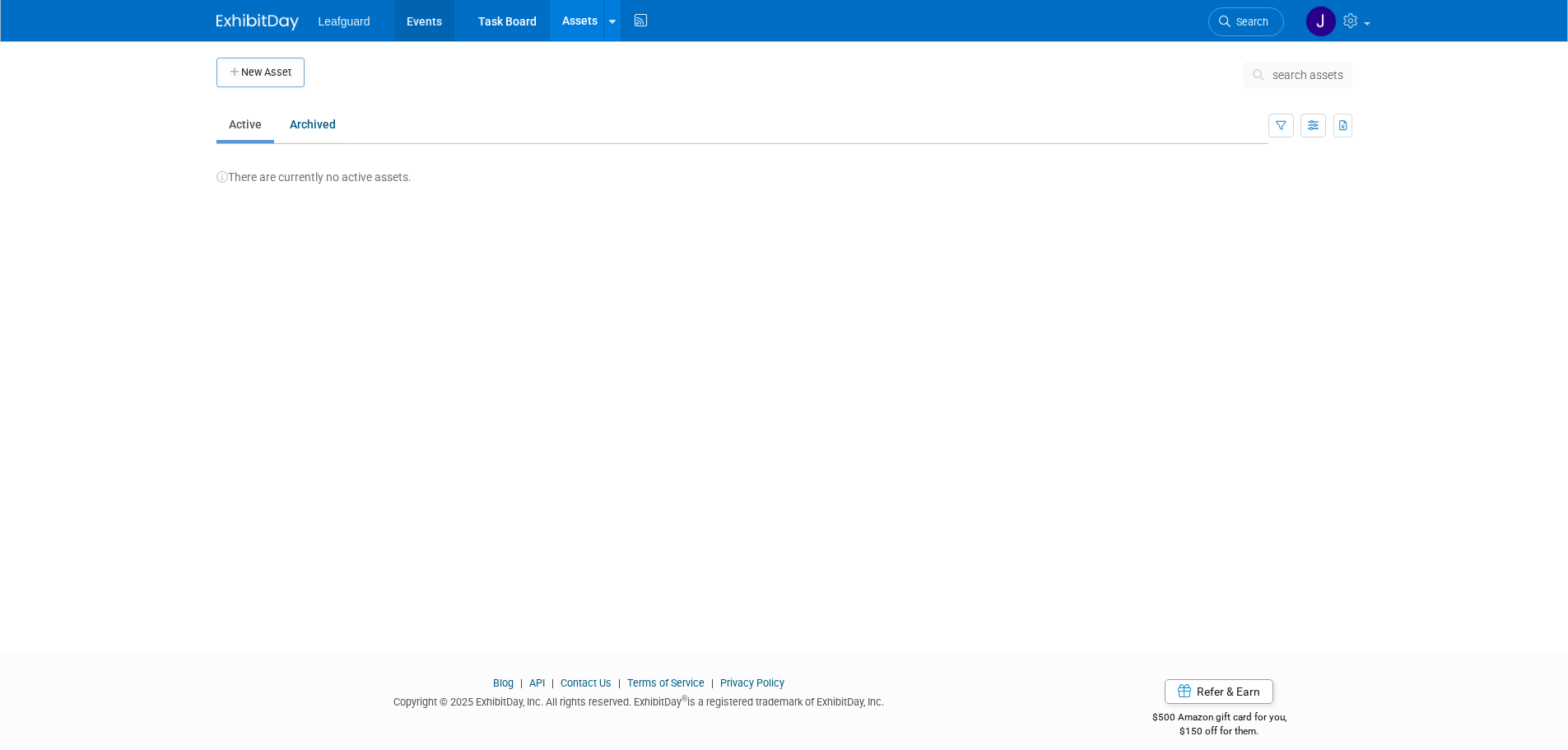
click at [430, 20] on link "Events" at bounding box center [424, 21] width 60 height 41
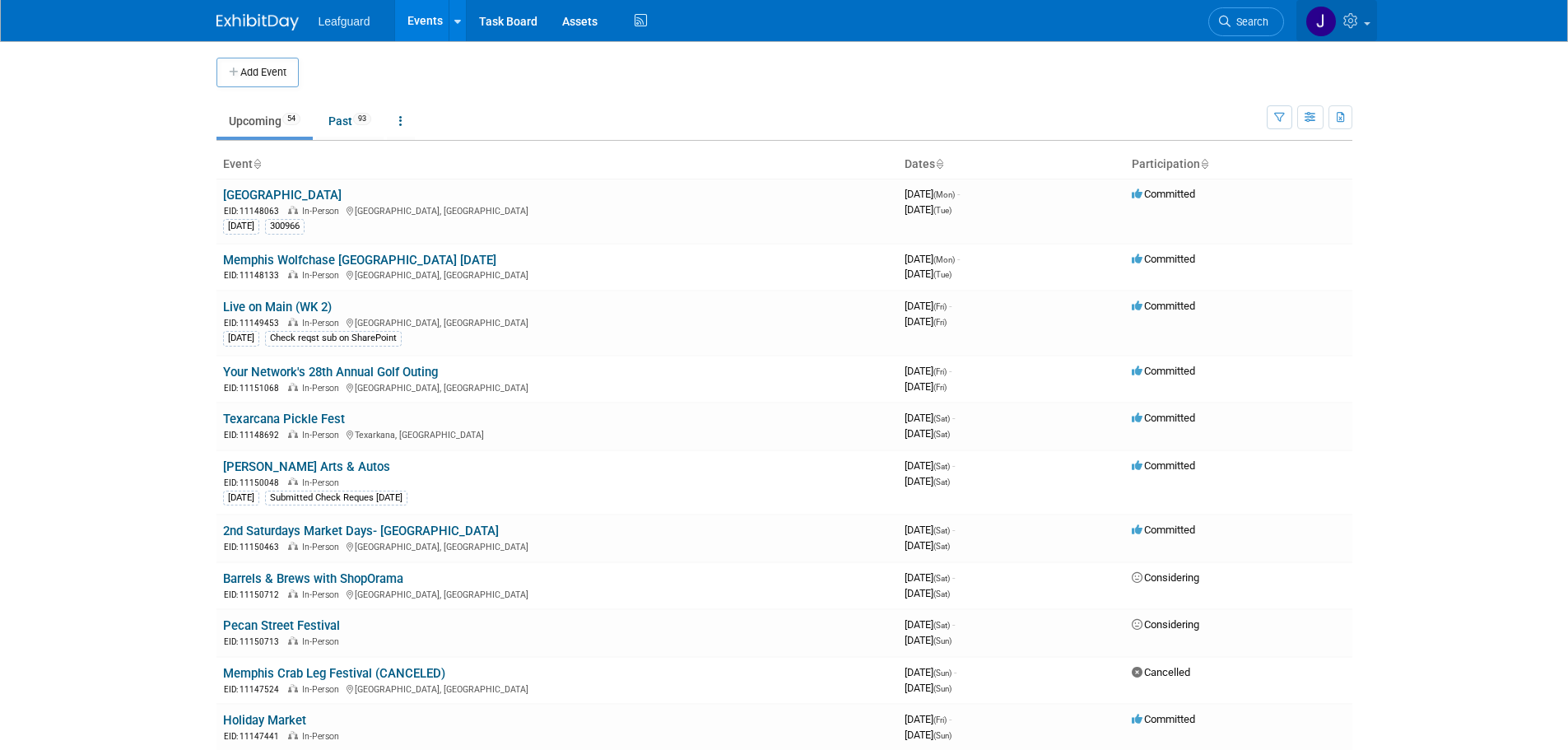
click at [1356, 23] on icon at bounding box center [1352, 20] width 19 height 15
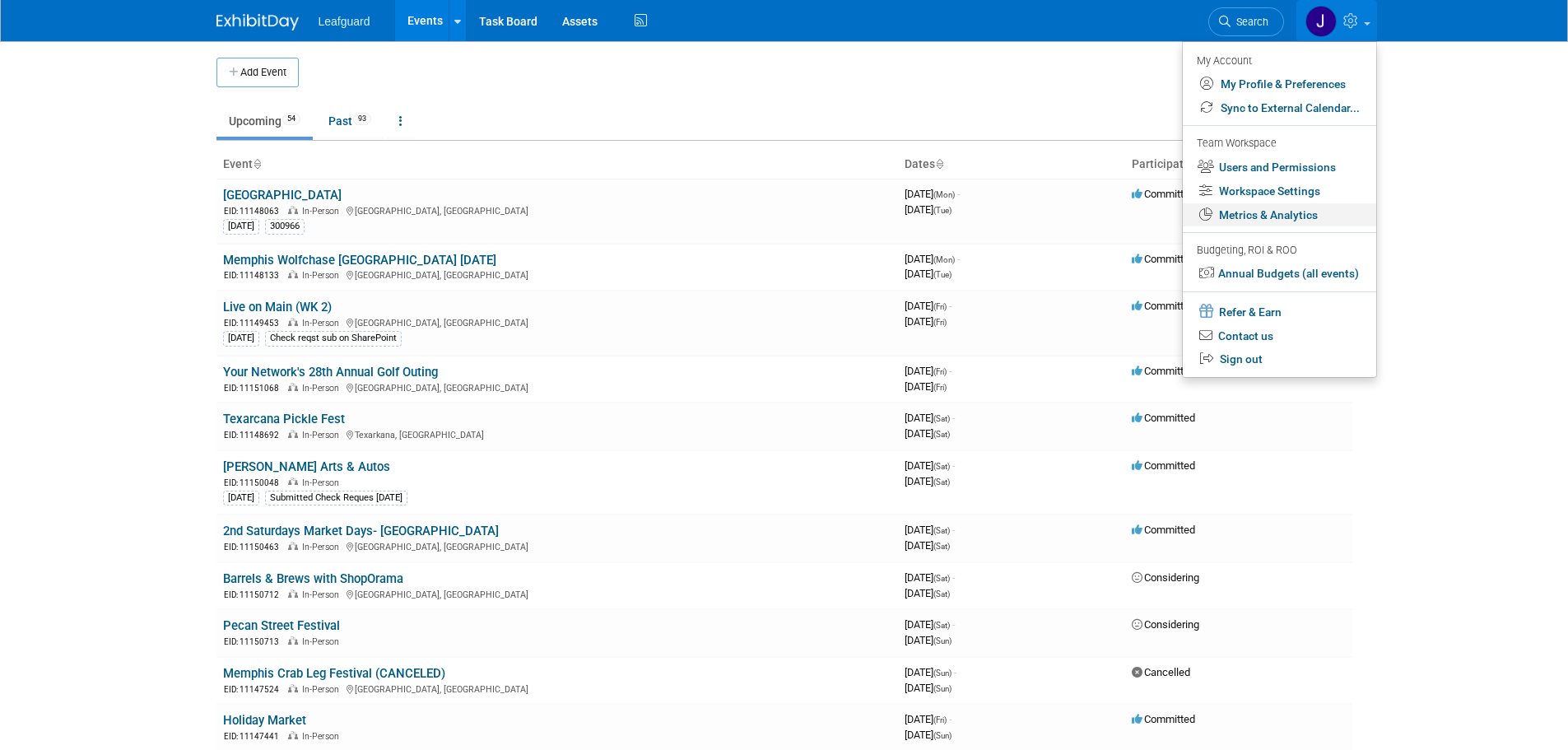
click at [1294, 214] on link "Metrics & Analytics" at bounding box center [1280, 216] width 194 height 24
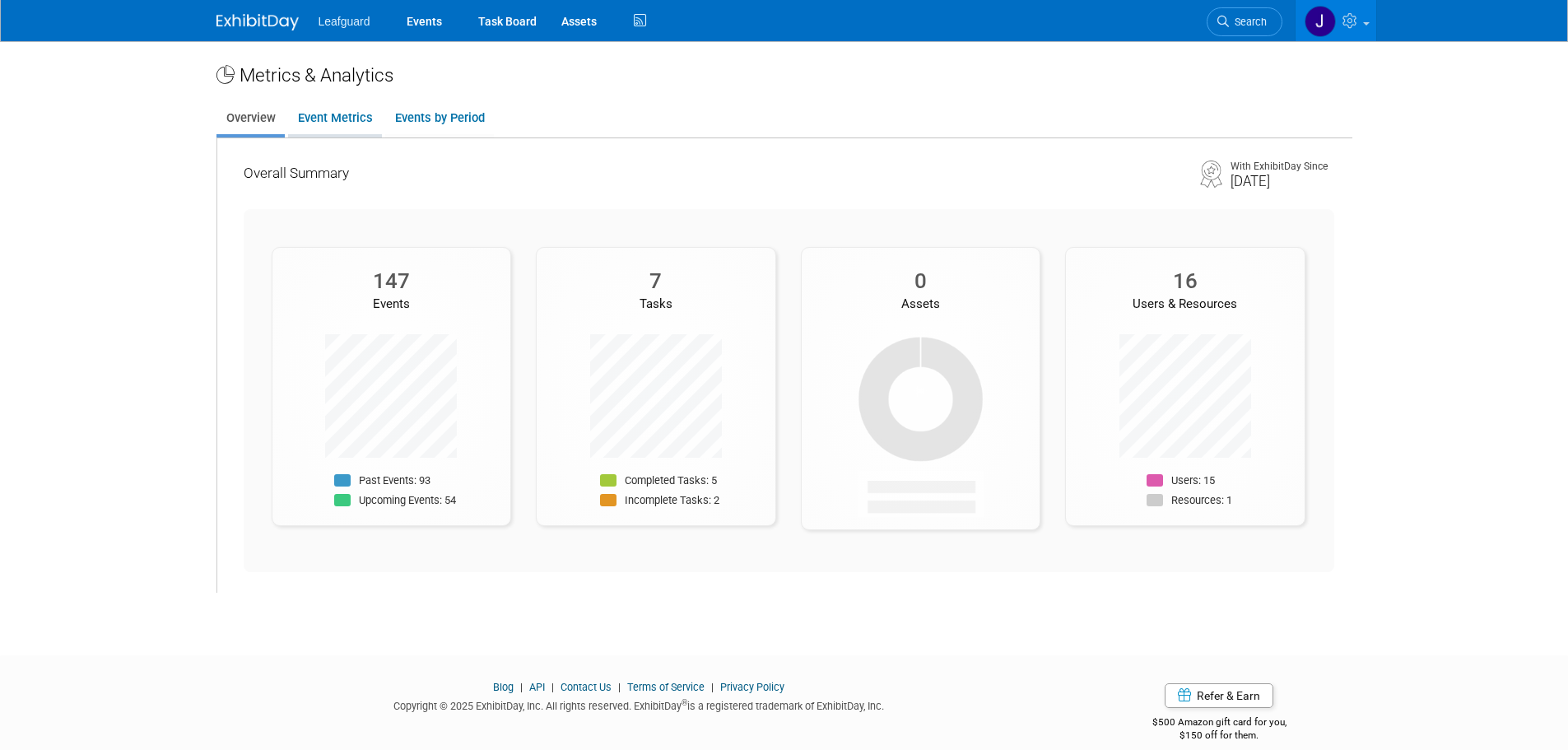
click at [337, 118] on link "Event Metrics" at bounding box center [335, 118] width 94 height 32
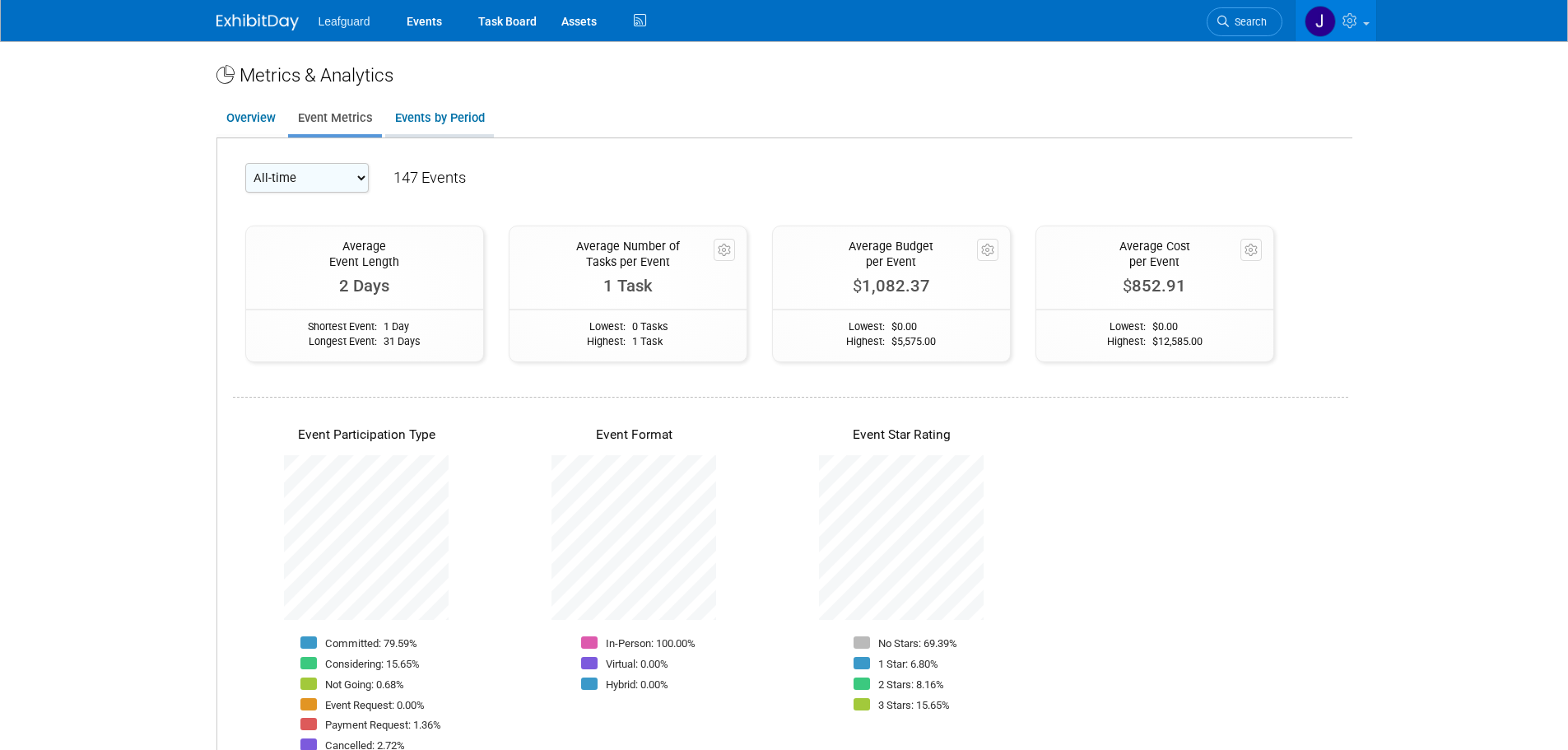
click at [430, 117] on link "Events by Period" at bounding box center [439, 118] width 108 height 32
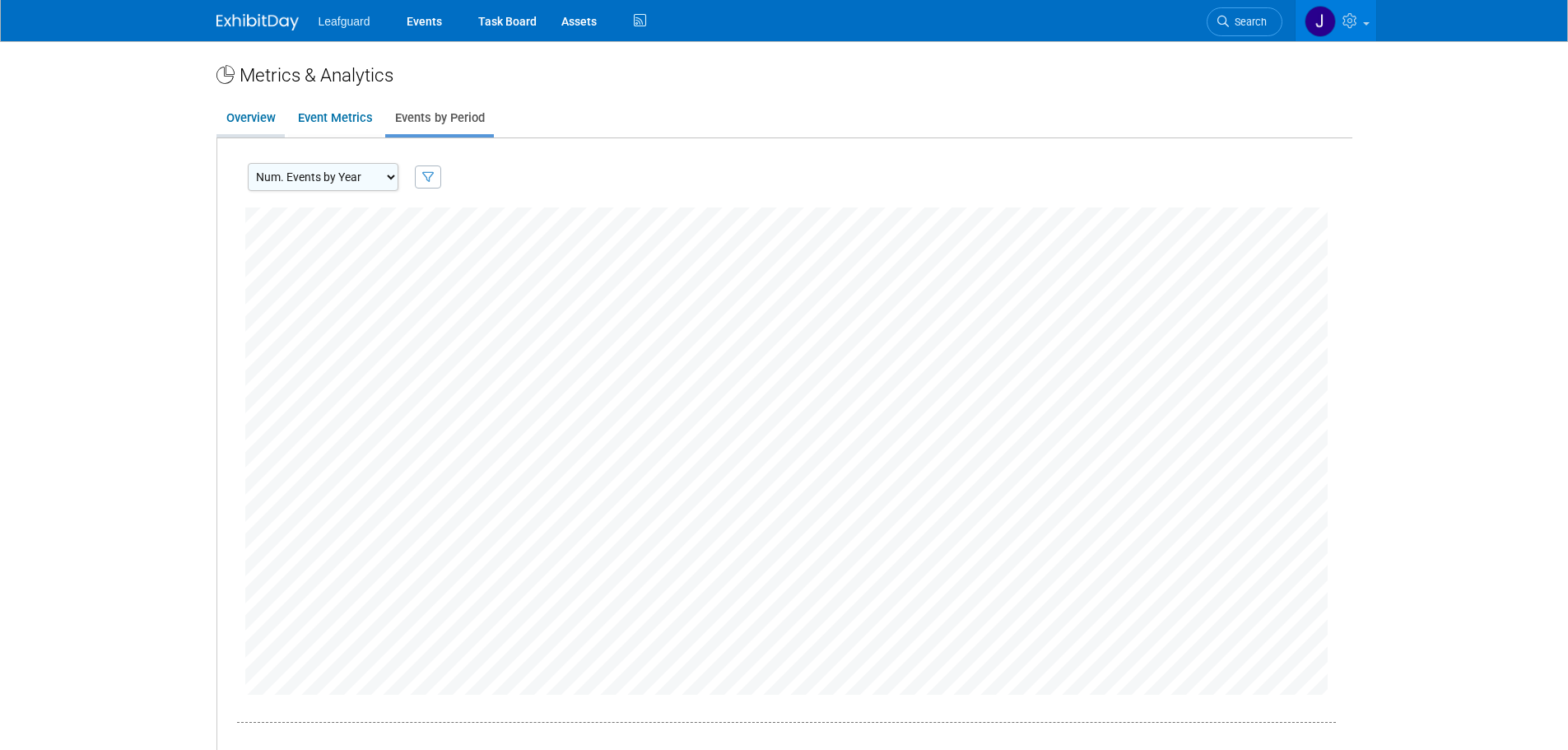
click at [259, 115] on link "Overview" at bounding box center [250, 118] width 68 height 32
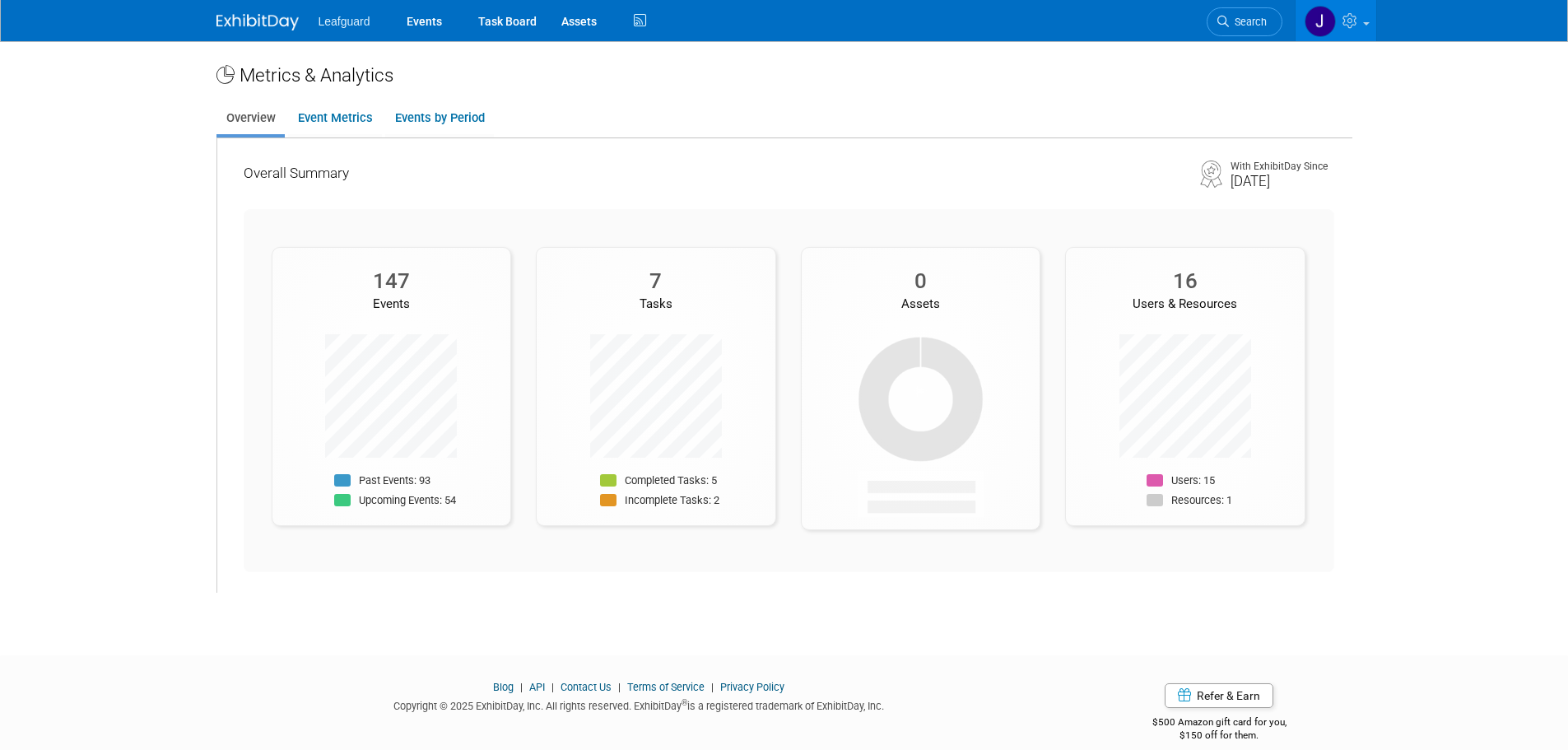
click at [325, 78] on div "Metrics & Analytics" at bounding box center [784, 75] width 1136 height 27
click at [370, 122] on link "Event Metrics" at bounding box center [335, 118] width 94 height 32
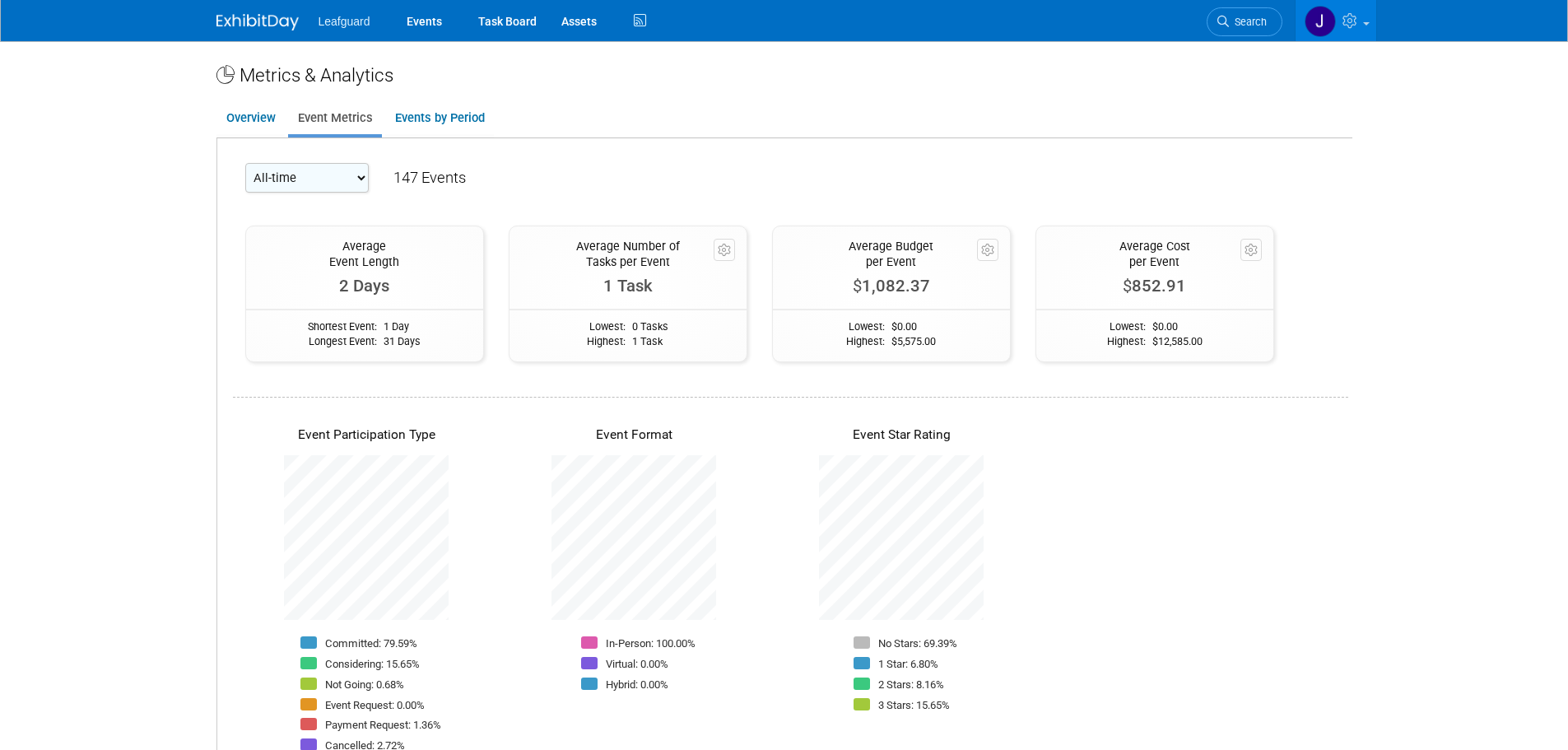
click at [342, 169] on select "All-time 2026 2025" at bounding box center [306, 178] width 123 height 30
click at [342, 170] on select "All-time 2026 2025" at bounding box center [306, 178] width 123 height 30
click at [989, 246] on icon "button" at bounding box center [987, 250] width 13 height 13
click at [1073, 416] on div "Event Participation Type Committed: 79.59% Considering: 15.65% Not Going: 0.68%…" at bounding box center [790, 600] width 1115 height 408
drag, startPoint x: 1235, startPoint y: 235, endPoint x: 1243, endPoint y: 244, distance: 12.0
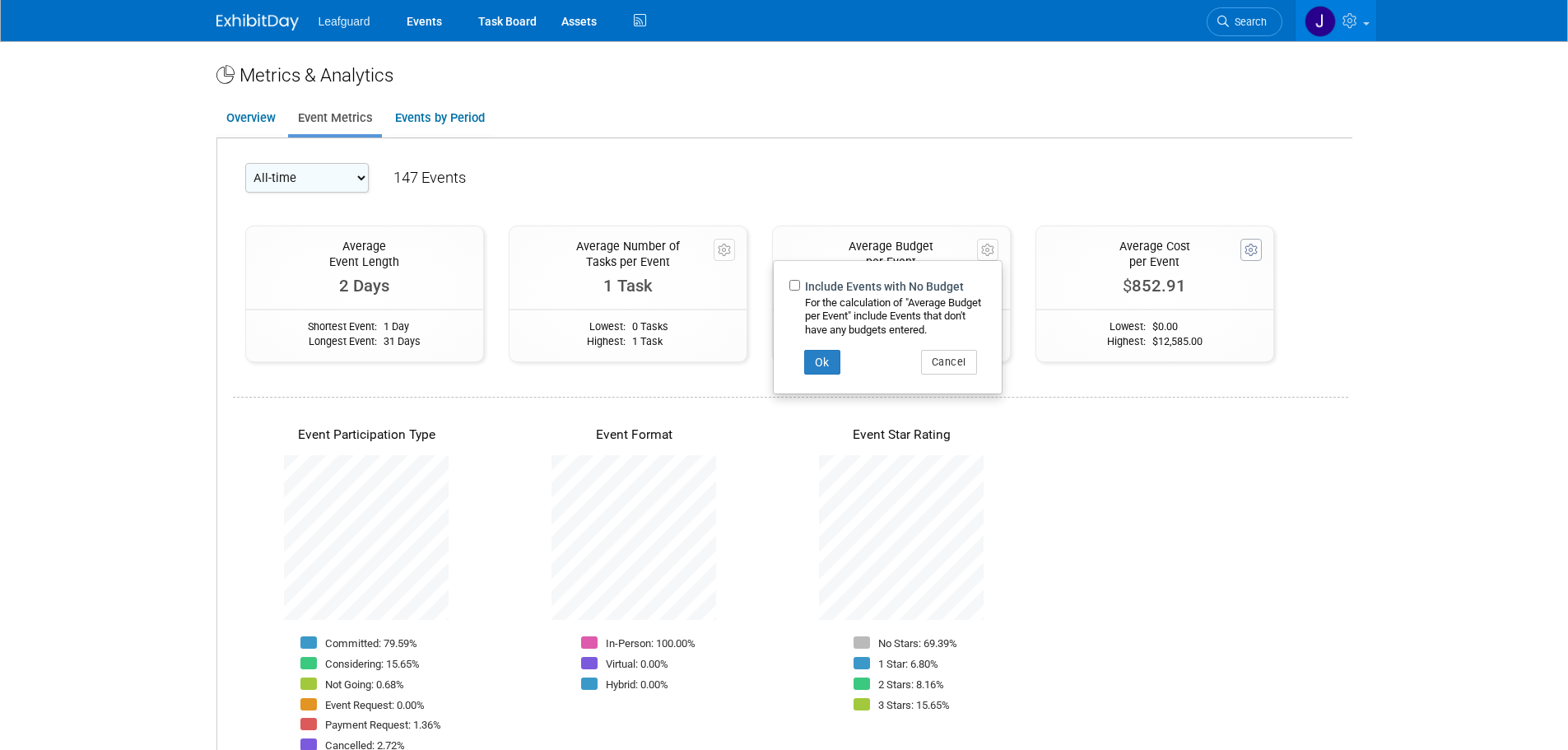
click at [1238, 239] on div "Include Events with No Cost For the calculation of "Average Cost per Event" inc…" at bounding box center [1155, 293] width 239 height 137
click at [1291, 473] on div "Event Participation Type Committed: 79.59% Considering: 15.65% Not Going: 0.68%…" at bounding box center [790, 600] width 1115 height 408
click at [1357, 13] on link at bounding box center [1337, 21] width 81 height 41
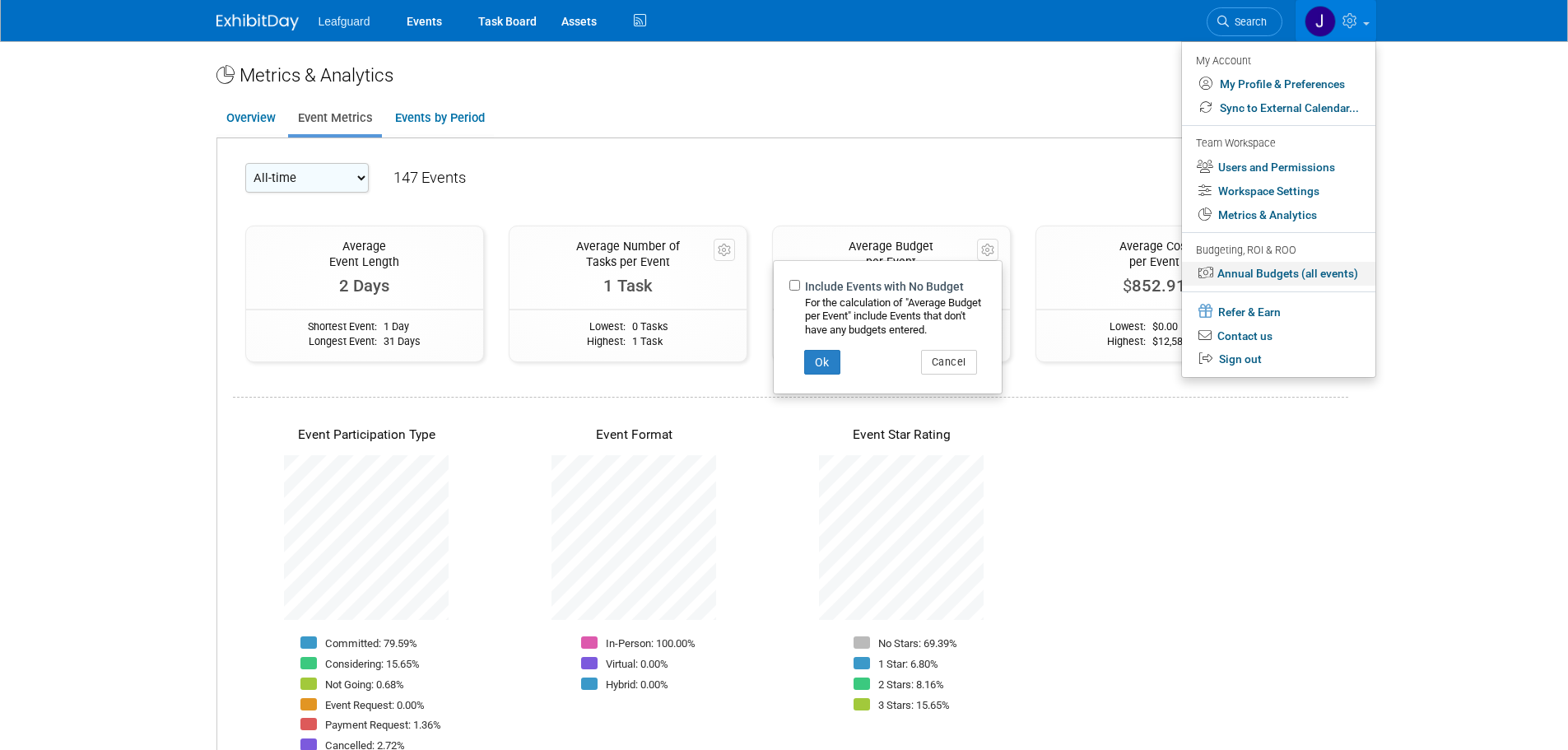
click at [1284, 276] on link "Annual Budgets (all events)" at bounding box center [1279, 274] width 194 height 24
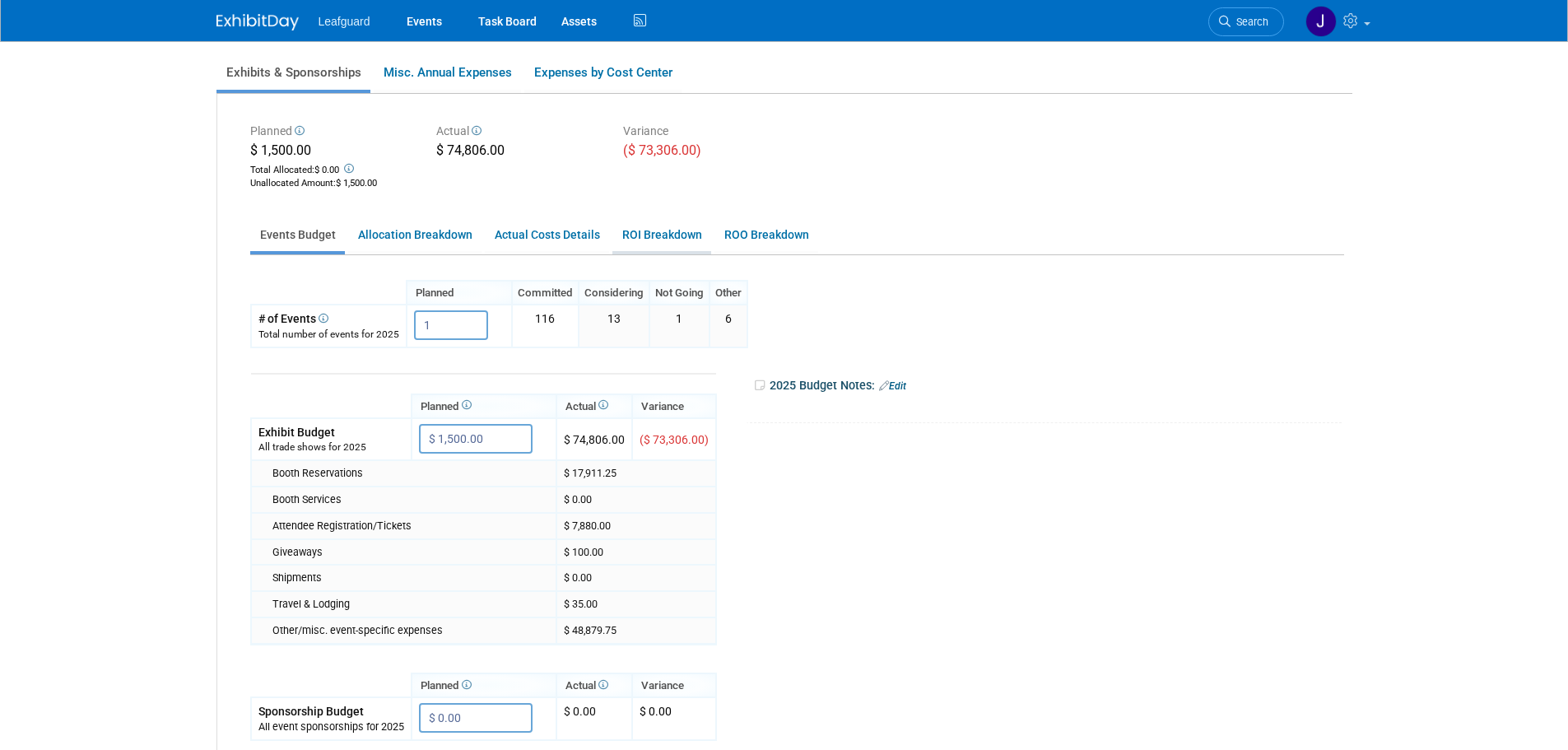
scroll to position [164, 0]
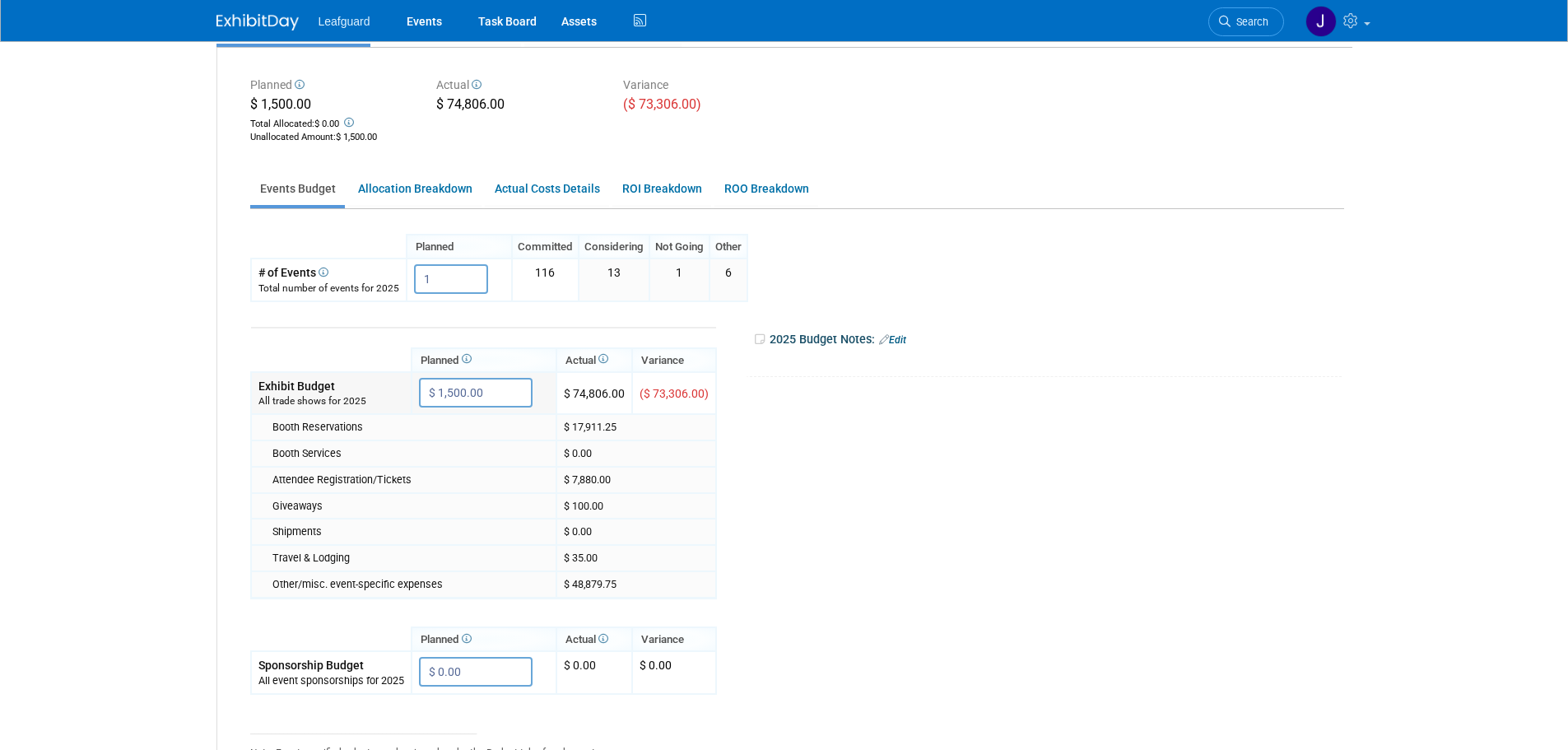
click at [473, 398] on input "$ 1,500.00" at bounding box center [475, 393] width 113 height 30
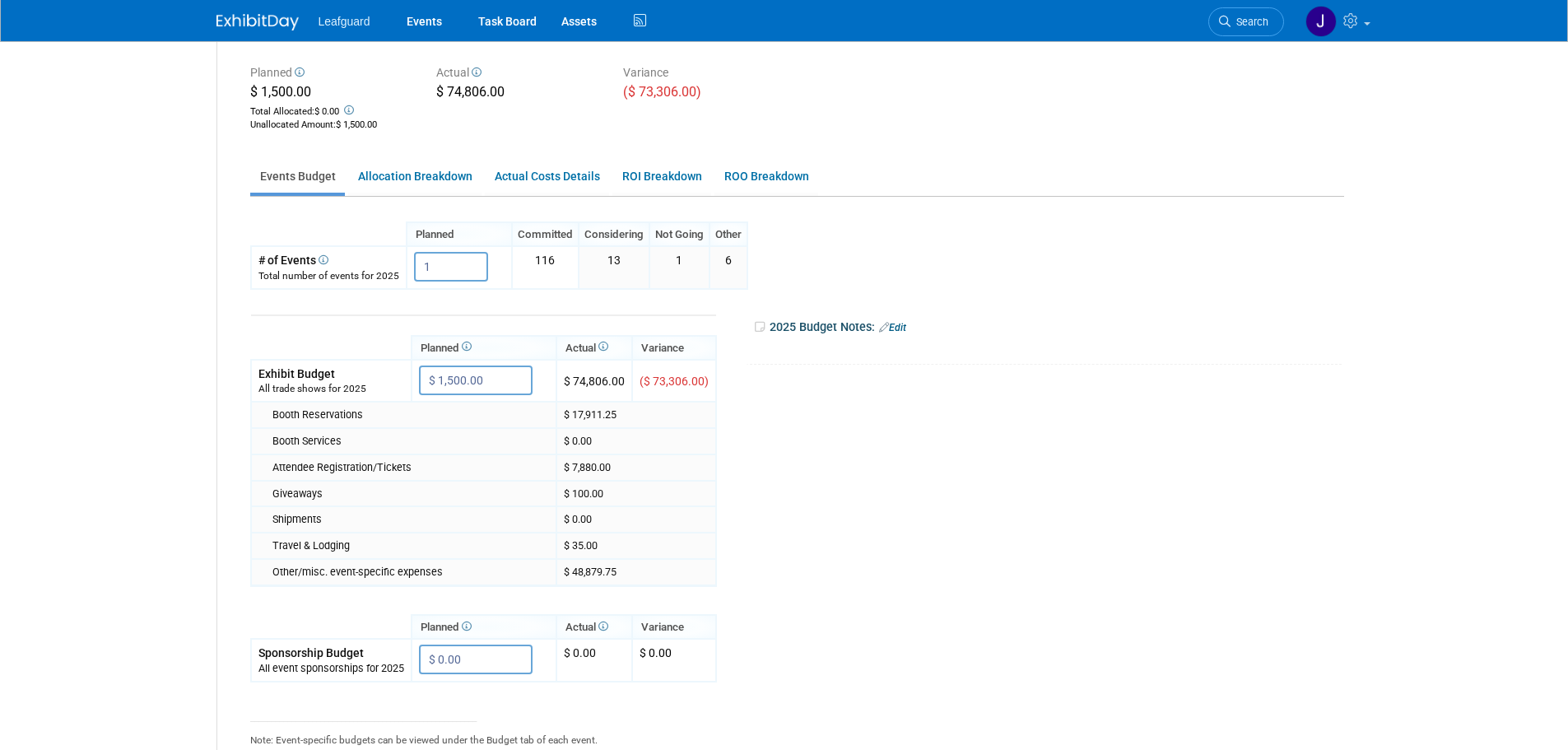
scroll to position [0, 0]
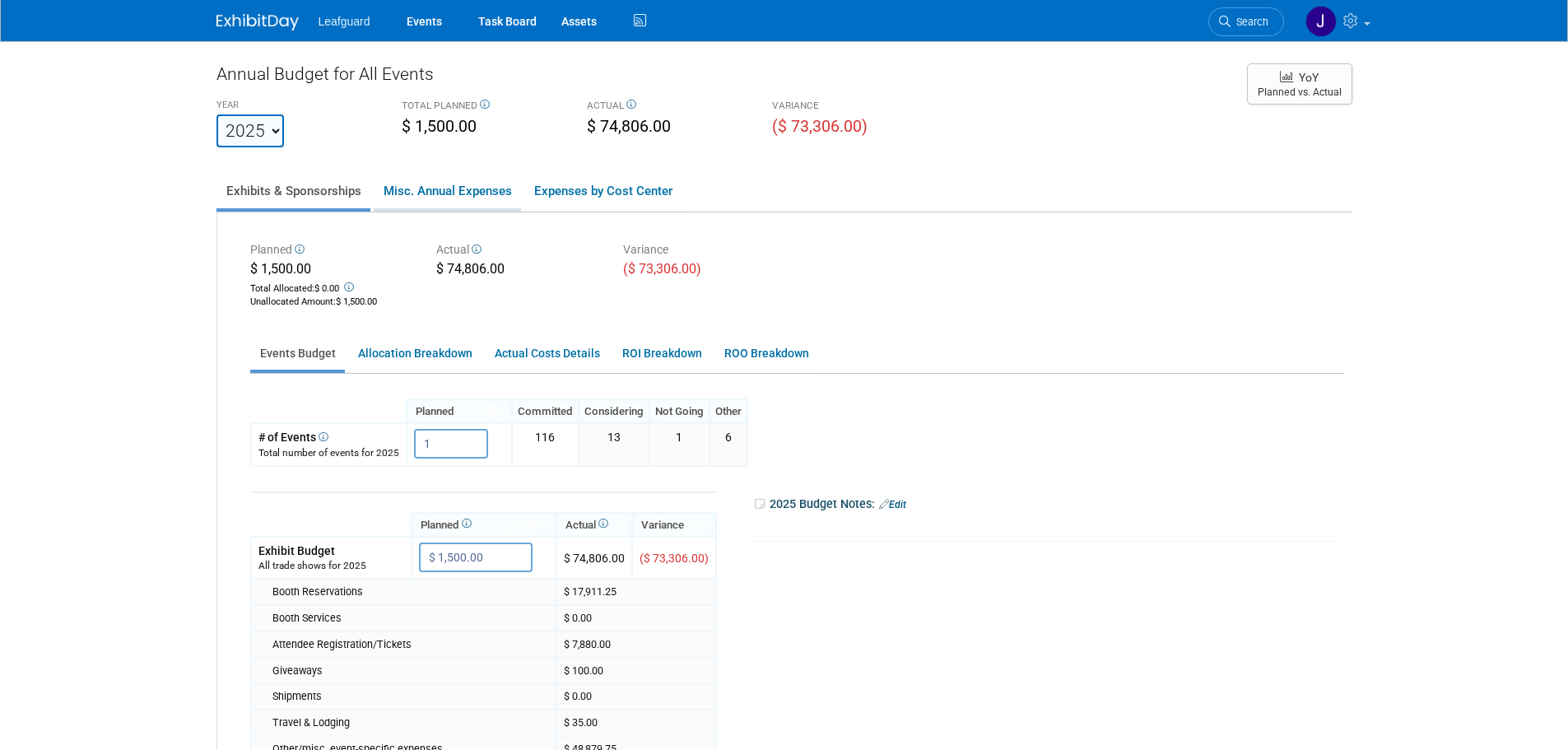
click at [453, 194] on link "Misc. Annual Expenses" at bounding box center [448, 190] width 148 height 34
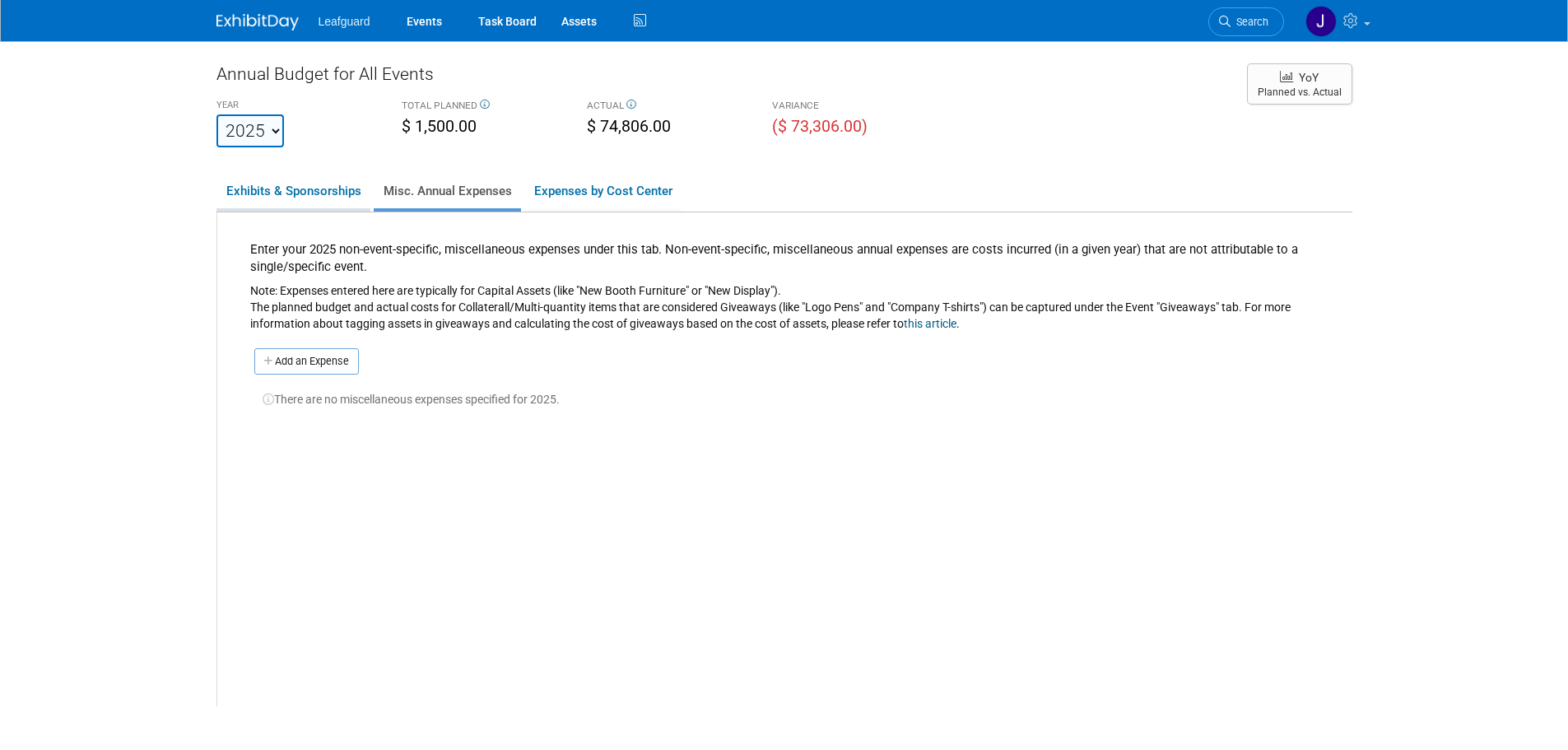
click at [320, 194] on link "Exhibits & Sponsorships" at bounding box center [293, 190] width 154 height 34
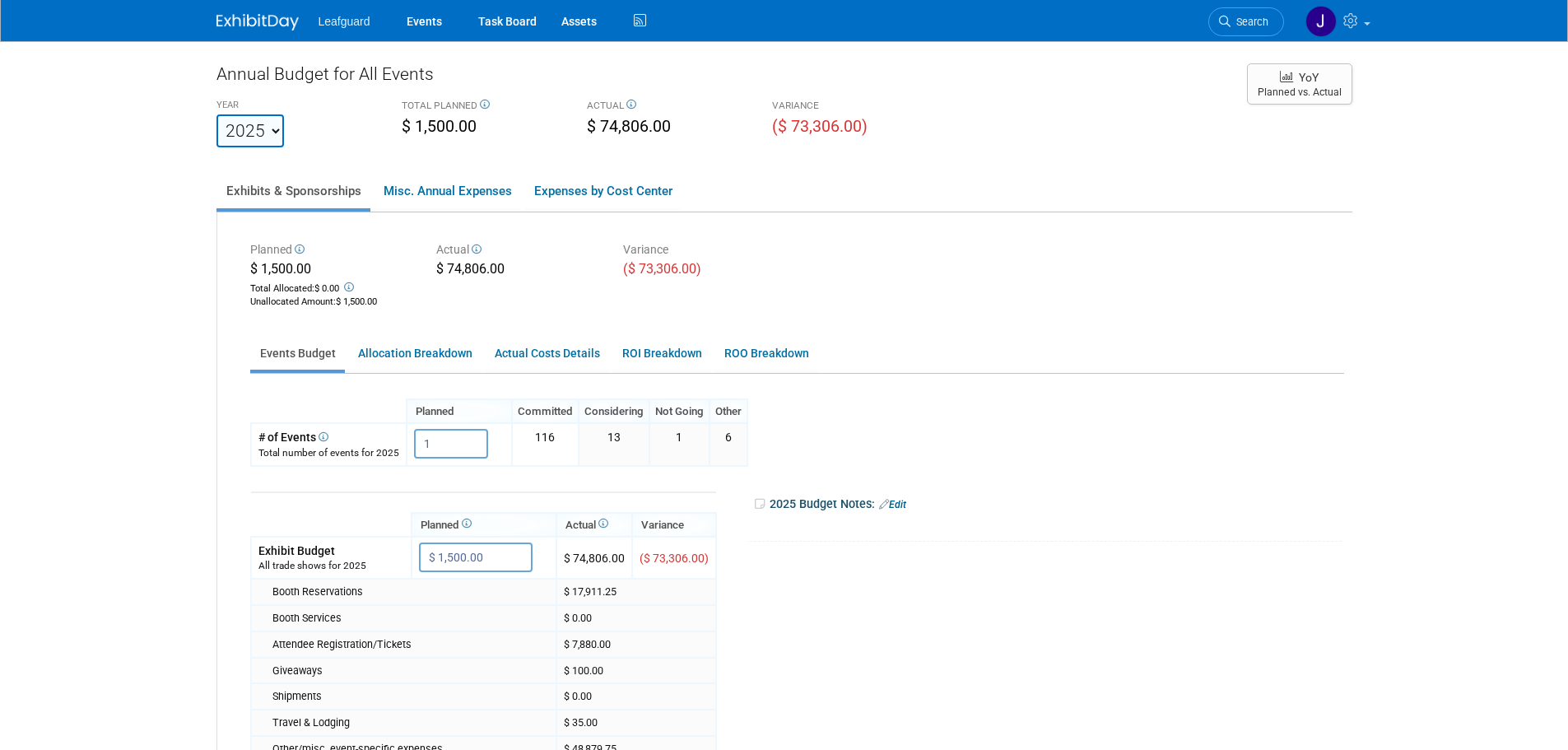
click at [627, 97] on div "ACTUAL $ 74,806.00" at bounding box center [667, 117] width 185 height 46
click at [484, 100] on icon at bounding box center [483, 104] width 13 height 10
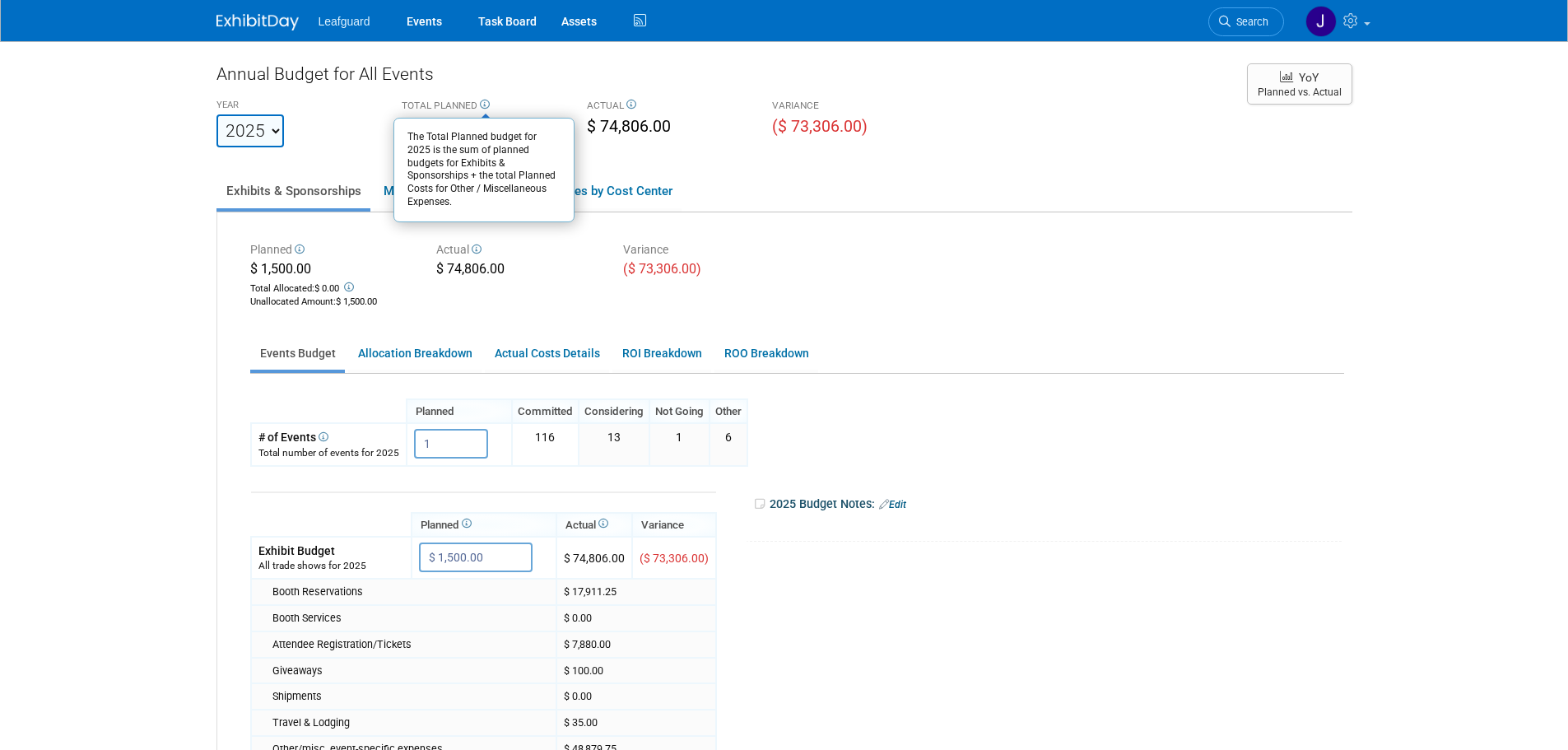
click at [267, 31] on div "Leafguard Events Task Board Assets Activity Feed My Account" at bounding box center [784, 21] width 1136 height 41
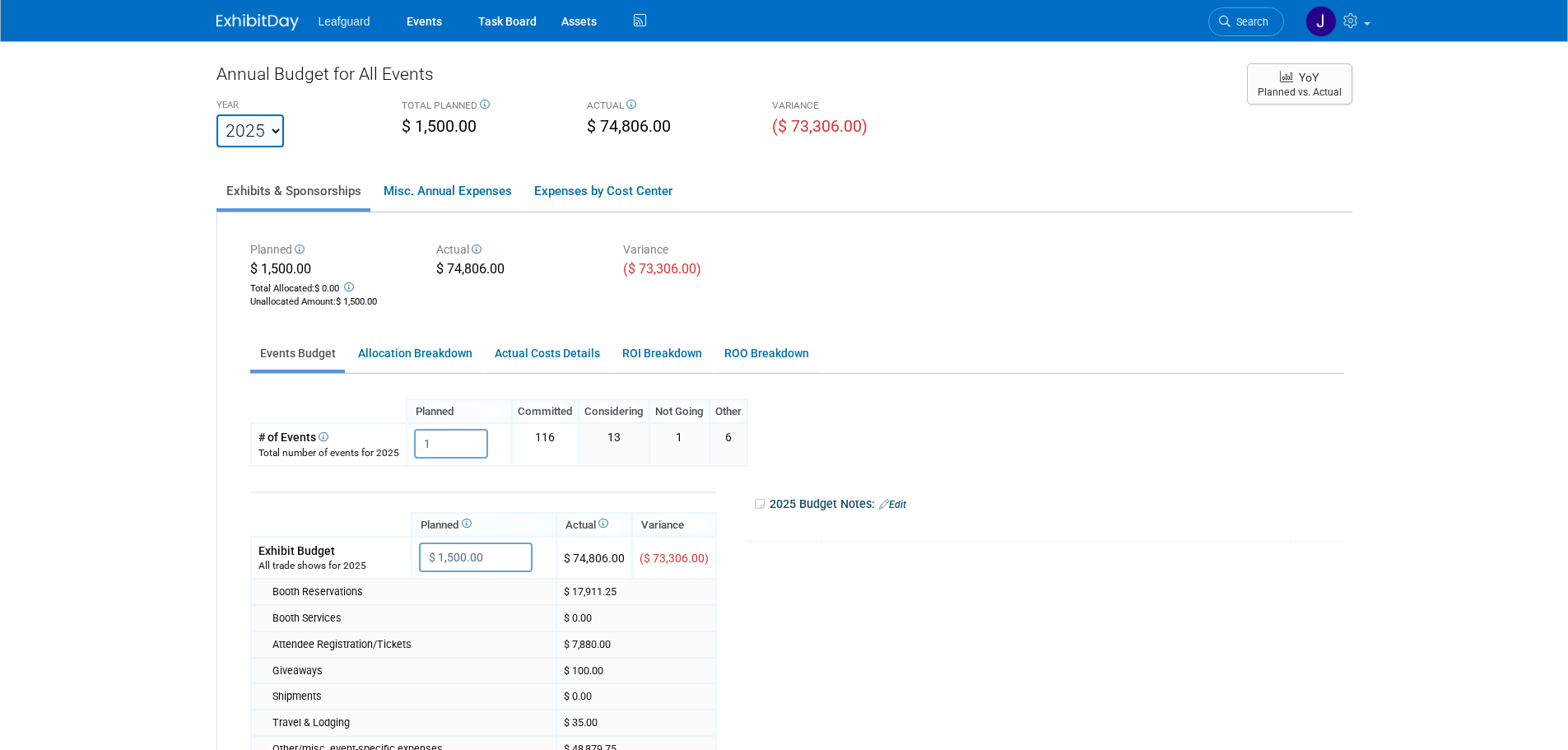
click at [264, 28] on img at bounding box center [258, 22] width 83 height 17
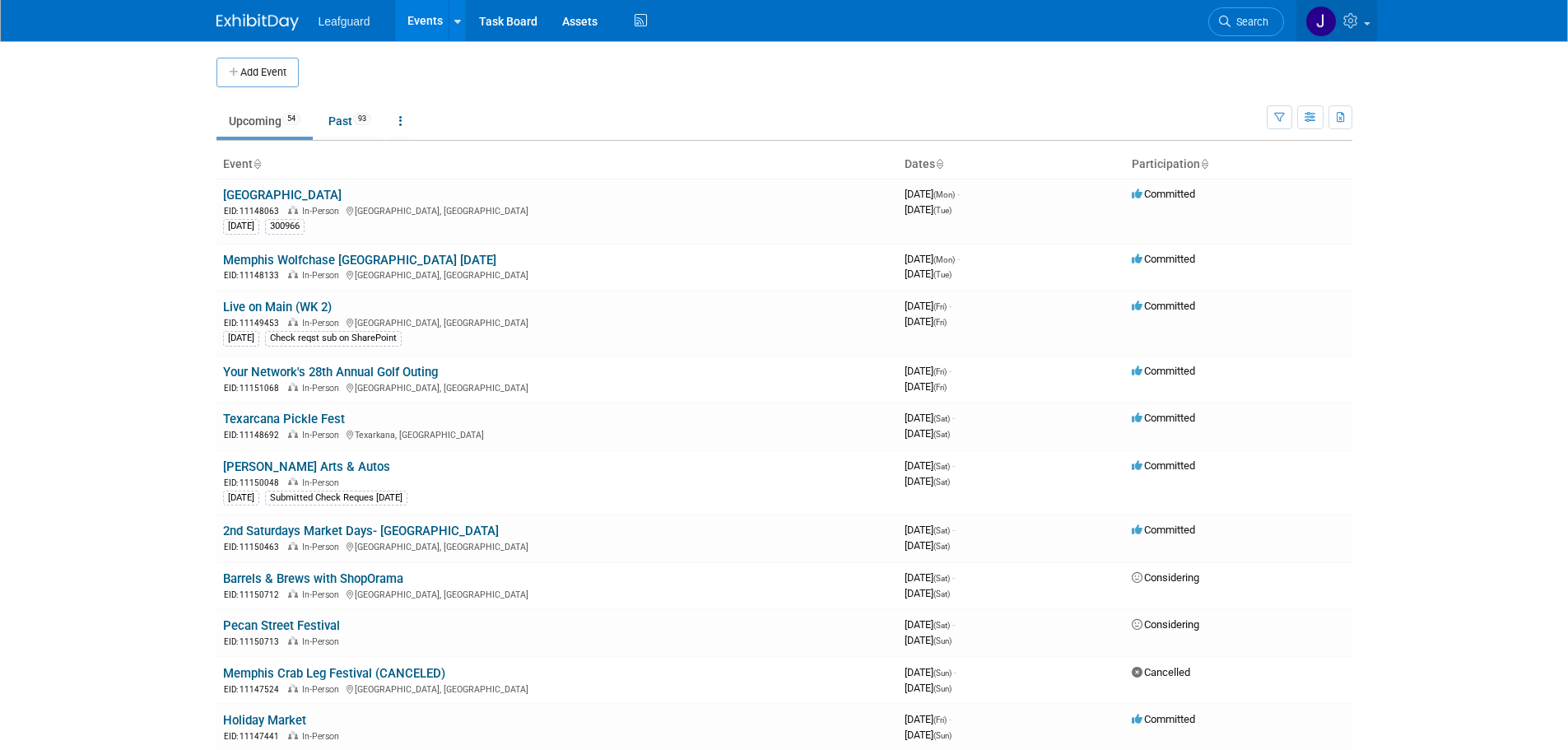
click at [1356, 37] on link at bounding box center [1337, 21] width 81 height 41
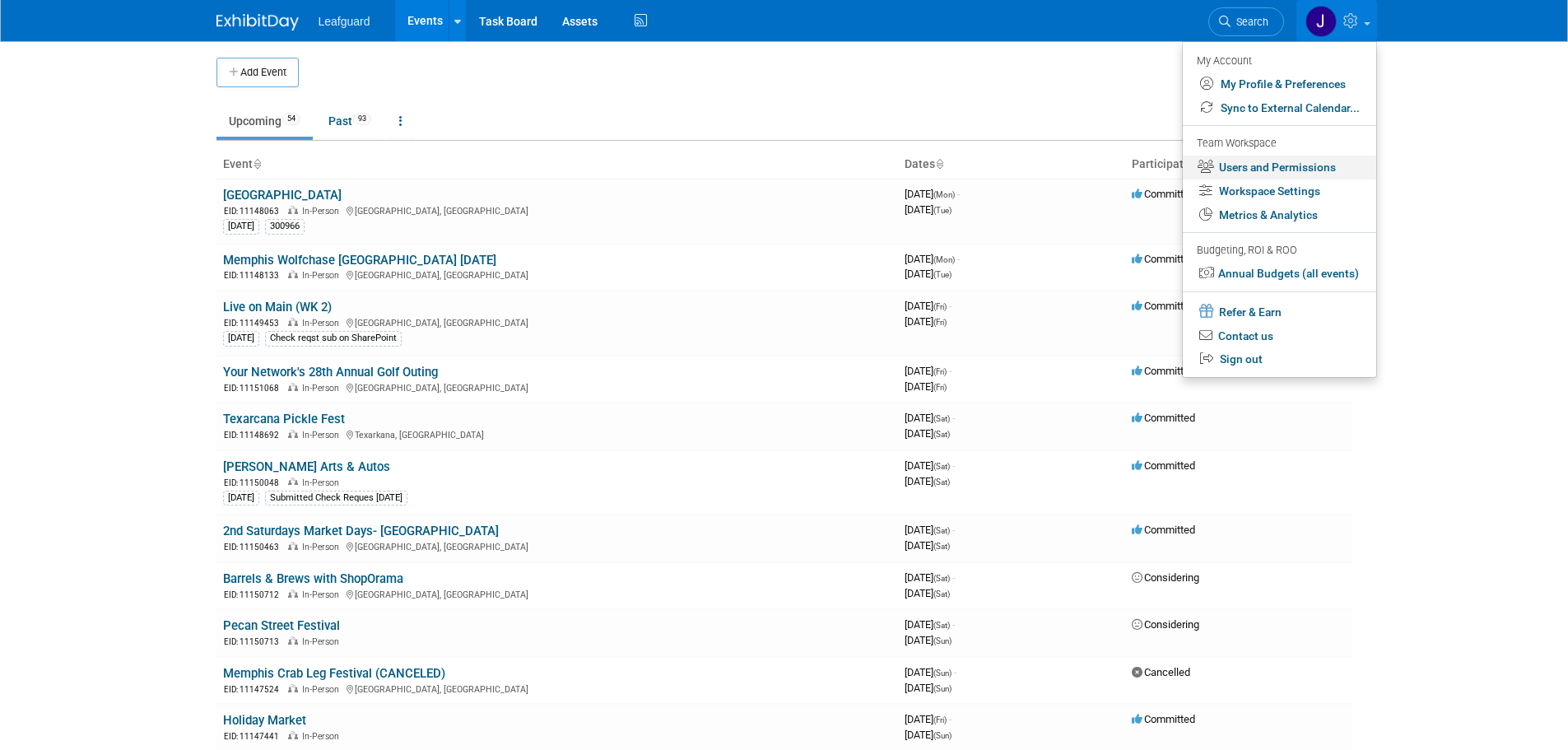
click at [1250, 173] on link "Users and Permissions" at bounding box center [1280, 167] width 194 height 24
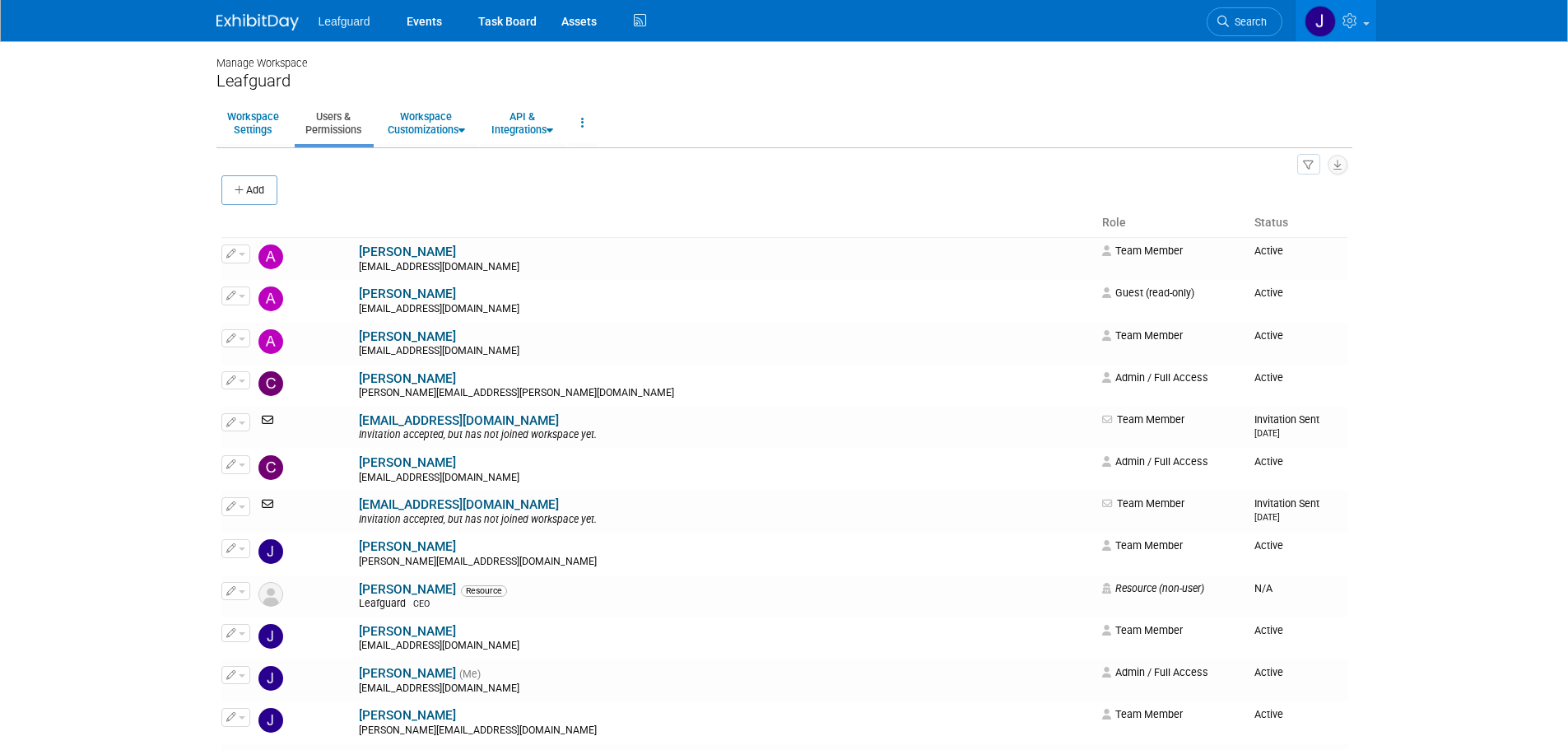
click at [298, 24] on img at bounding box center [258, 22] width 83 height 17
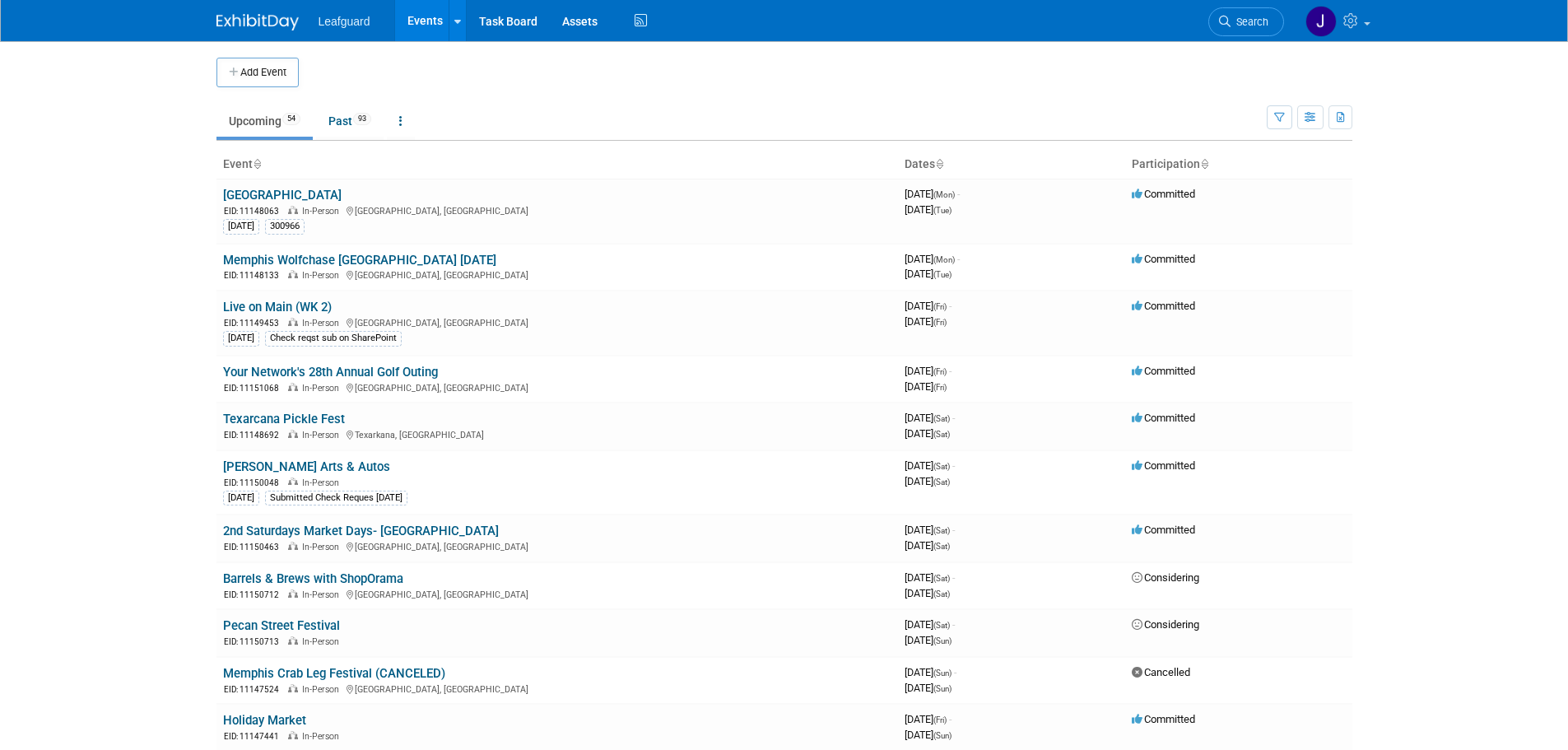
click at [272, 24] on img at bounding box center [258, 22] width 83 height 17
